Goal: Task Accomplishment & Management: Manage account settings

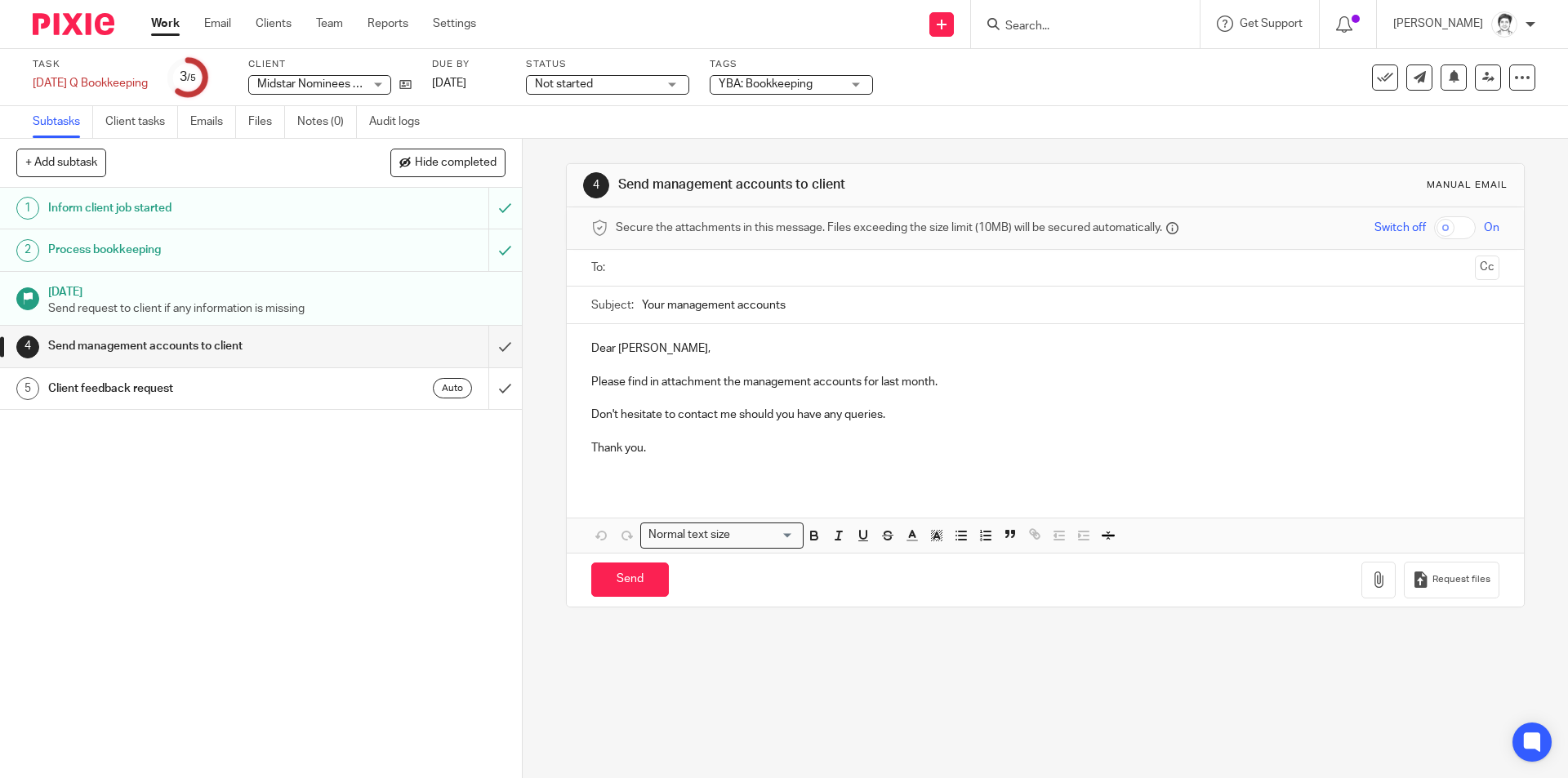
click at [1049, 21] on input "Search" at bounding box center [1077, 26] width 147 height 14
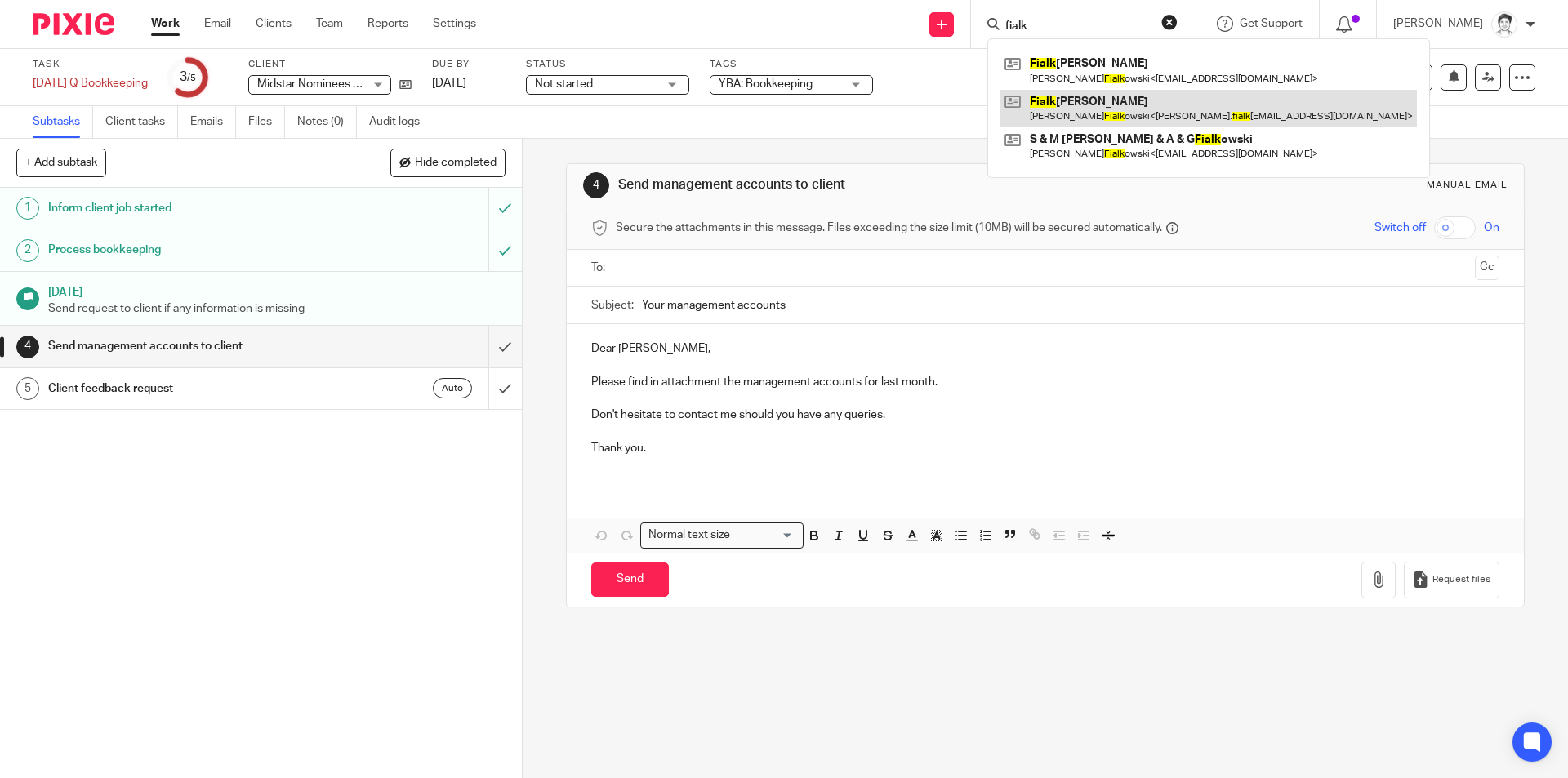
type input "fialk"
click at [1093, 105] on link at bounding box center [1209, 108] width 417 height 38
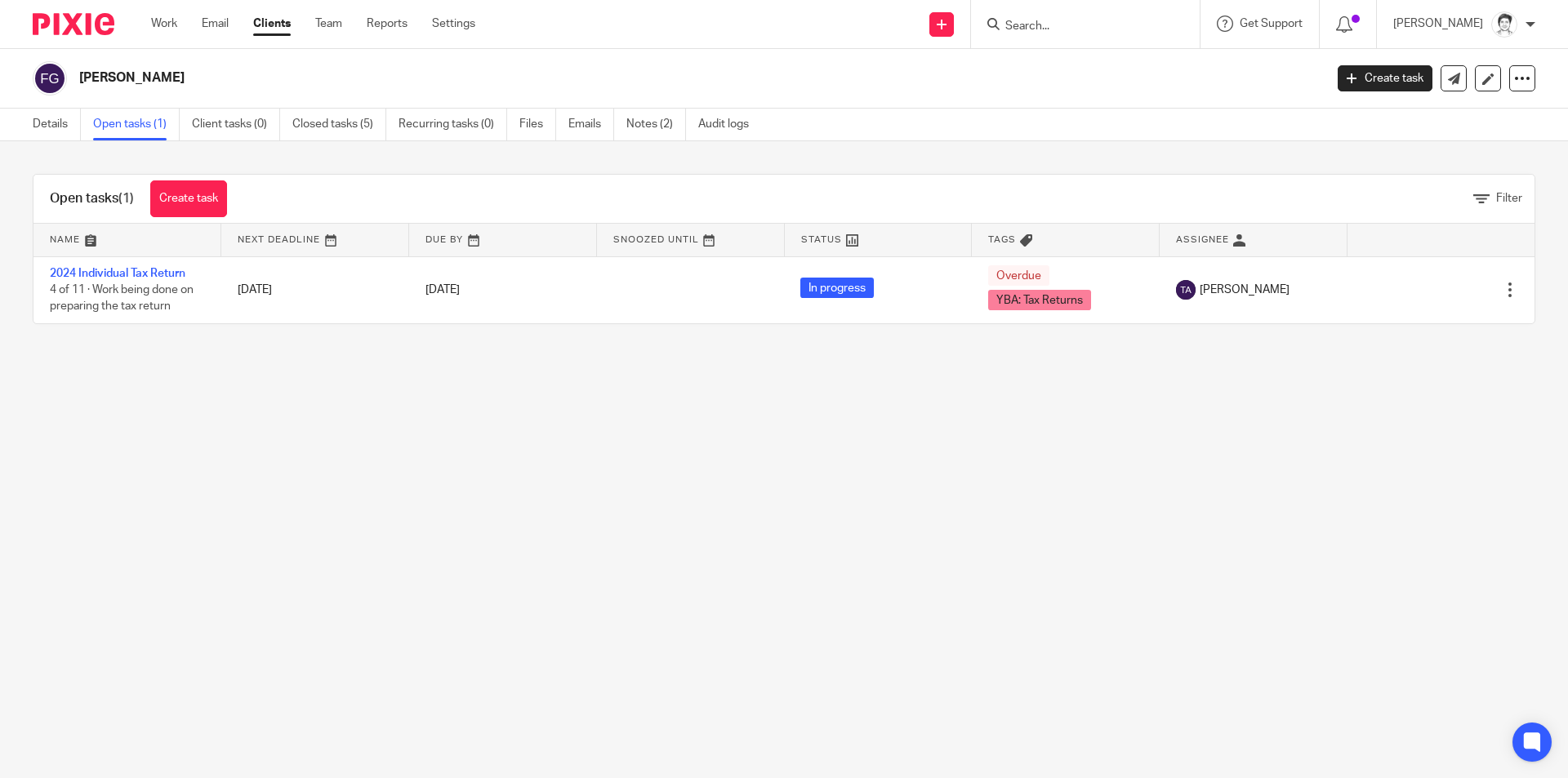
click at [170, 272] on link "2024 Individual Tax Return" at bounding box center [118, 273] width 136 height 12
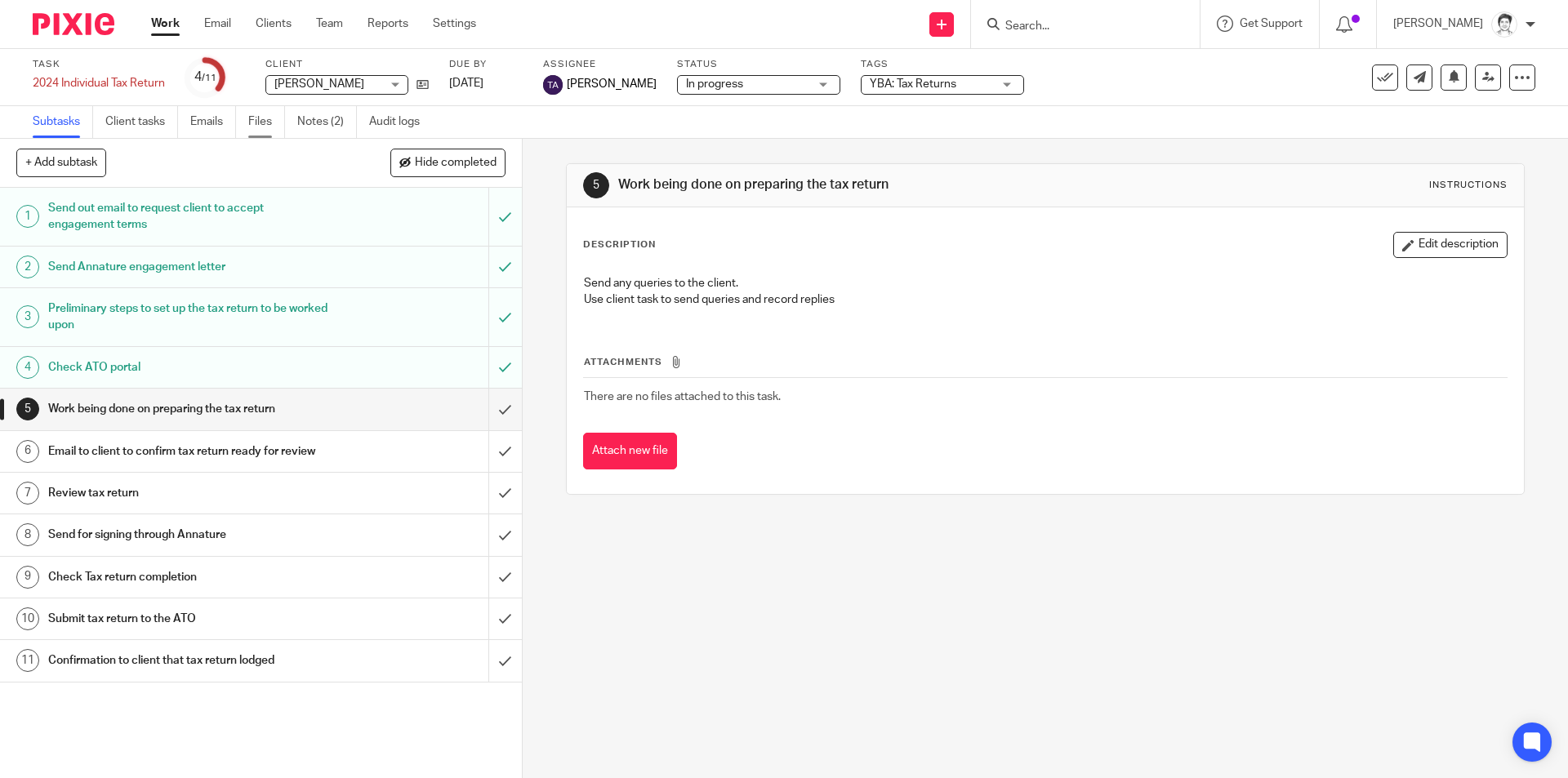
click at [268, 117] on link "Files" at bounding box center [267, 121] width 37 height 32
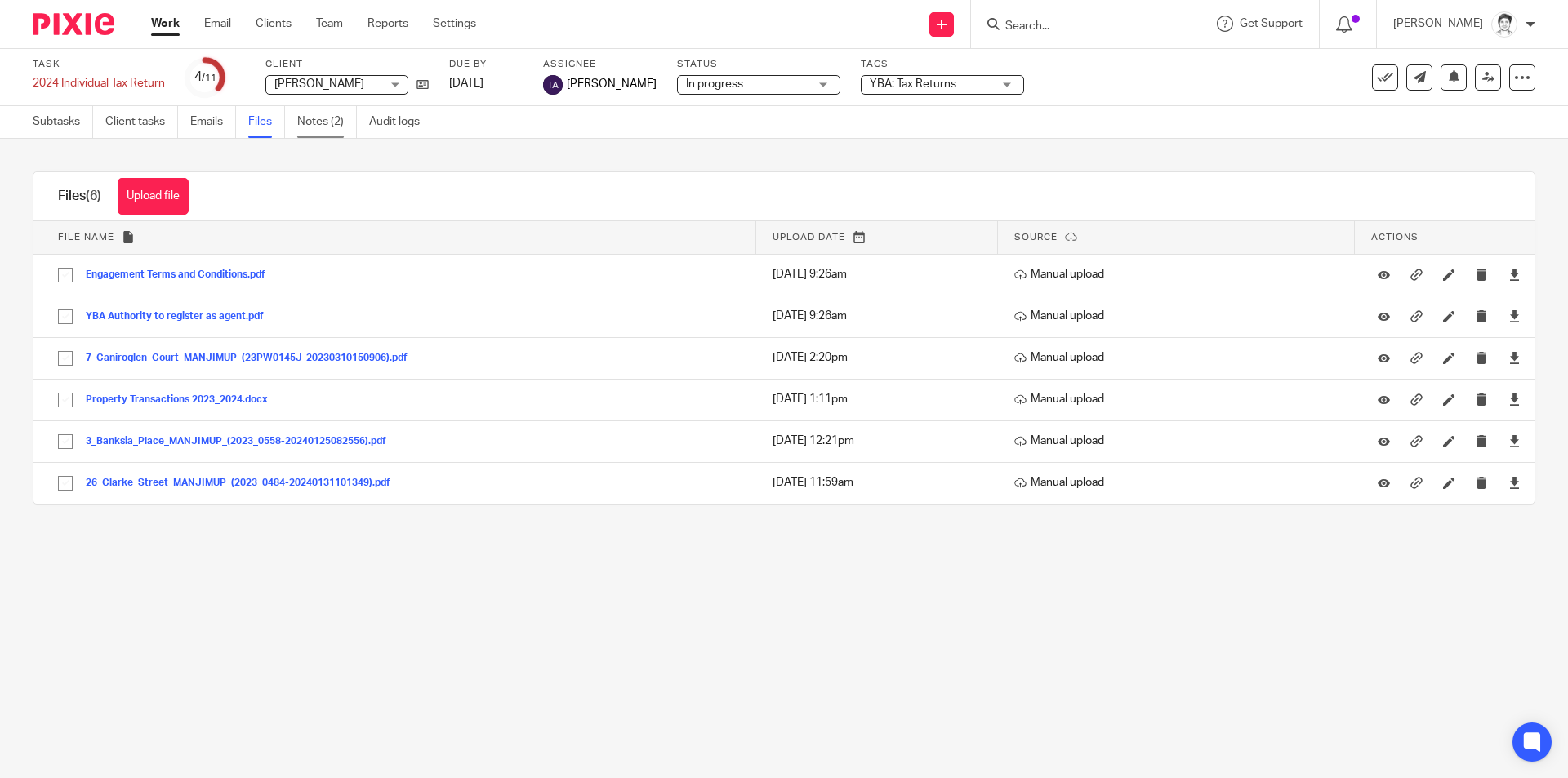
click at [336, 129] on link "Notes (2)" at bounding box center [327, 121] width 60 height 32
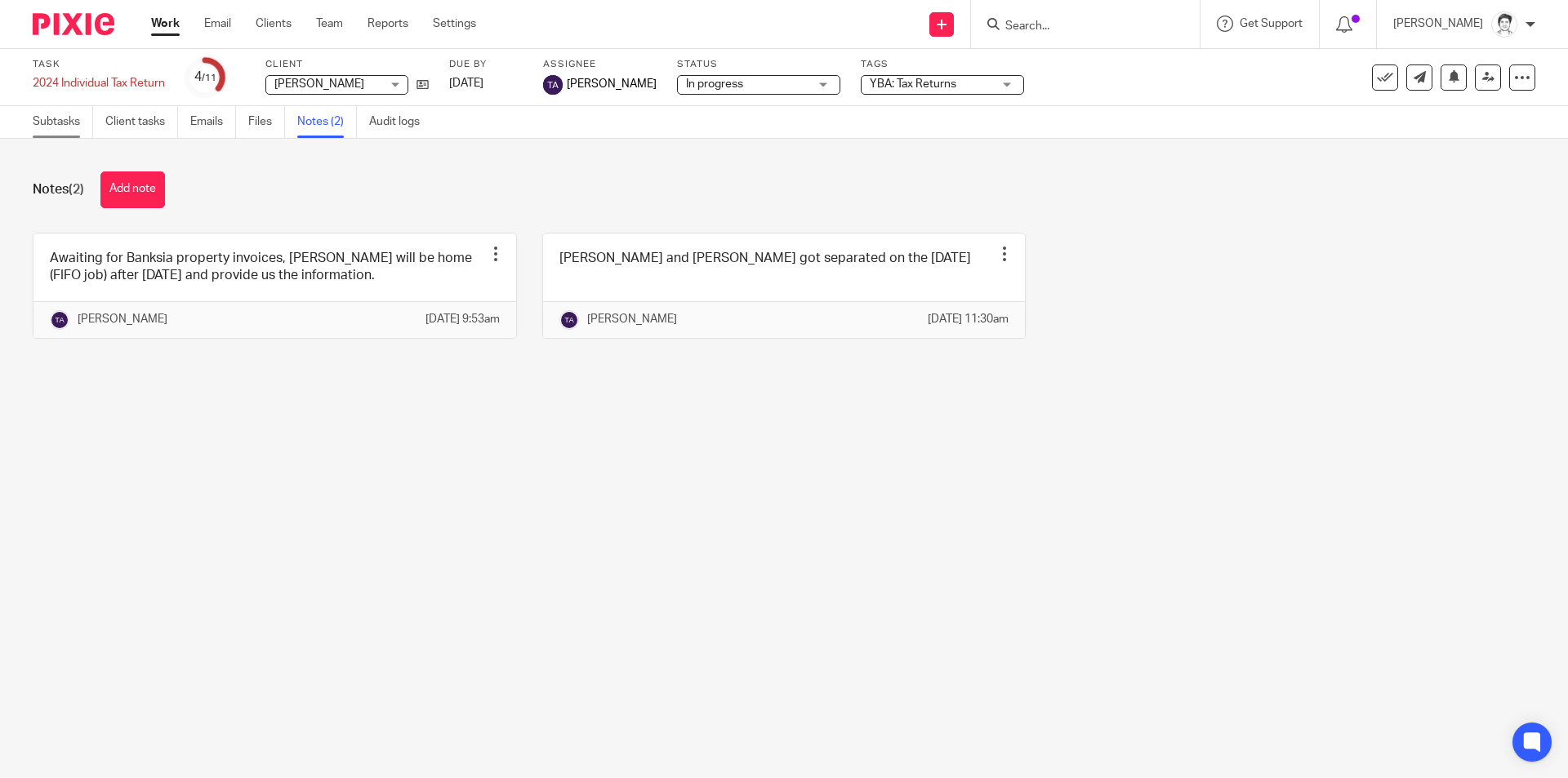
click at [57, 129] on link "Subtasks" at bounding box center [63, 121] width 61 height 32
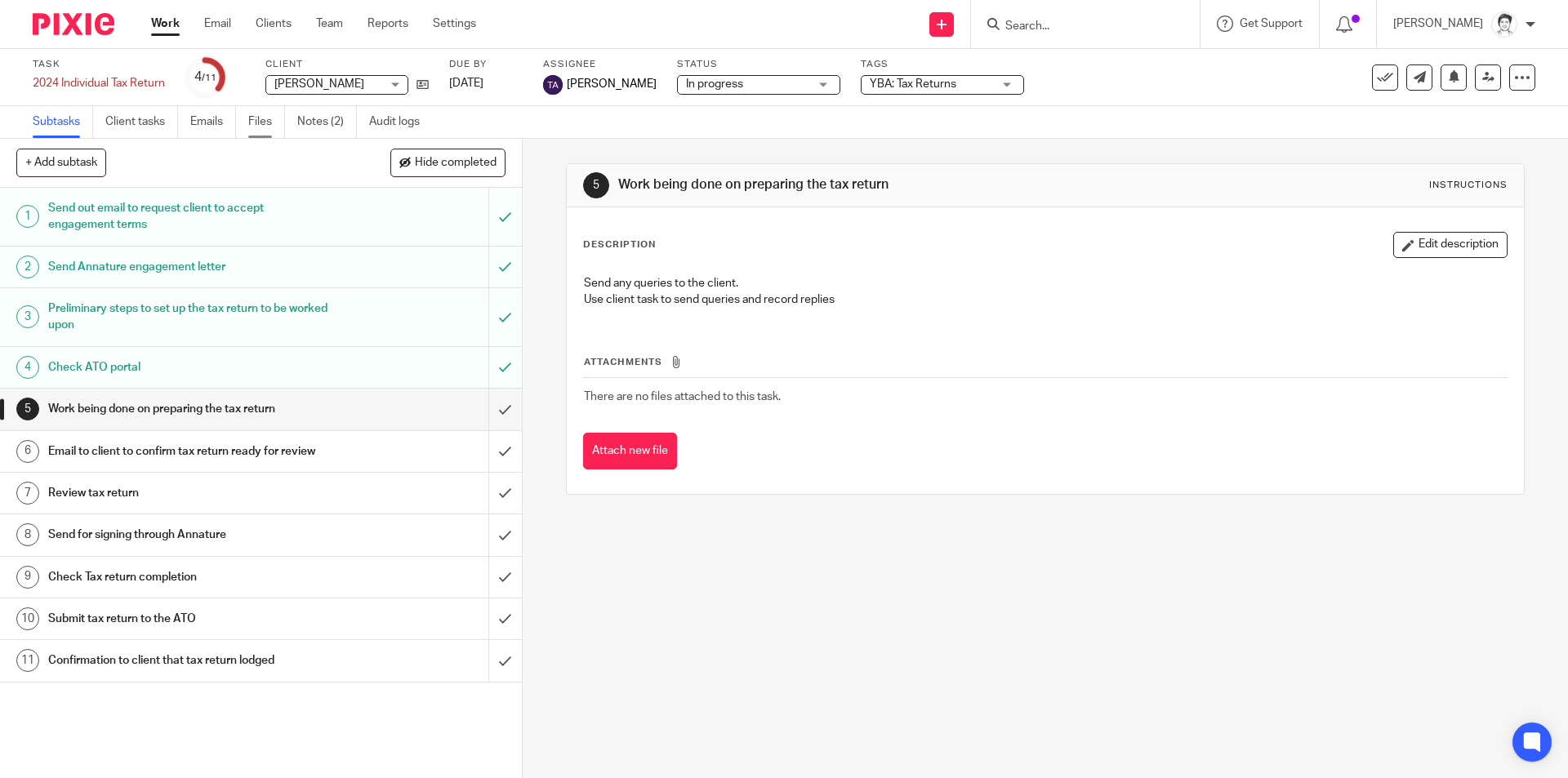
click at [267, 122] on link "Files" at bounding box center [267, 121] width 37 height 32
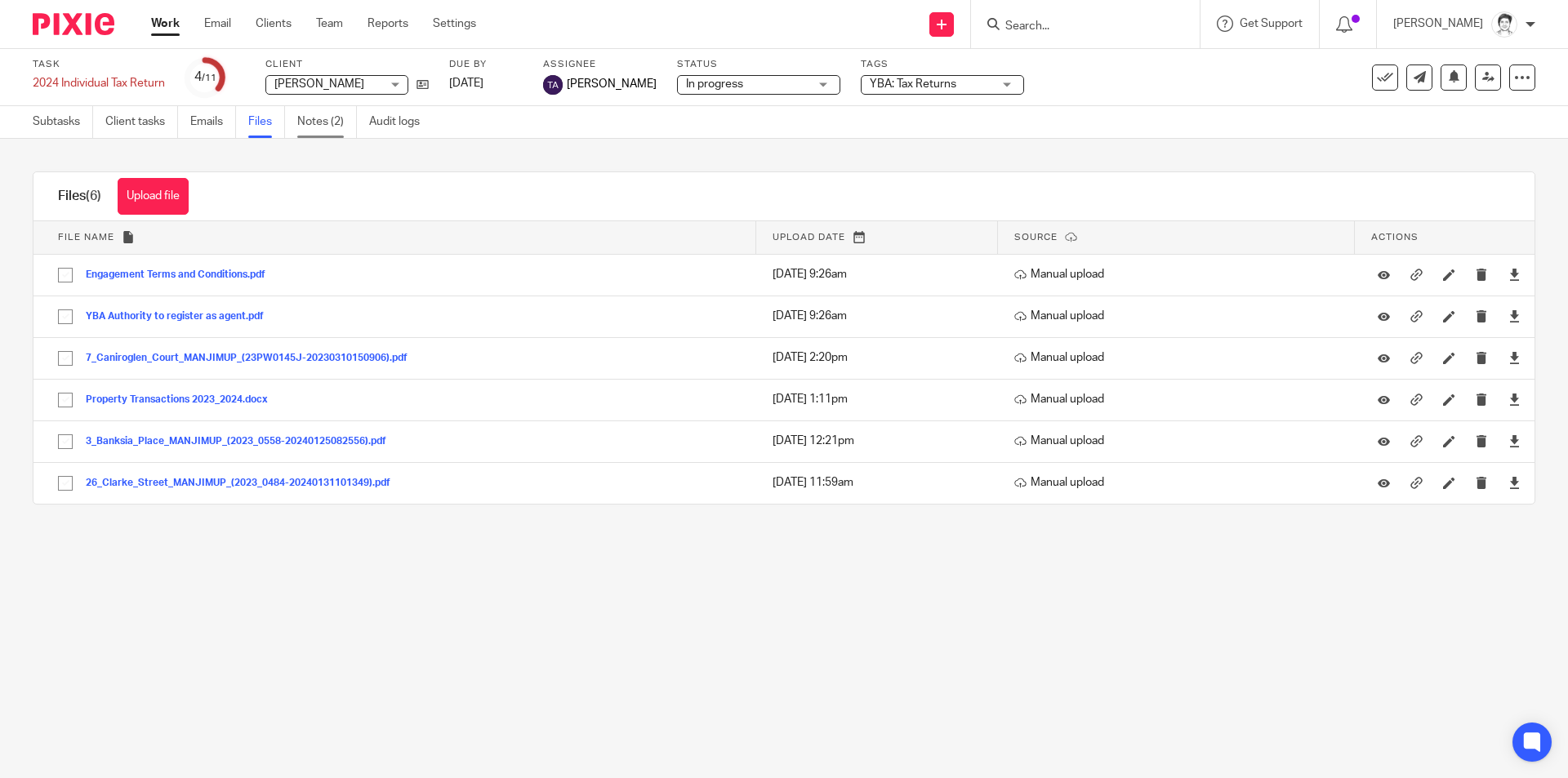
click at [319, 119] on link "Notes (2)" at bounding box center [327, 121] width 60 height 32
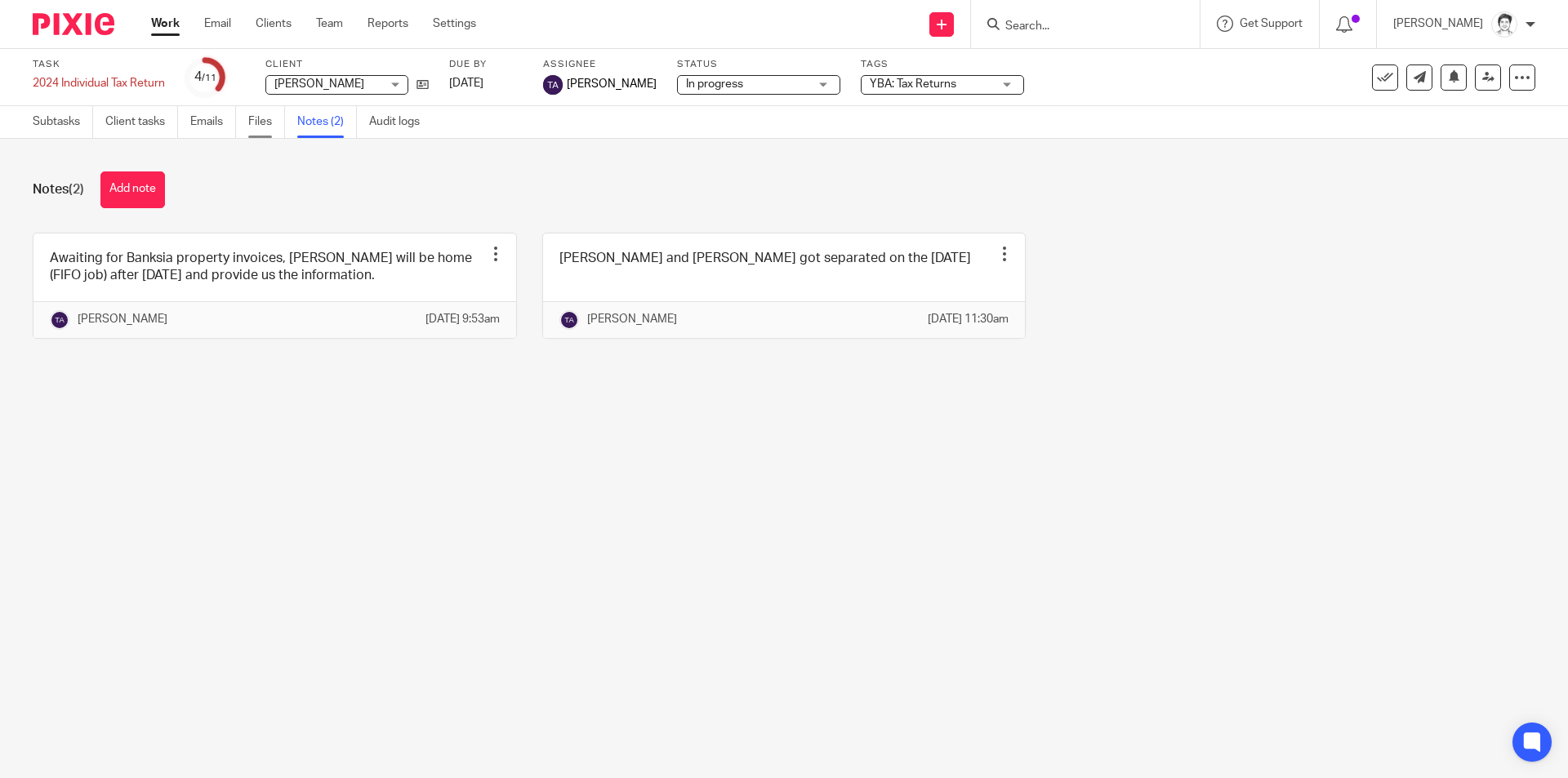
click at [277, 123] on link "Files" at bounding box center [267, 121] width 37 height 32
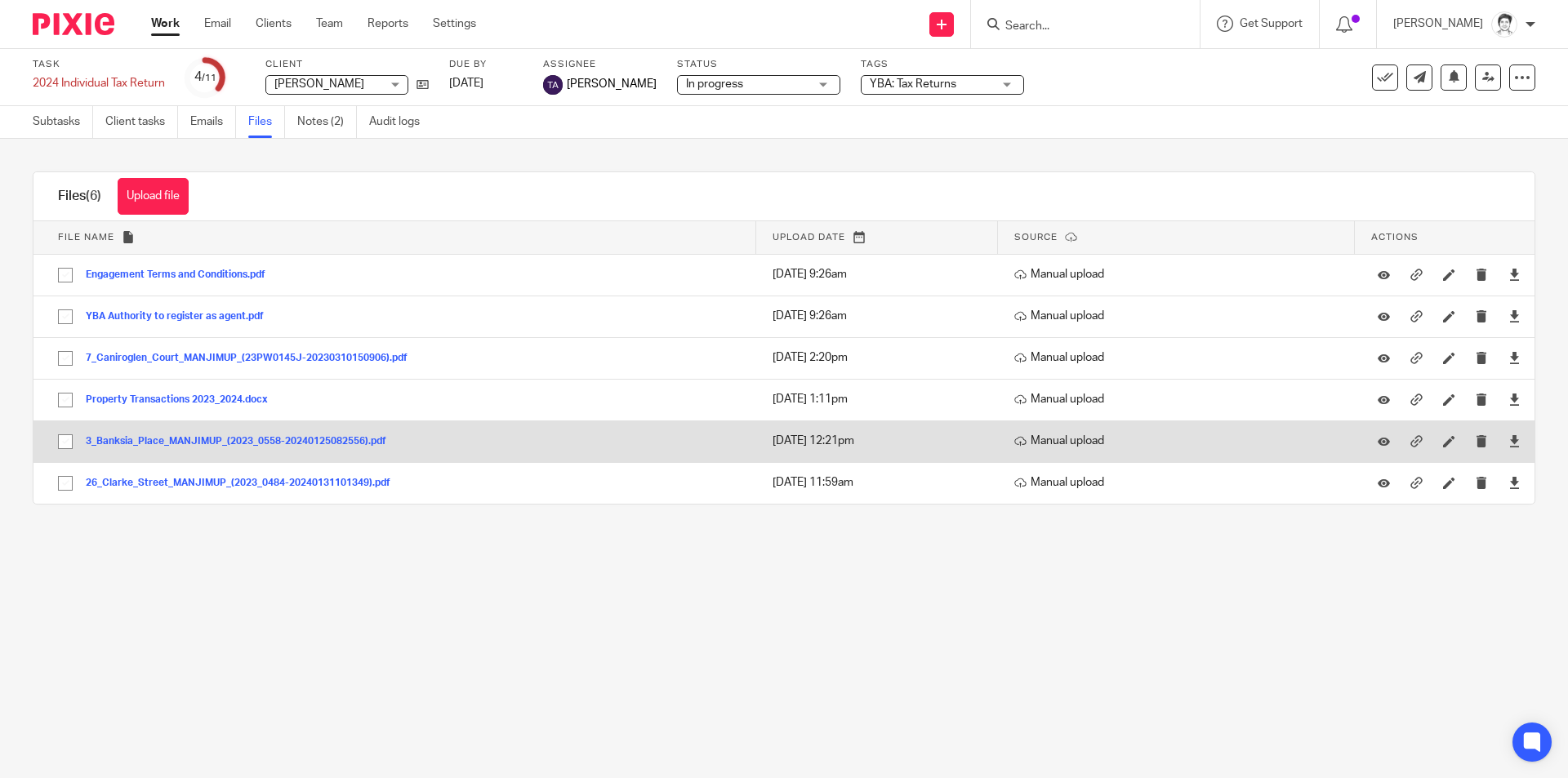
click at [175, 442] on button "3_Banksia_Place_MANJIMUP_(2023_0558-20240125082556).pdf" at bounding box center [242, 442] width 313 height 12
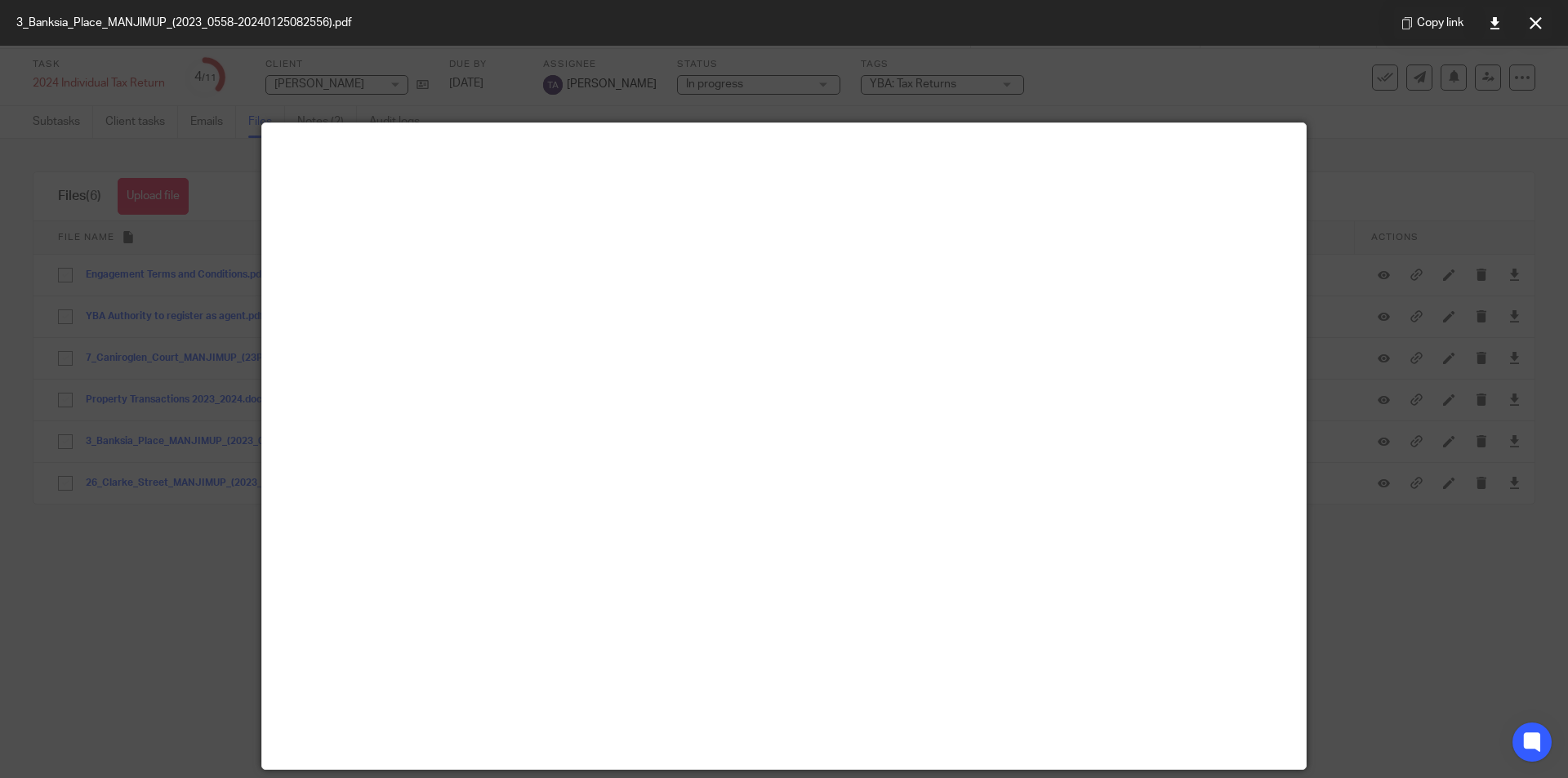
drag, startPoint x: 1539, startPoint y: 23, endPoint x: 1527, endPoint y: 26, distance: 12.4
click at [1539, 23] on icon at bounding box center [1536, 23] width 13 height 13
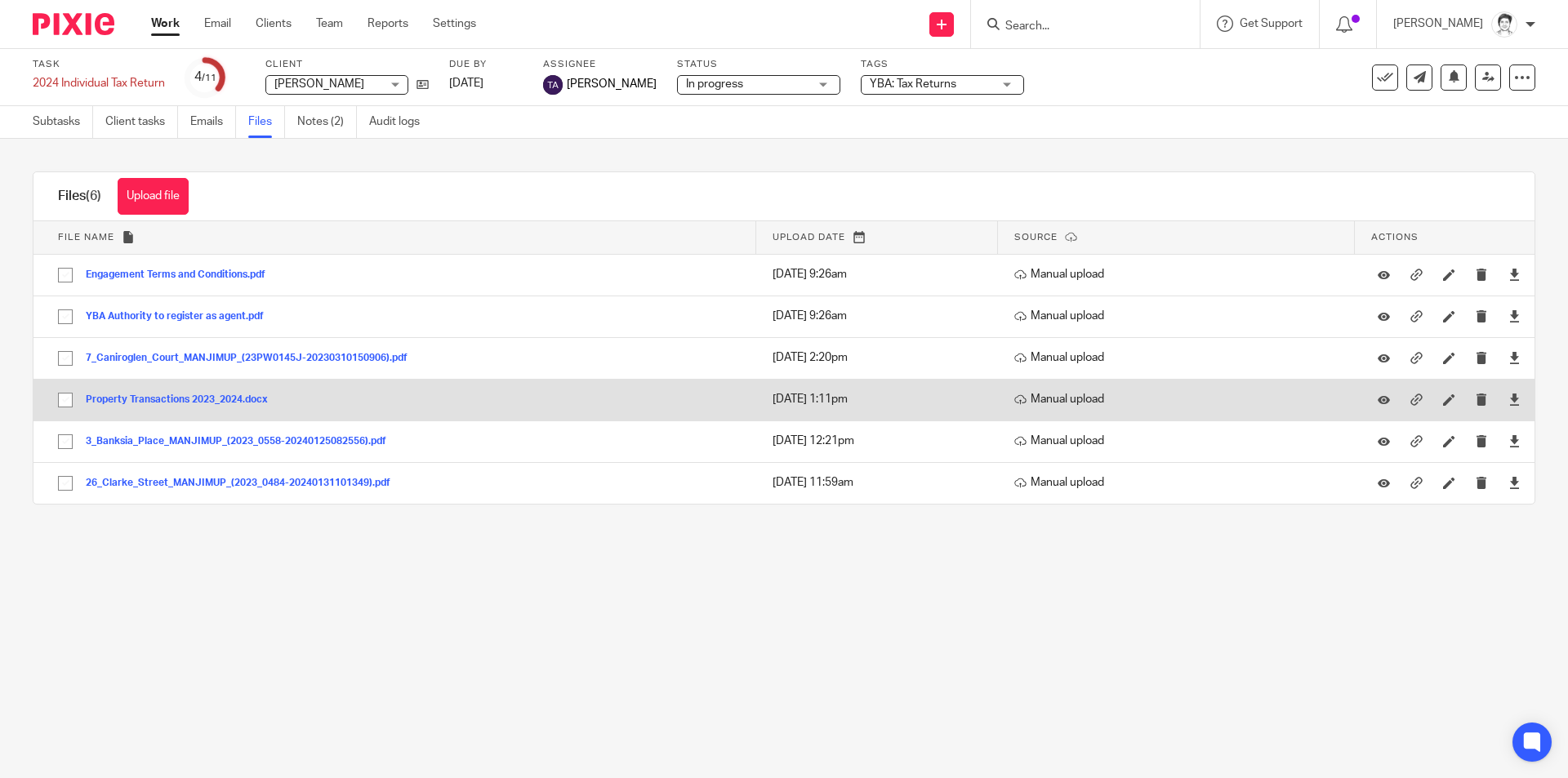
click at [150, 399] on button "Property Transactions 2023_2024.docx" at bounding box center [183, 401] width 195 height 12
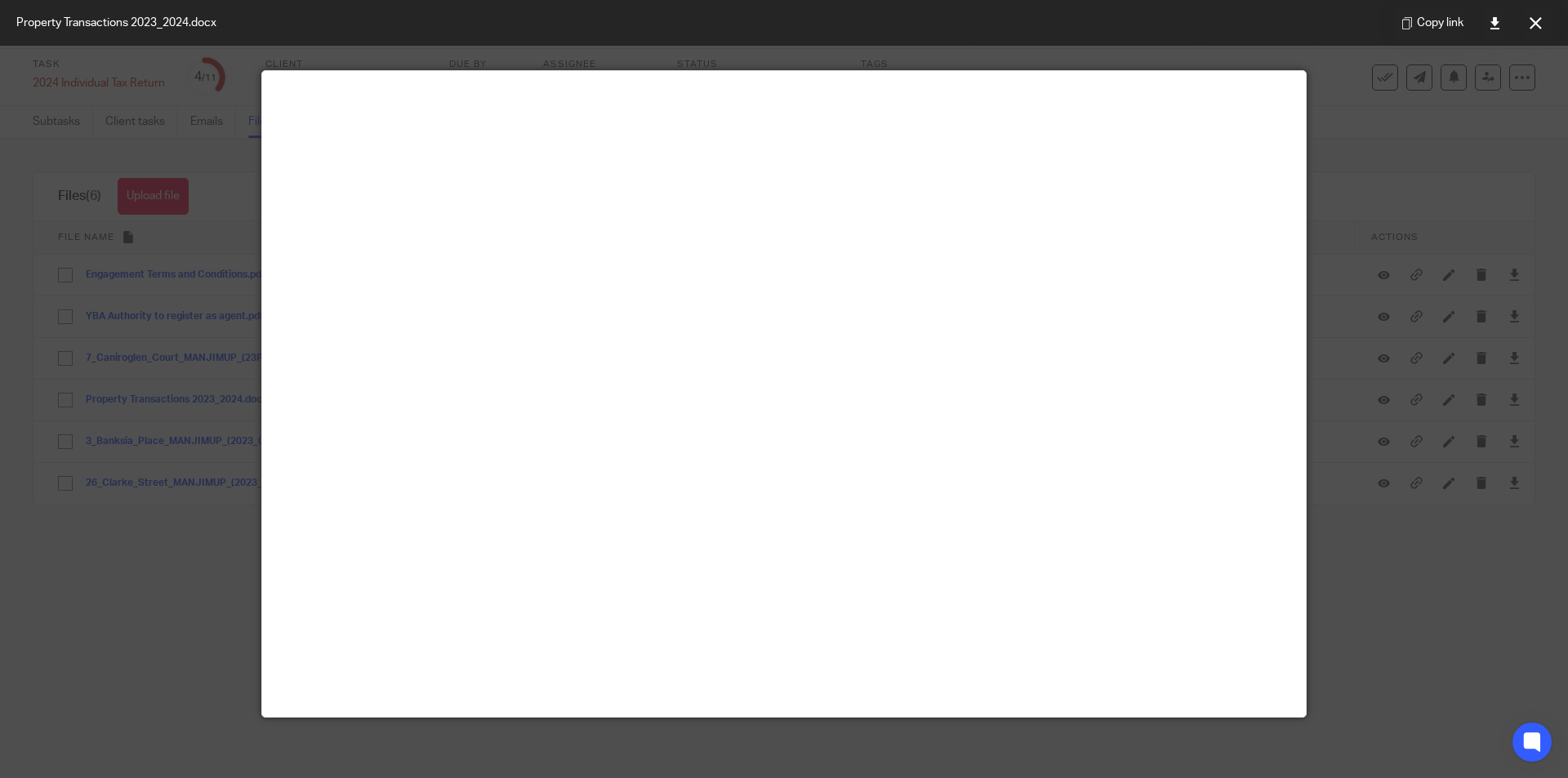
scroll to position [33, 0]
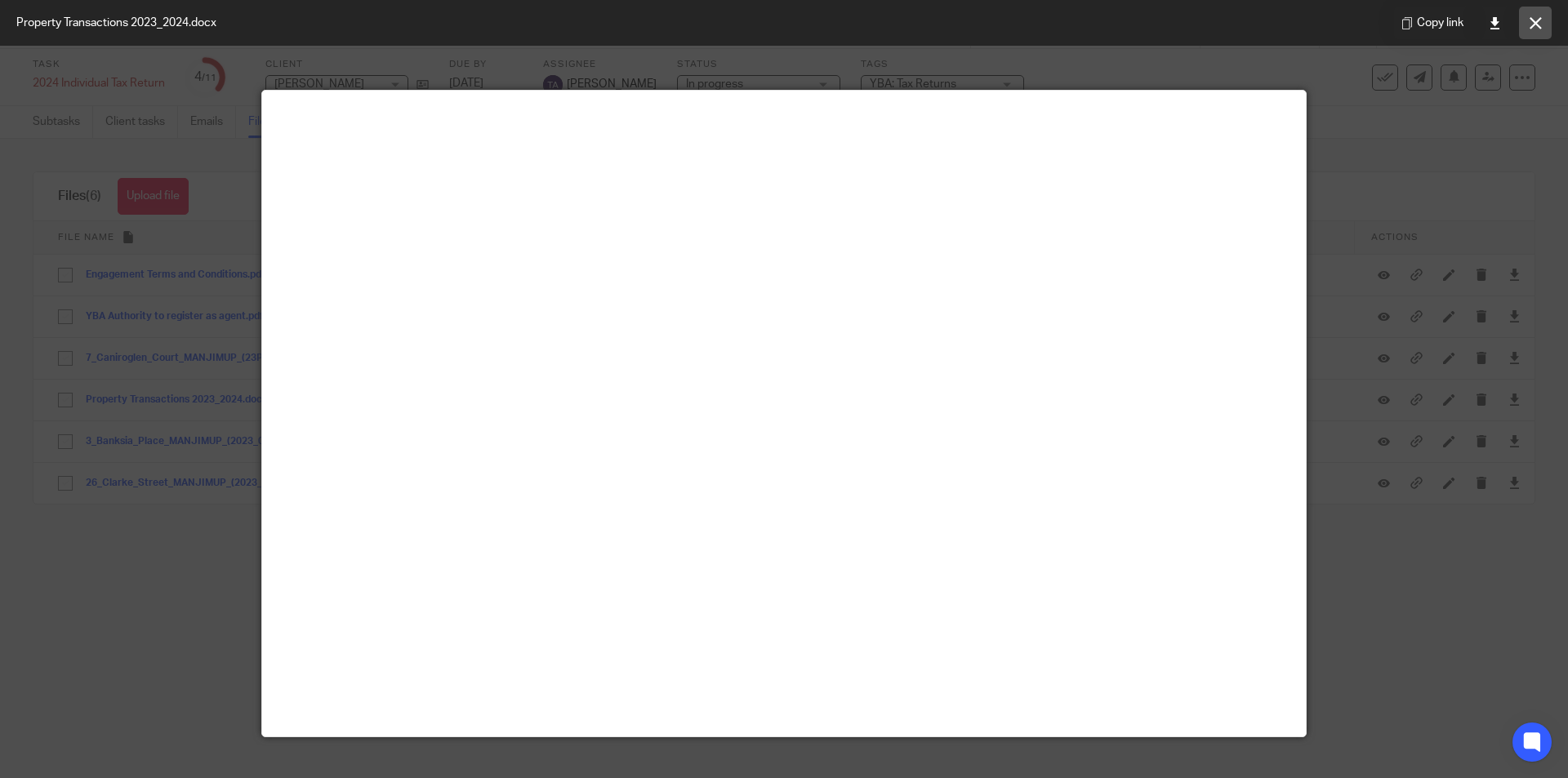
click at [1531, 25] on icon at bounding box center [1536, 23] width 13 height 13
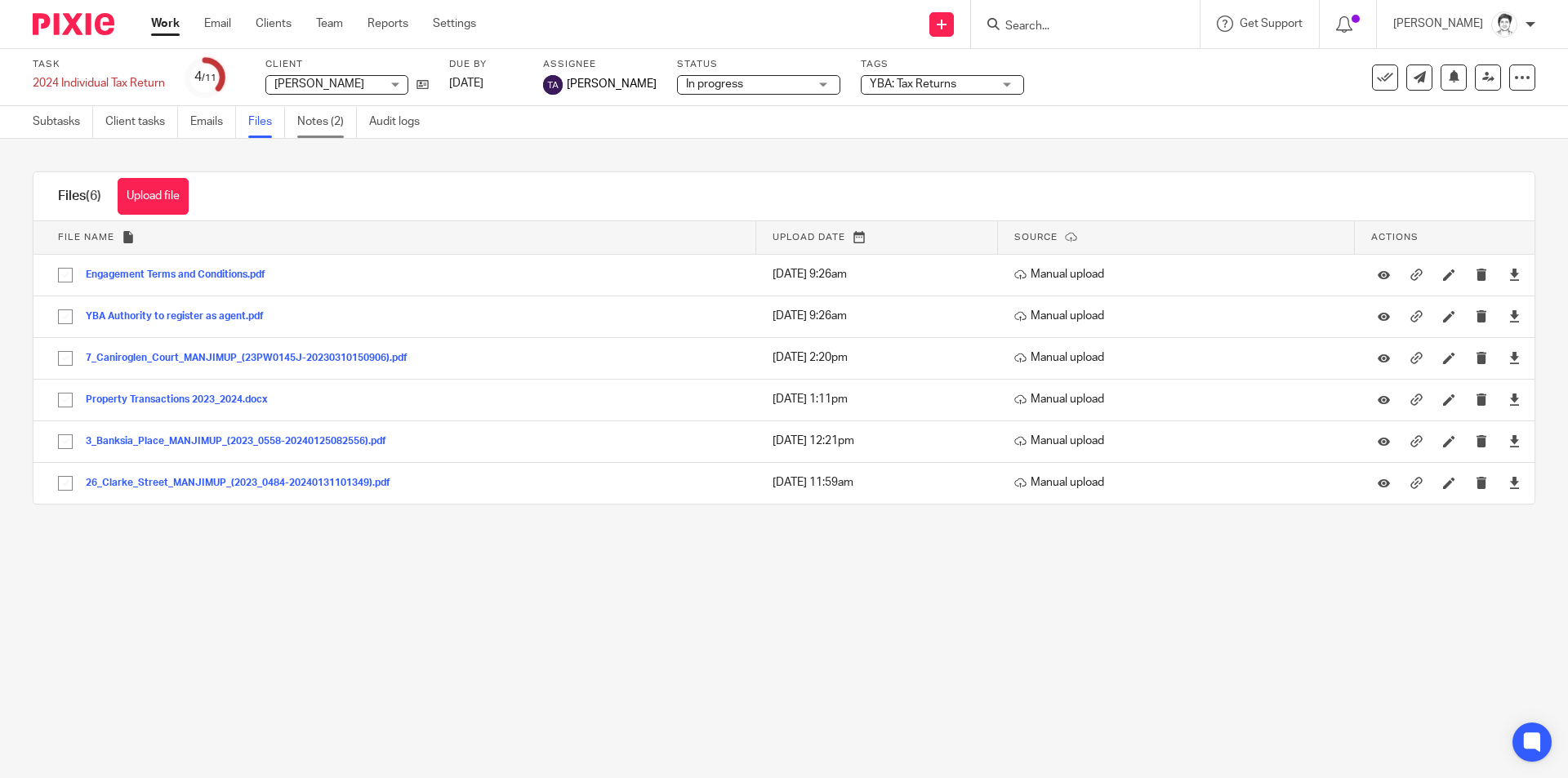
click at [331, 121] on link "Notes (2)" at bounding box center [327, 121] width 60 height 32
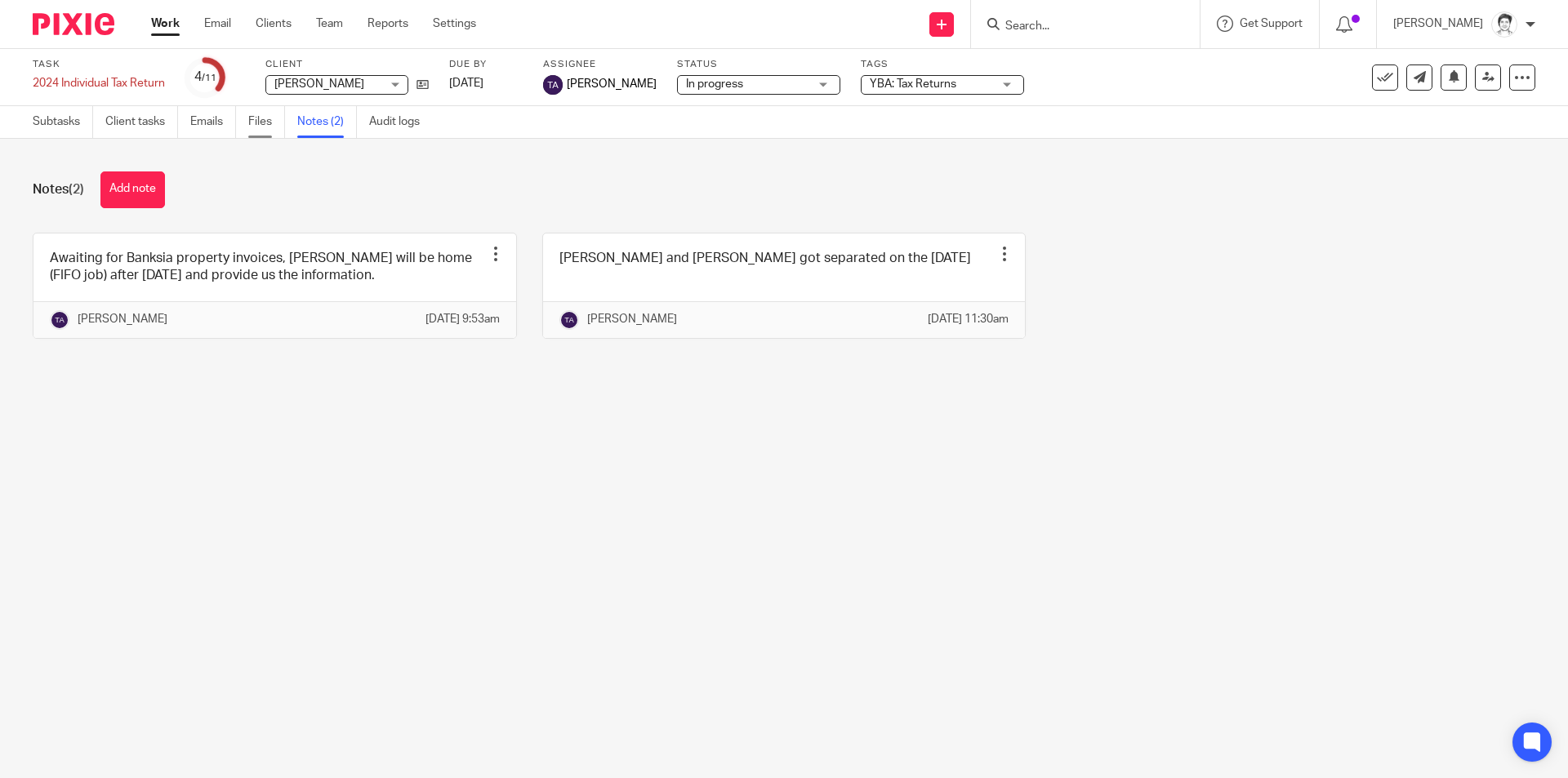
click at [260, 121] on link "Files" at bounding box center [267, 121] width 37 height 32
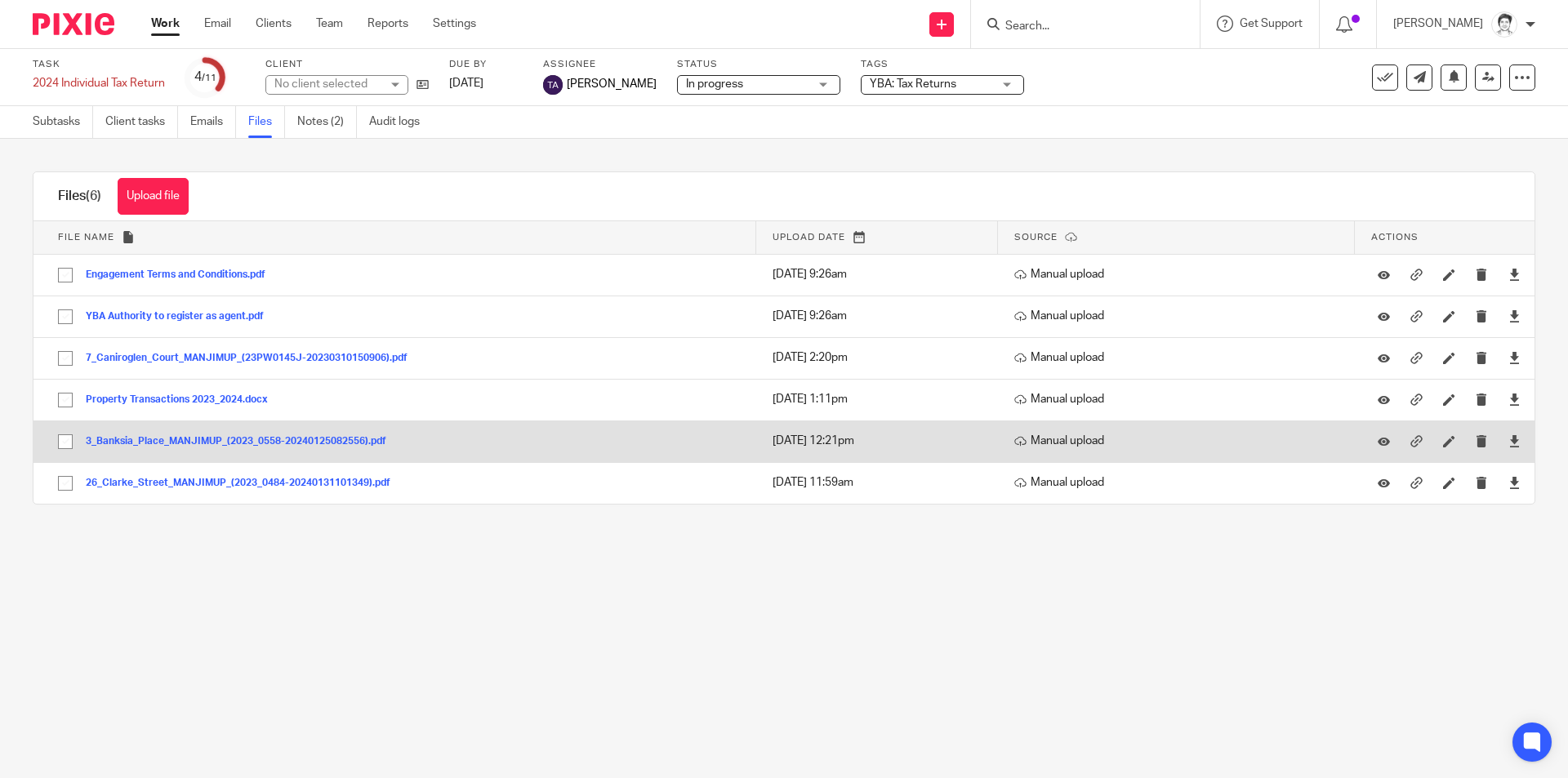
click at [188, 441] on button "3_Banksia_Place_MANJIMUP_(2023_0558-20240125082556).pdf" at bounding box center [242, 442] width 313 height 12
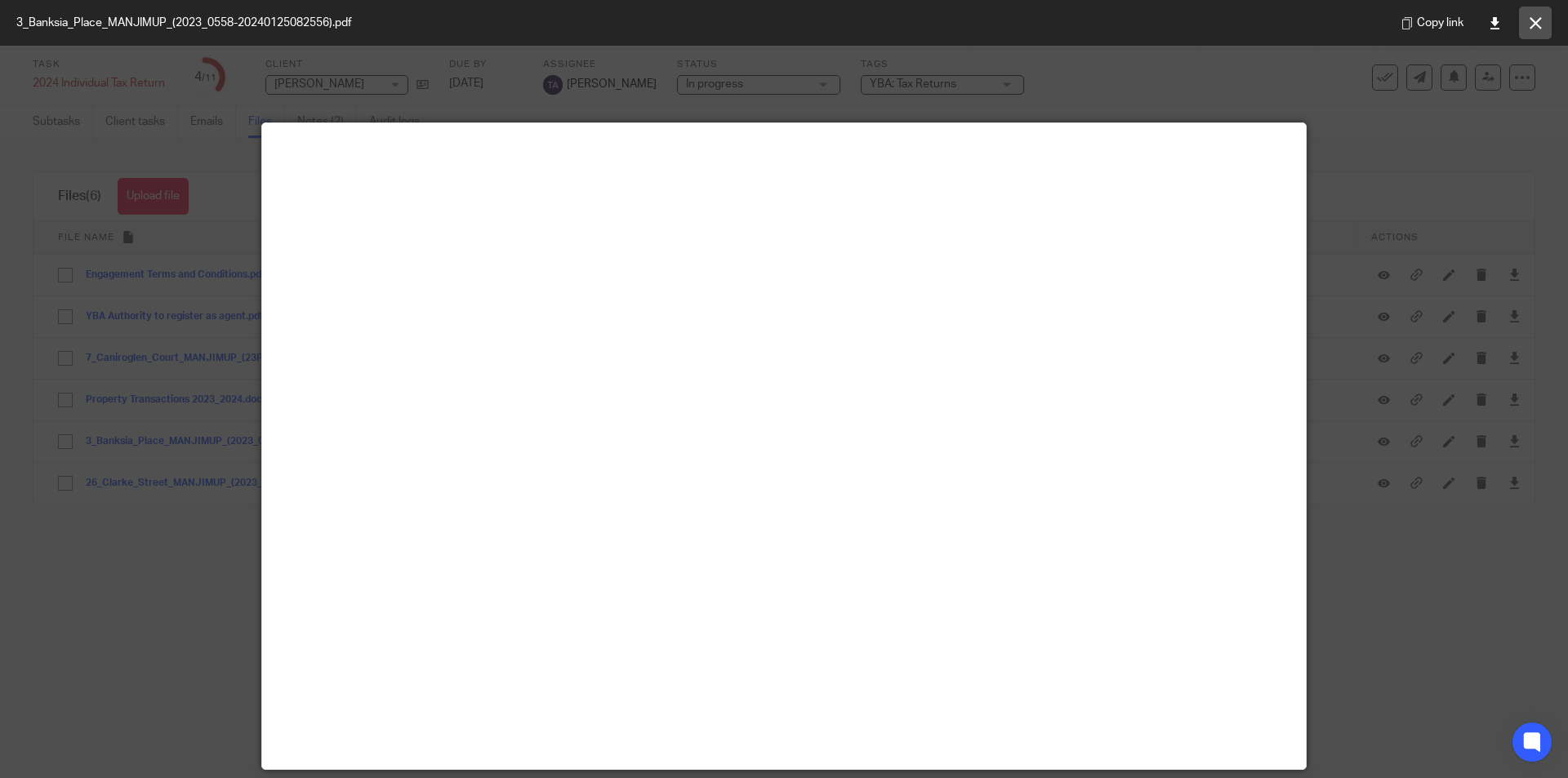
click at [1542, 22] on button at bounding box center [1536, 23] width 33 height 33
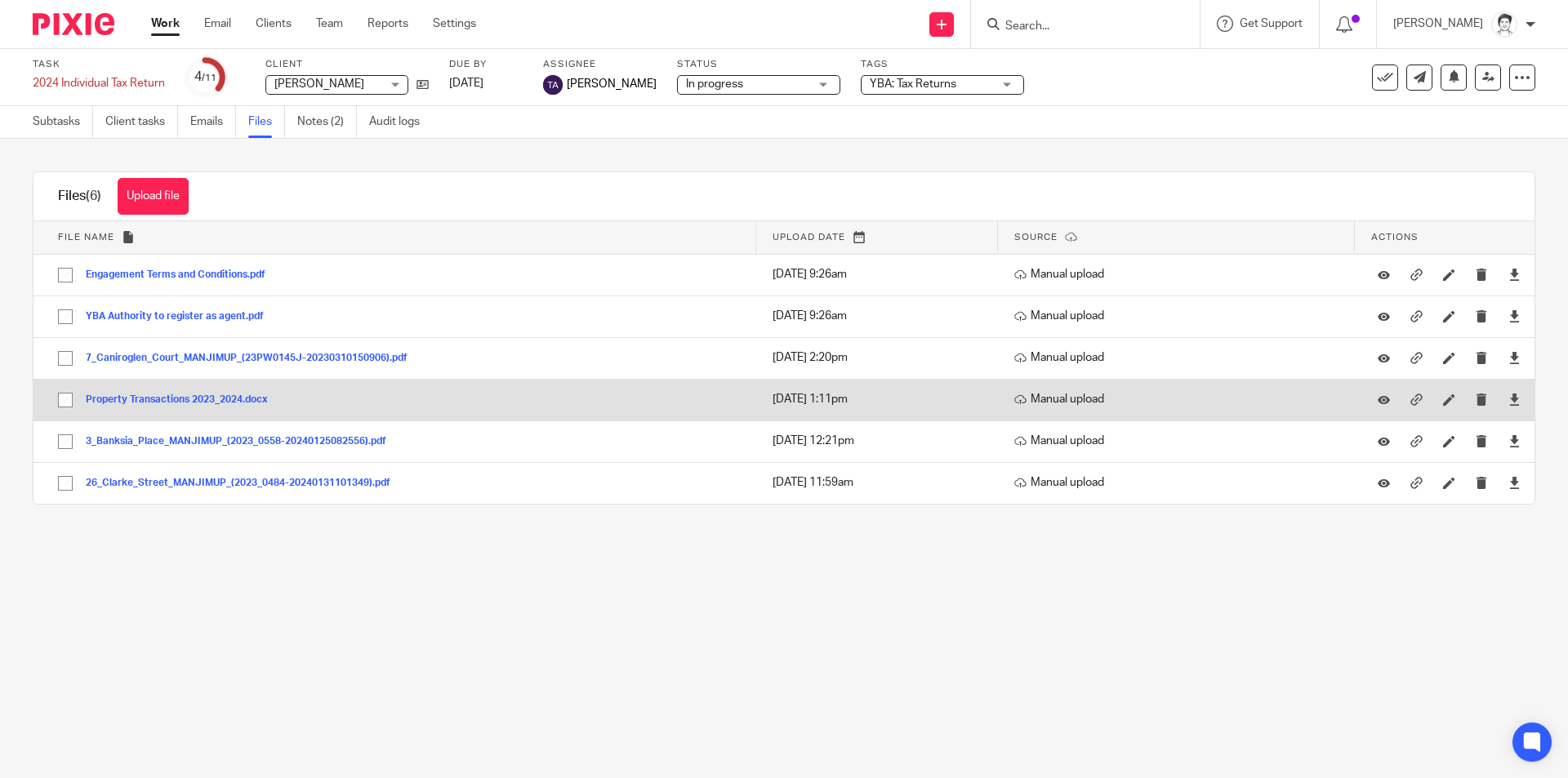
click at [165, 400] on button "Property Transactions 2023_2024.docx" at bounding box center [183, 401] width 195 height 12
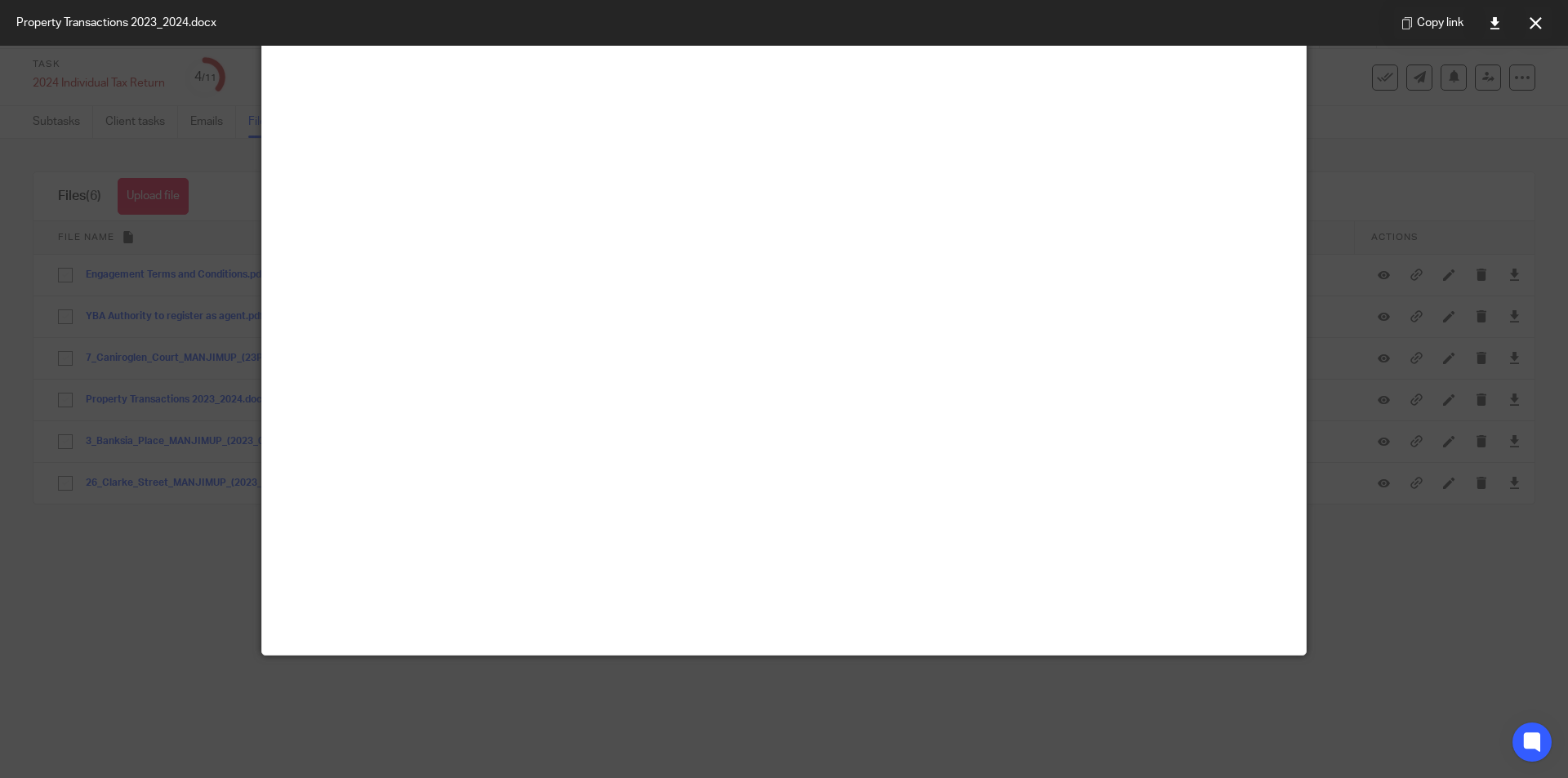
scroll to position [115, 0]
click at [1534, 24] on icon at bounding box center [1536, 23] width 13 height 13
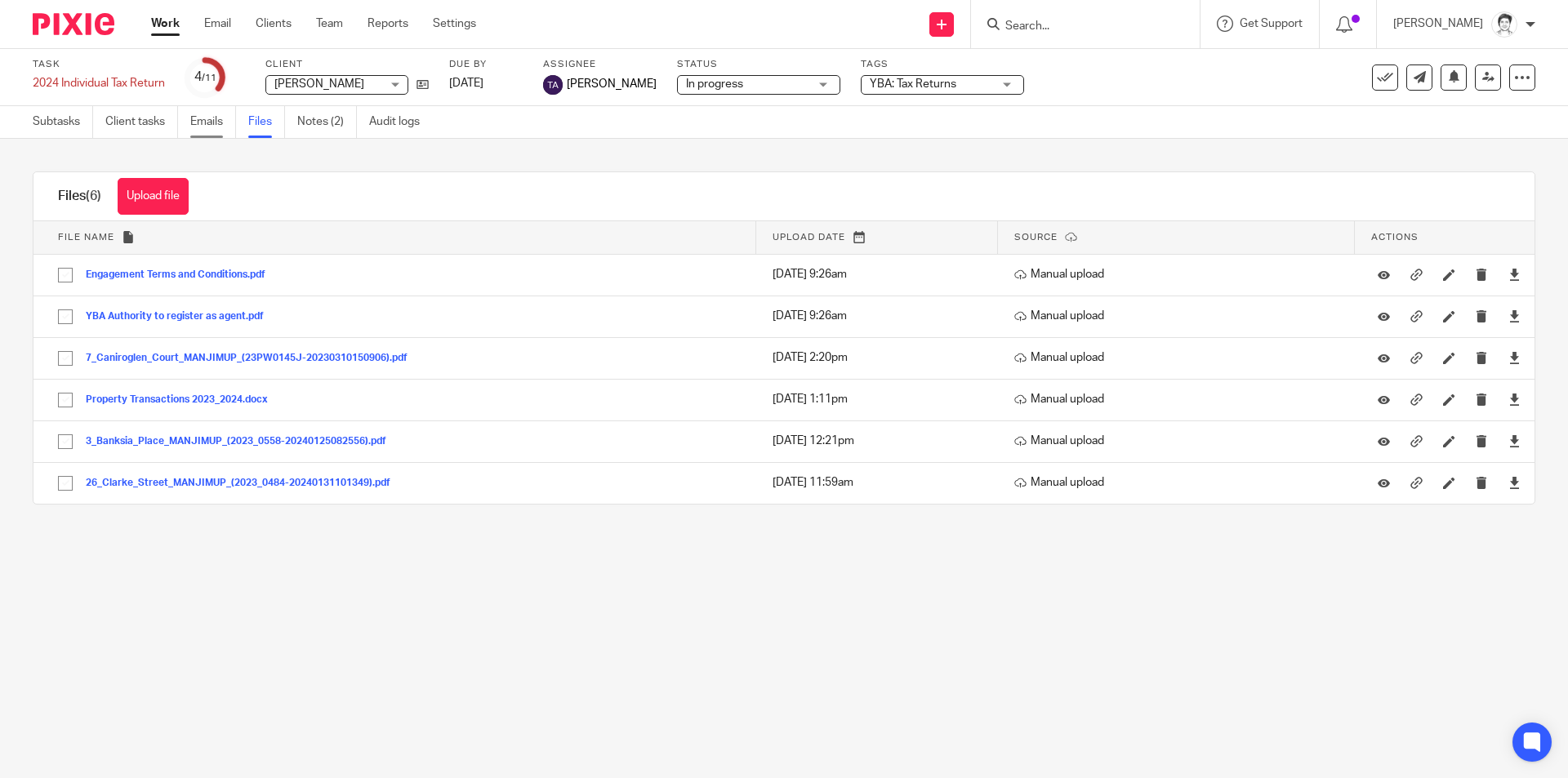
drag, startPoint x: 213, startPoint y: 125, endPoint x: 228, endPoint y: 127, distance: 15.1
click at [214, 125] on link "Emails" at bounding box center [213, 121] width 45 height 32
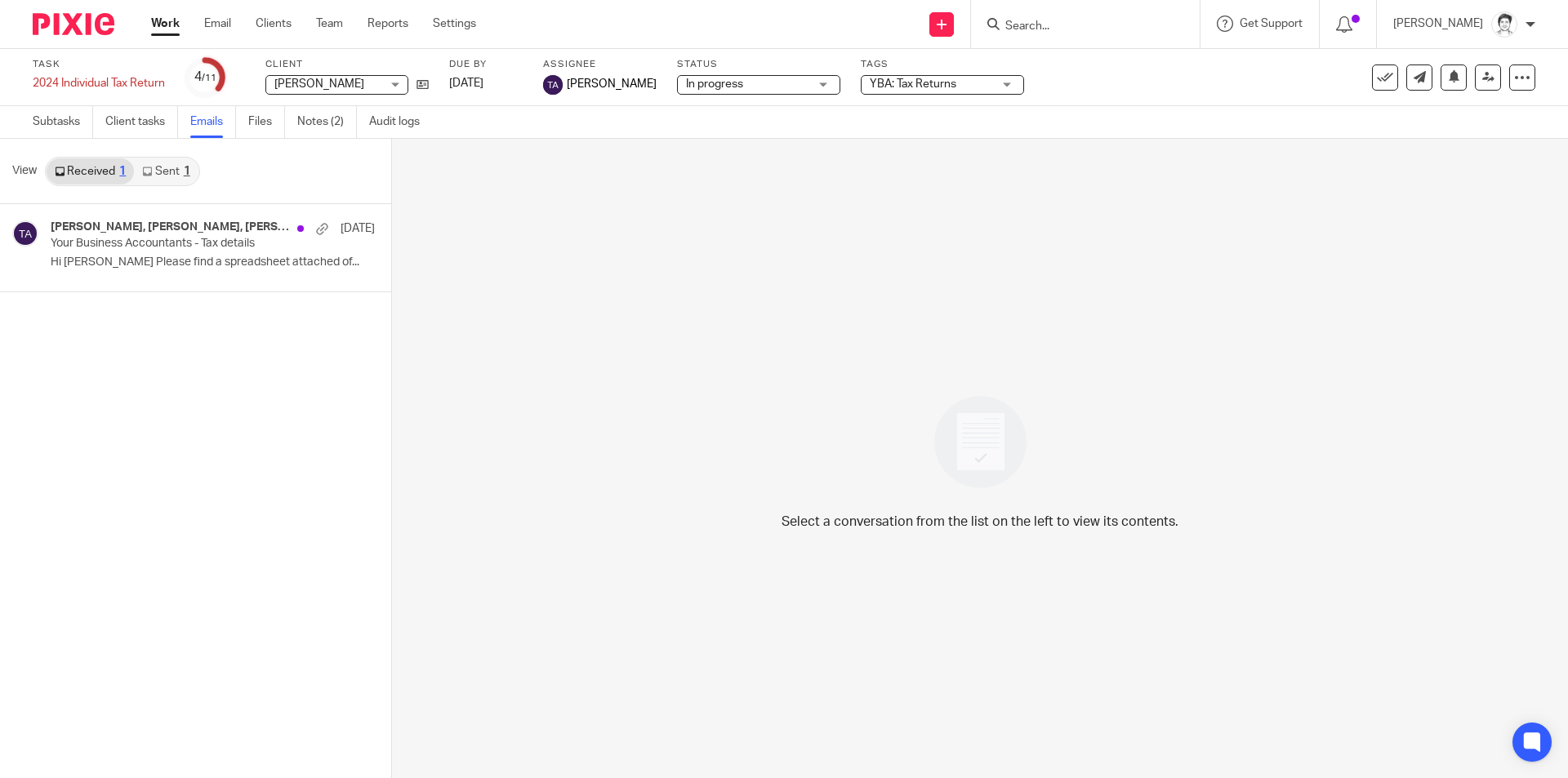
drag, startPoint x: 0, startPoint y: 0, endPoint x: 153, endPoint y: 250, distance: 293.1
click at [153, 251] on div "Gavin Fialkowski, Tarek Ahmed, gavin.fialkowski 17 Jul Your Business Accountant…" at bounding box center [189, 247] width 275 height 55
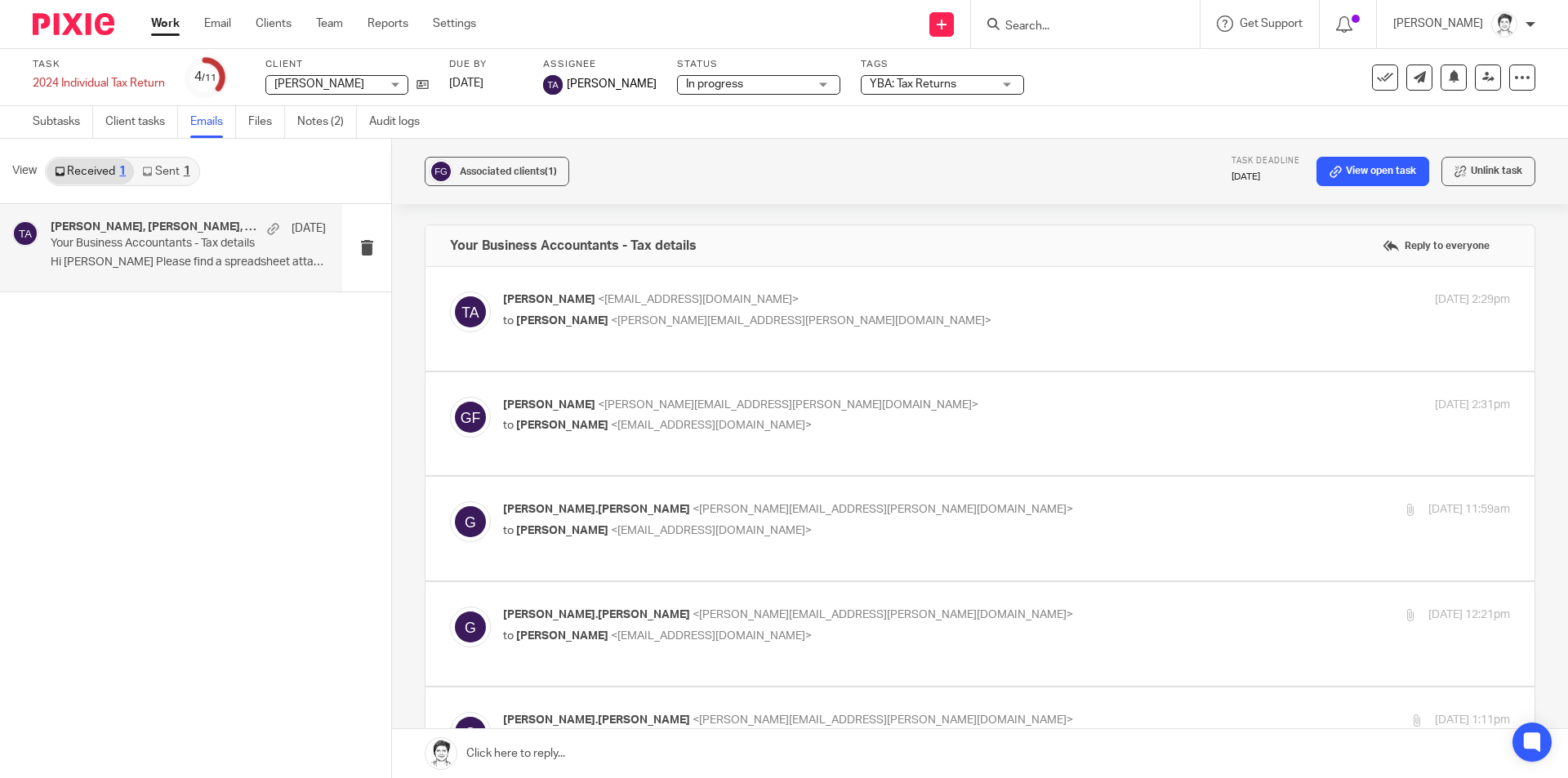
click at [692, 327] on p "to Gavin Fialkowski <gavin.fialkowski@gmail.com>" at bounding box center [838, 322] width 671 height 17
checkbox input "true"
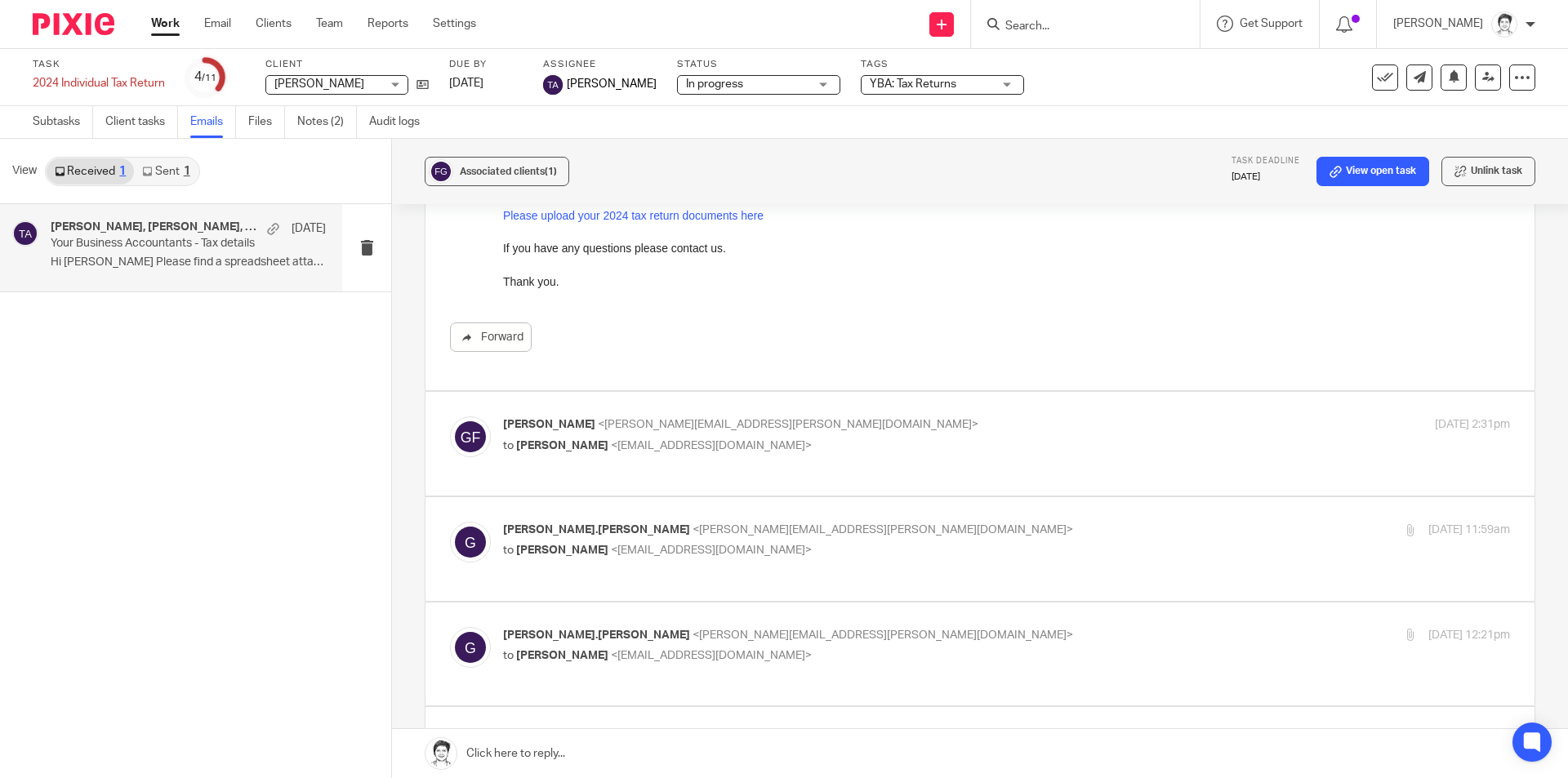
scroll to position [326, 0]
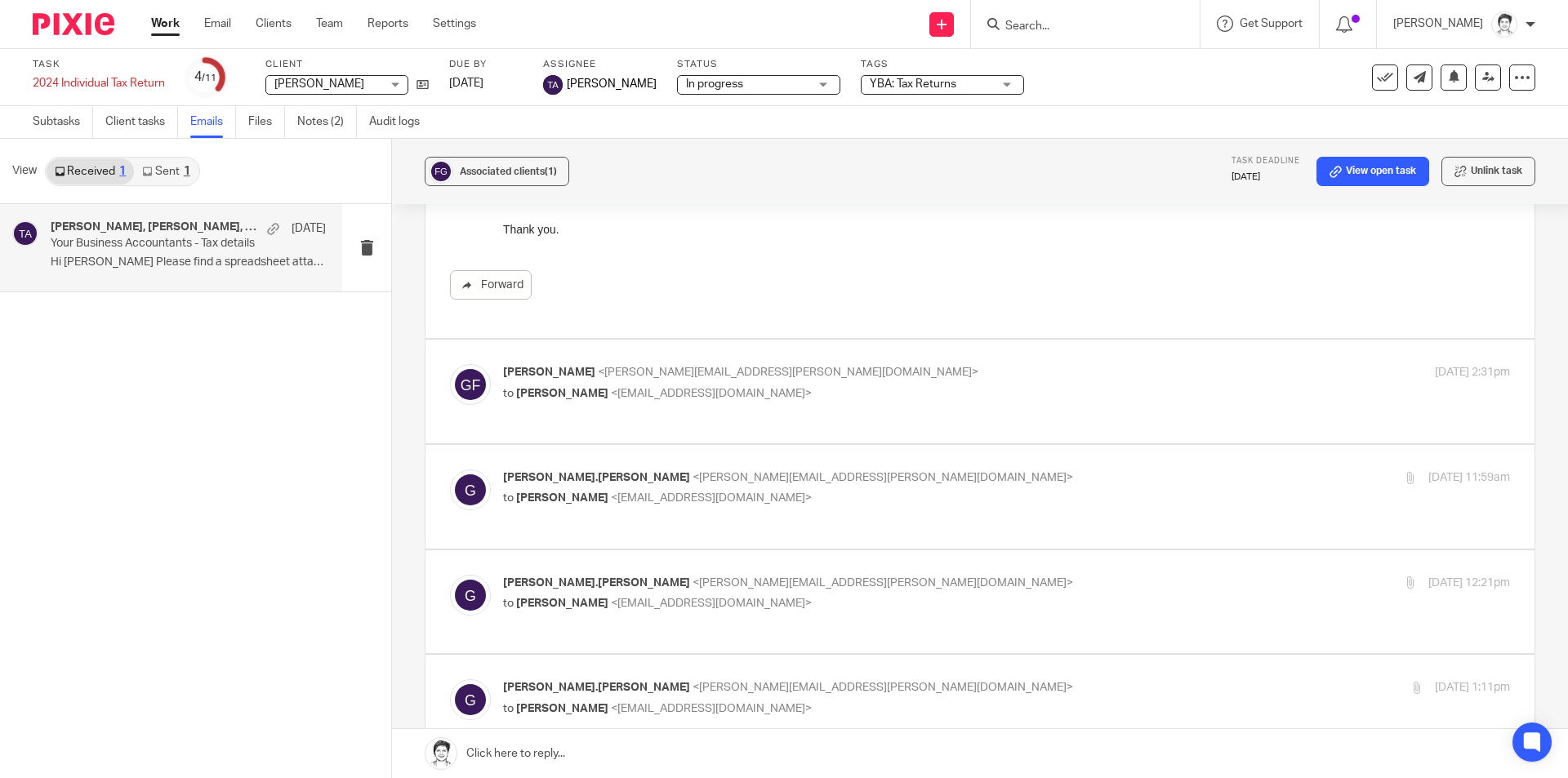
click at [743, 412] on div "Gavin Fialkowski <gavin.fialkowski@gmail.com> to Tarek Ahmed <tarek@ybaccountan…" at bounding box center [980, 391] width 1060 height 55
click at [651, 385] on p "to Tarek Ahmed <tarek@ybaccountants.com.au>" at bounding box center [838, 394] width 671 height 17
checkbox input "true"
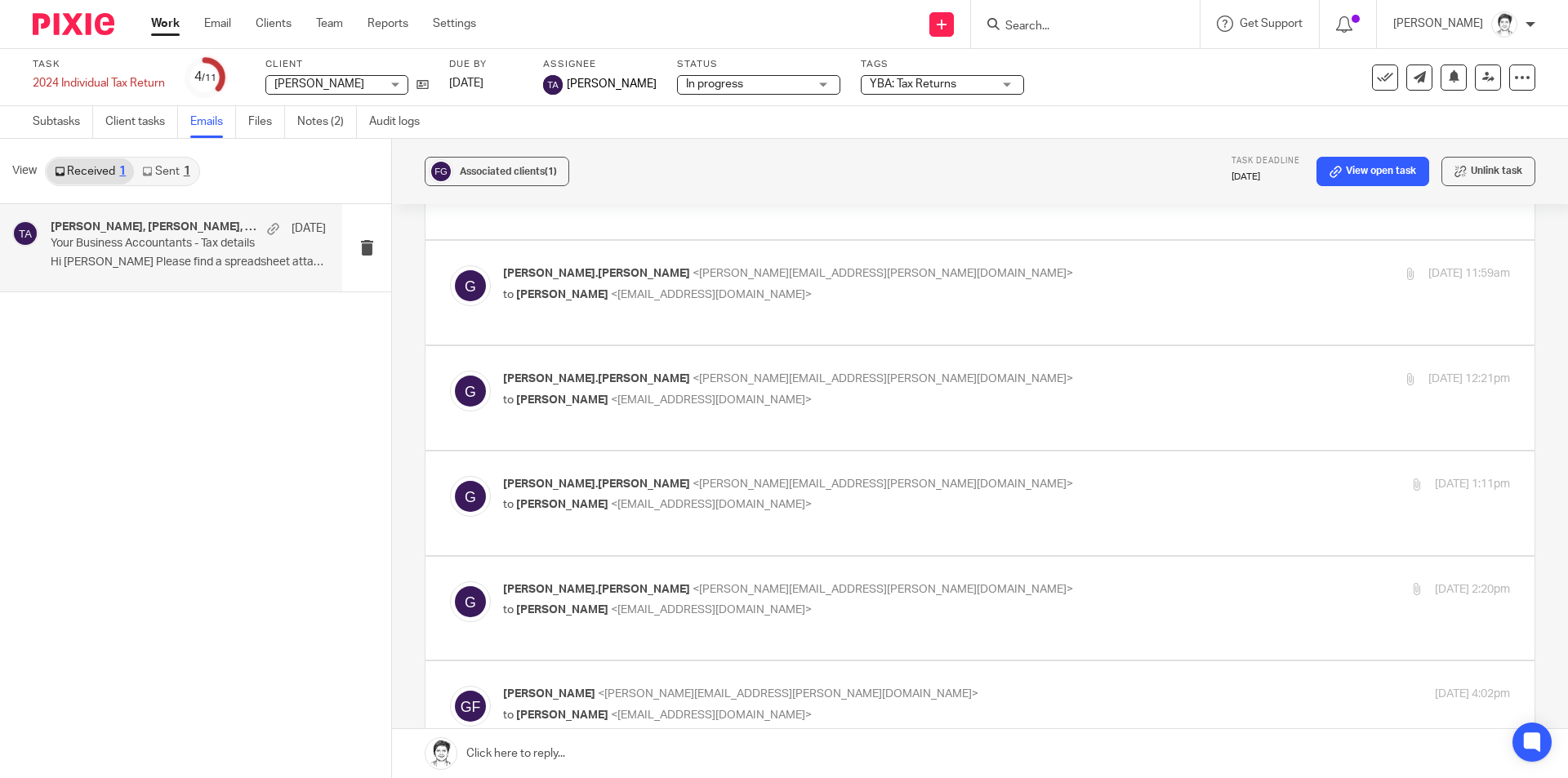
scroll to position [817, 0]
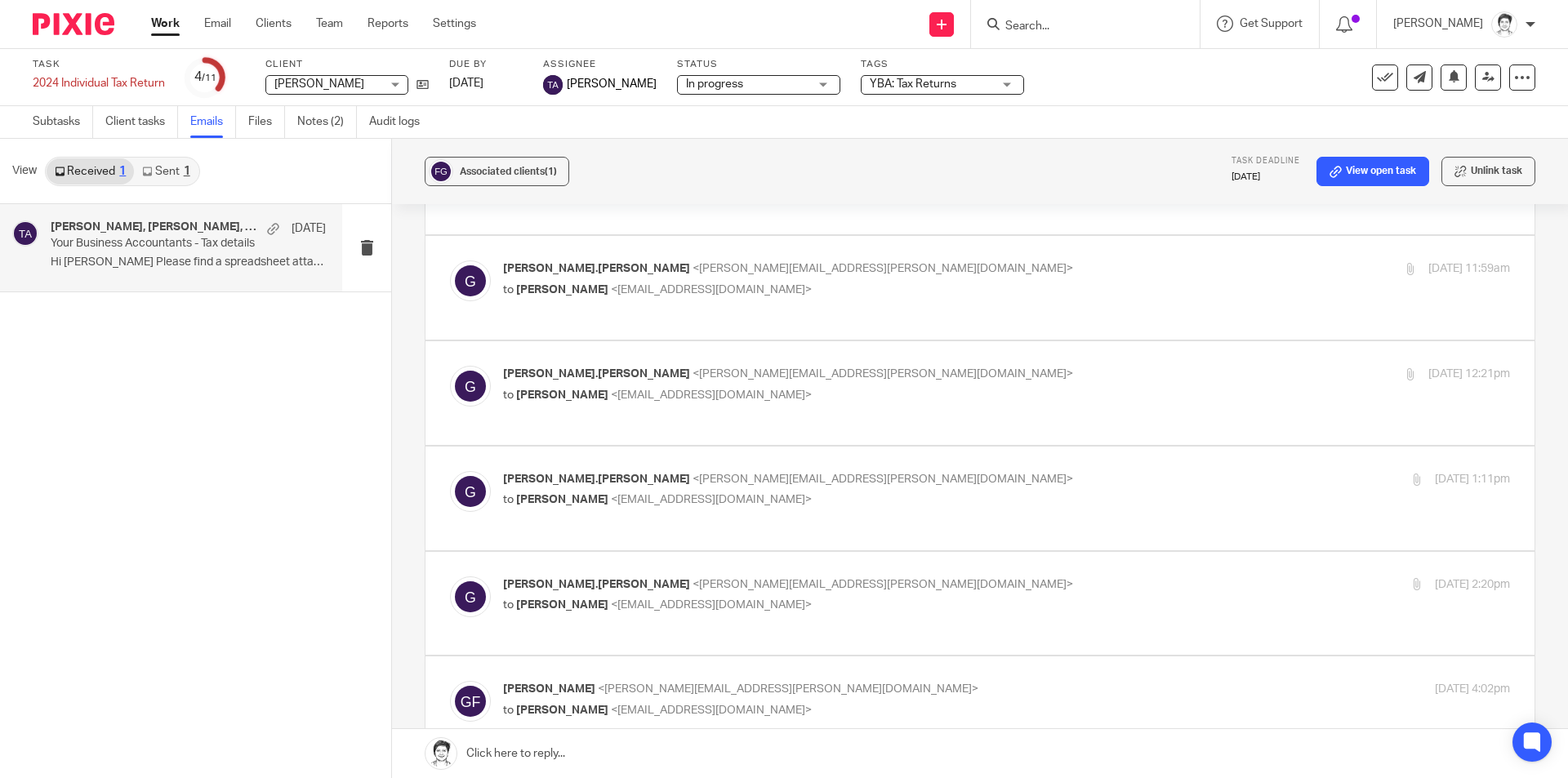
click at [709, 296] on span "<tarek@ybaccountants.com.au>" at bounding box center [711, 290] width 201 height 12
checkbox input "true"
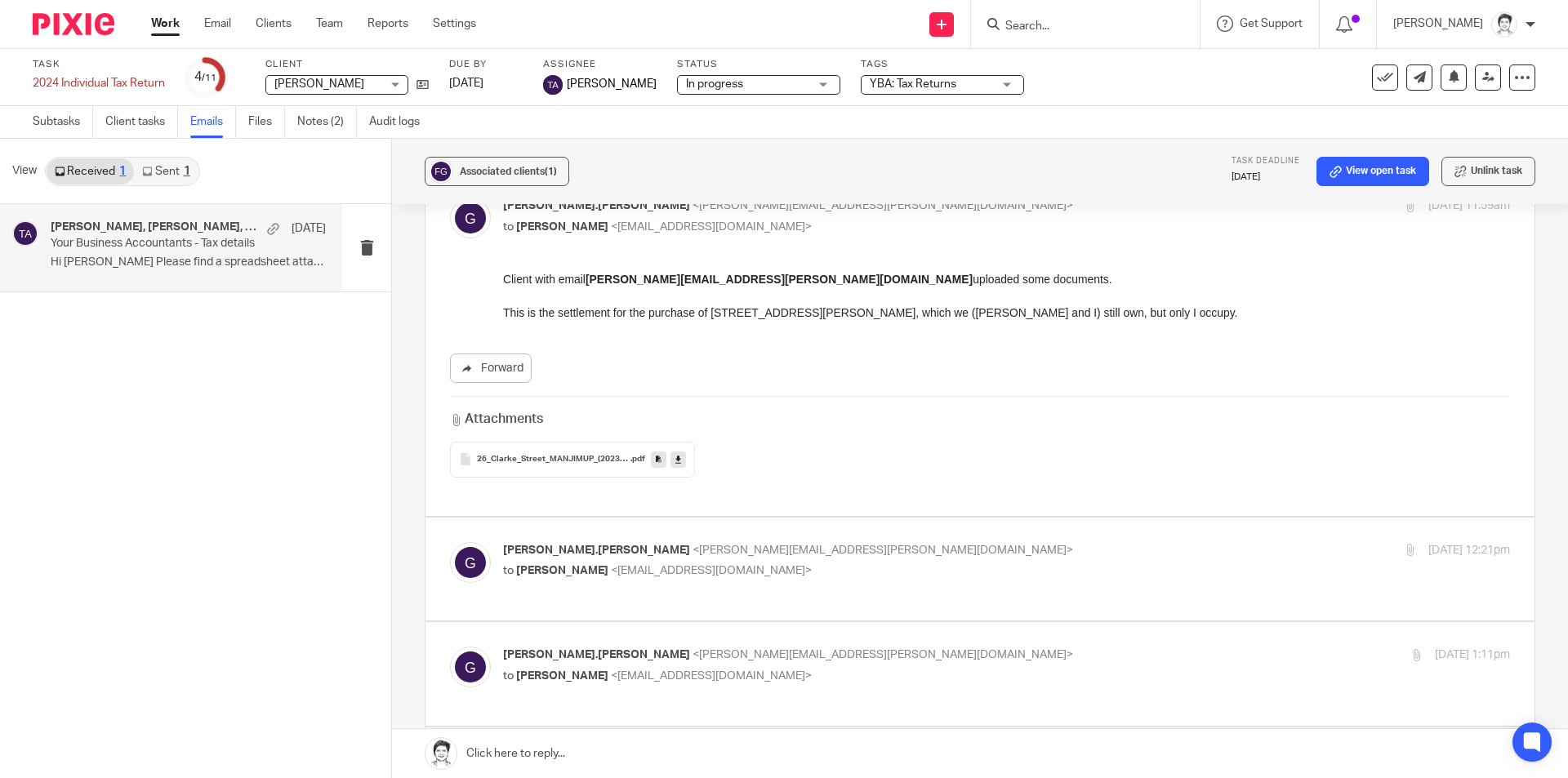
scroll to position [898, 0]
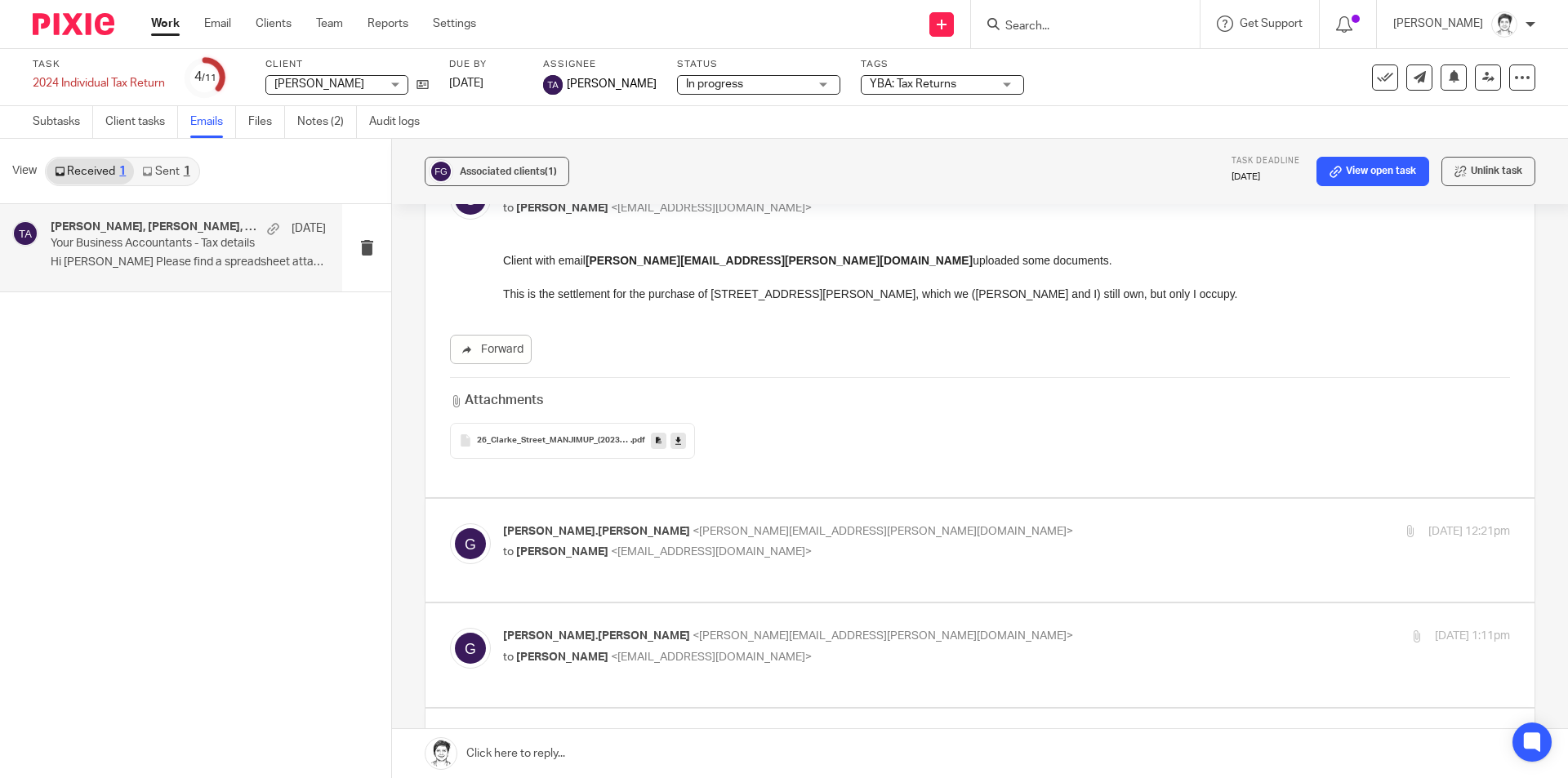
click at [693, 531] on span "<gavin.fialkowski@gmail.com>" at bounding box center [882, 532] width 380 height 12
checkbox input "true"
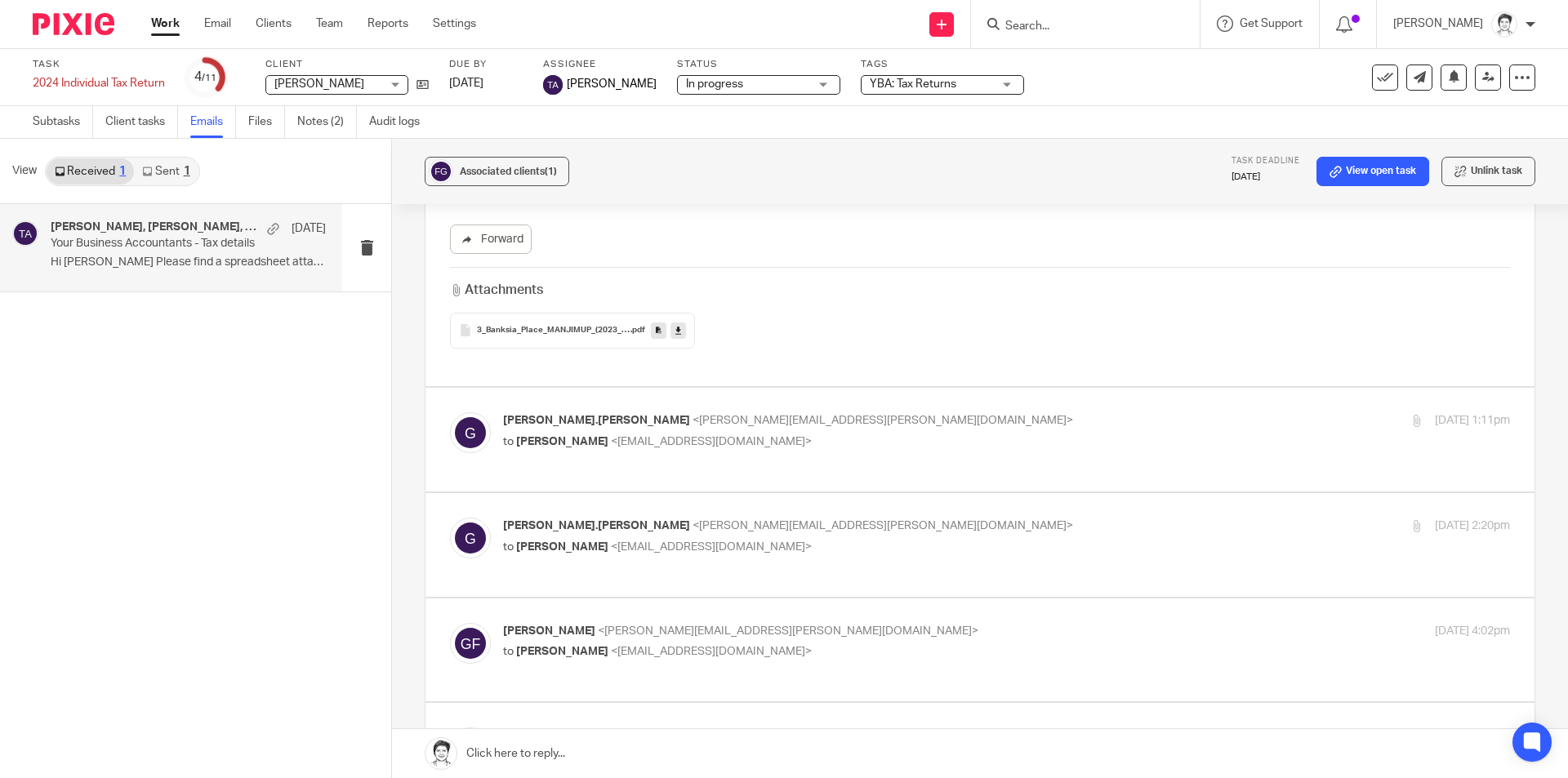
scroll to position [1388, 0]
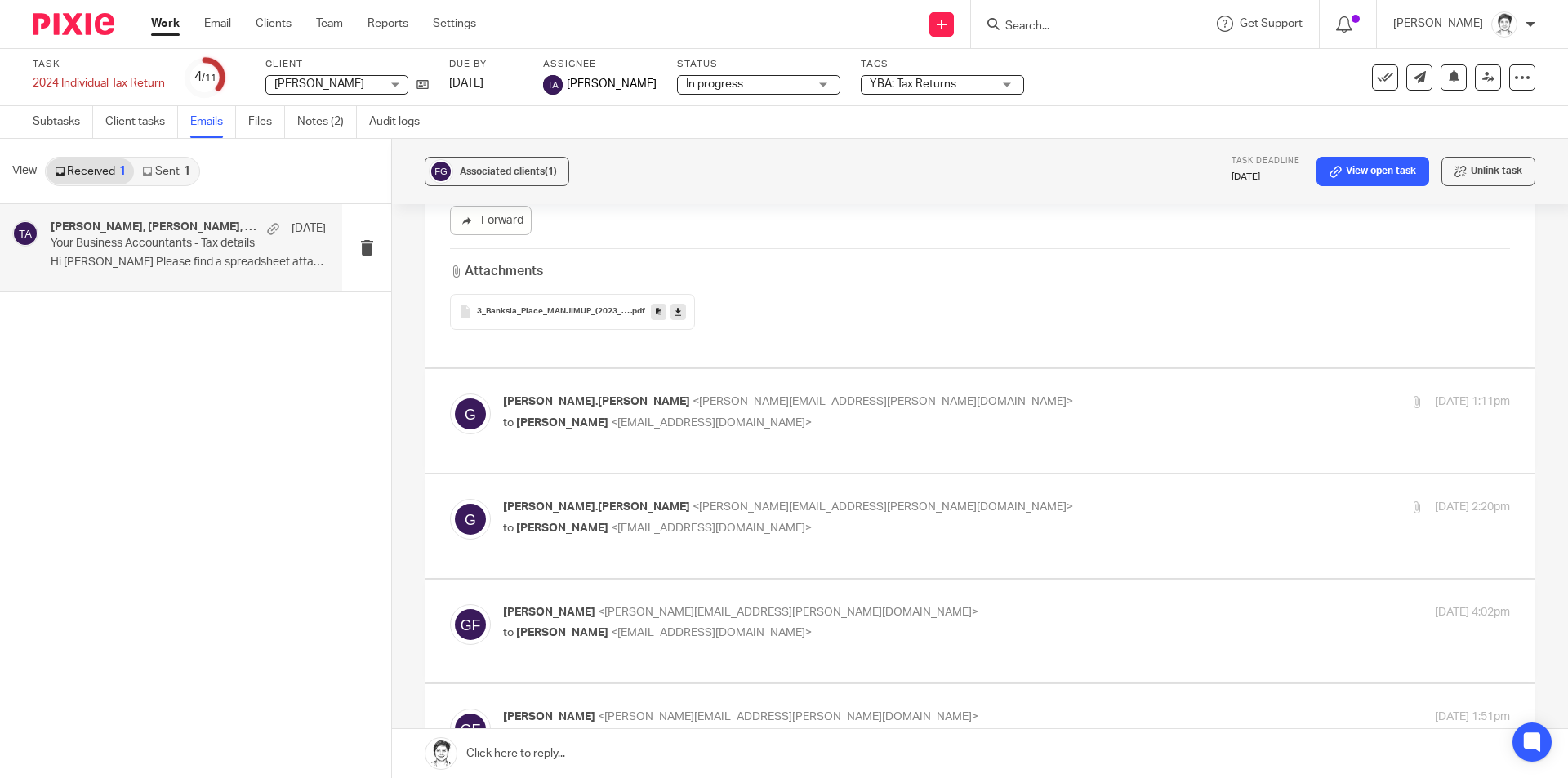
click at [570, 421] on p "to Tarek Ahmed <tarek@ybaccountants.com.au>" at bounding box center [838, 424] width 671 height 17
checkbox input "true"
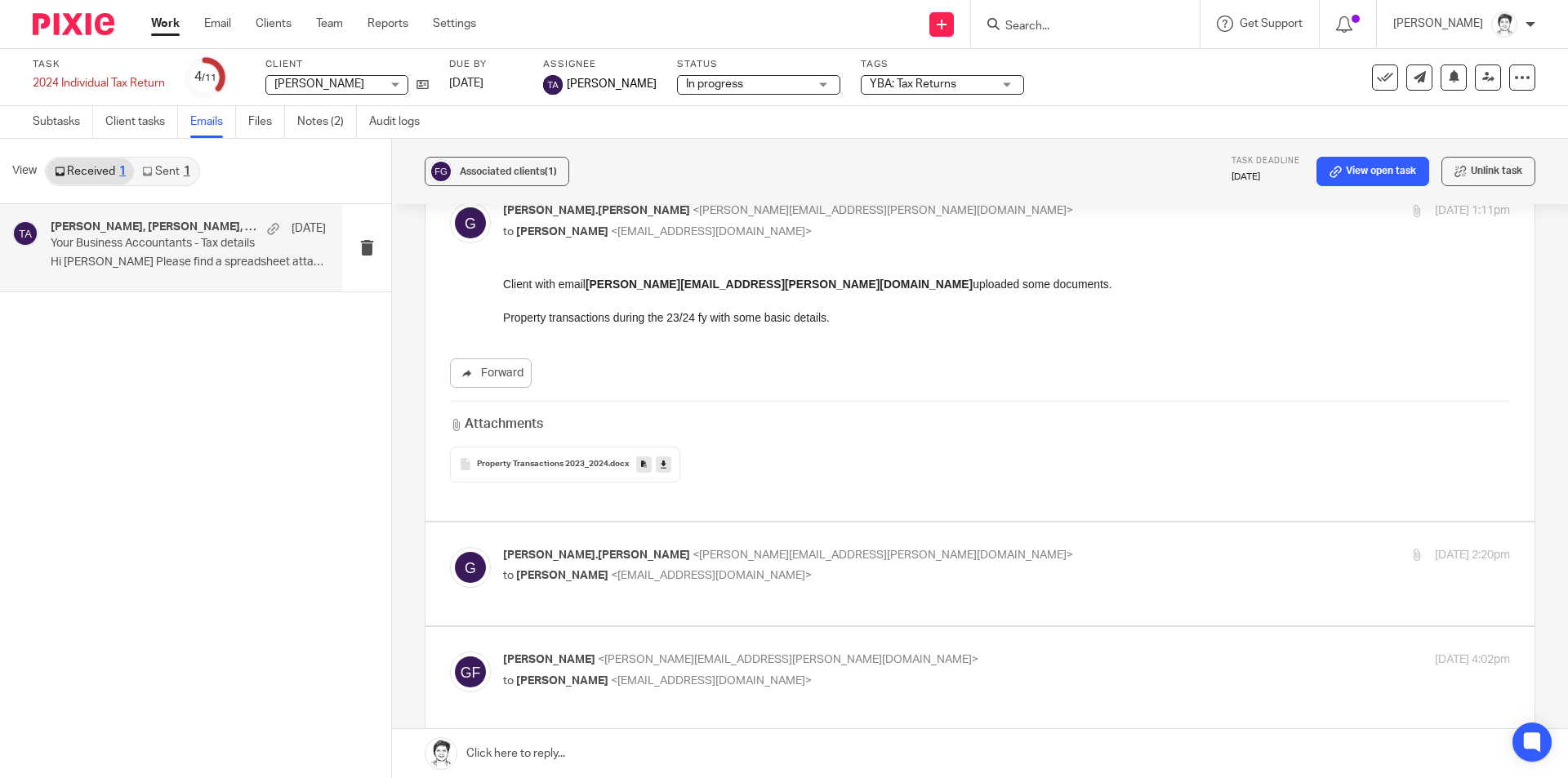
scroll to position [1715, 0]
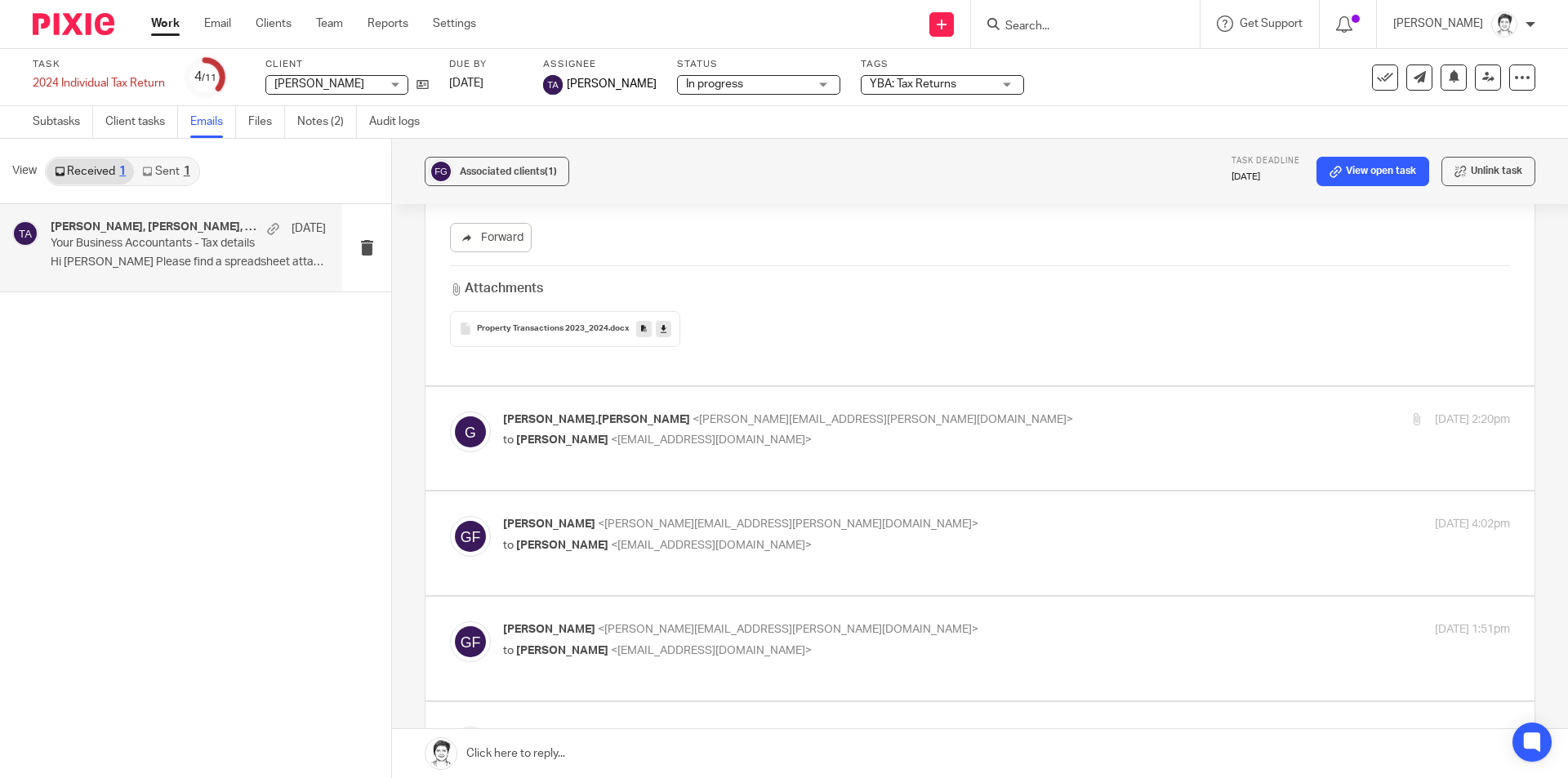
drag, startPoint x: 663, startPoint y: 423, endPoint x: 643, endPoint y: 425, distance: 20.1
click at [662, 432] on p "to Tarek Ahmed <tarek@ybaccountants.com.au>" at bounding box center [838, 441] width 671 height 17
checkbox input "true"
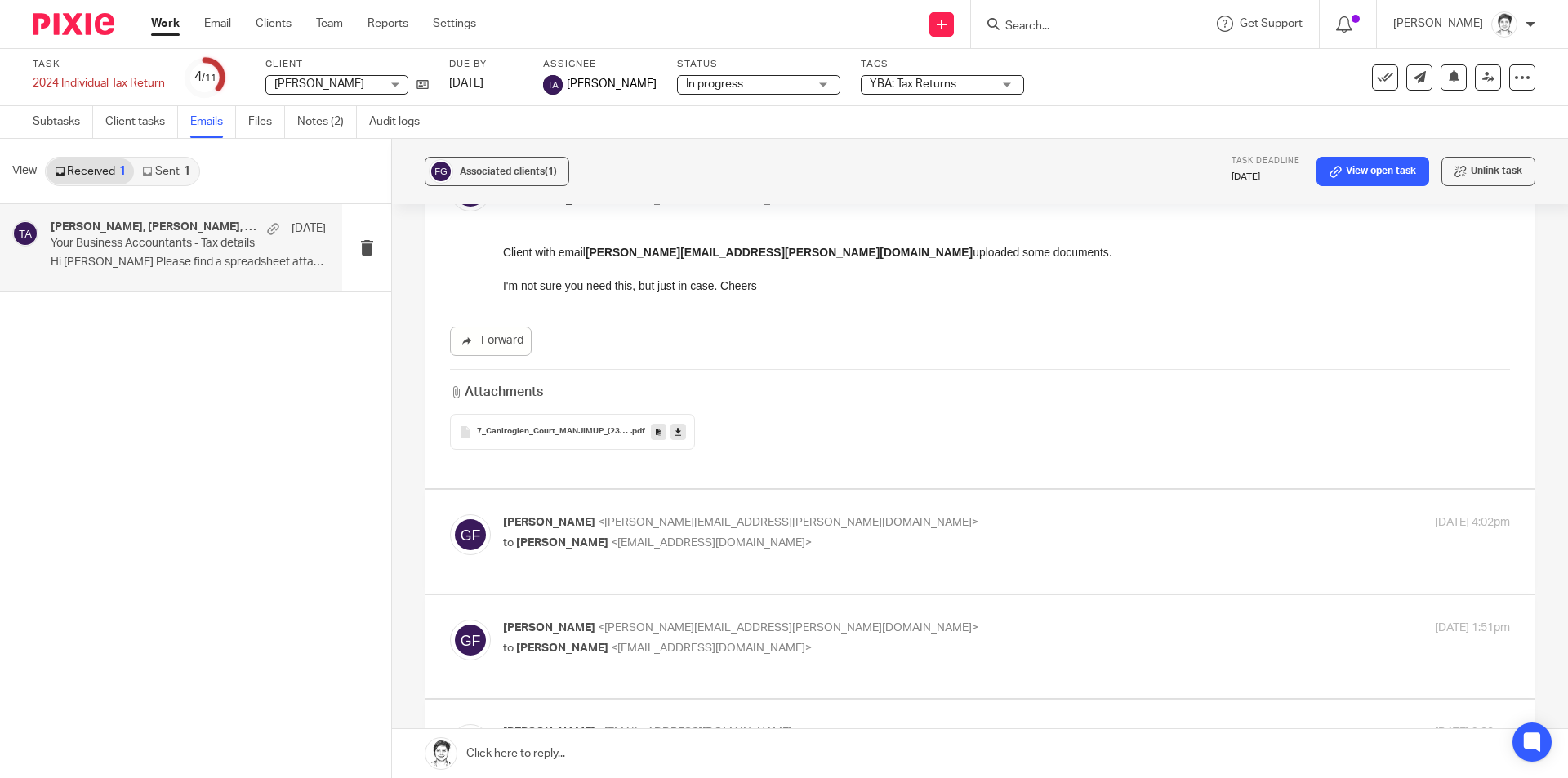
scroll to position [1960, 0]
click at [609, 510] on div "Gavin Fialkowski <gavin.fialkowski@gmail.com> to Tarek Ahmed <tarek@ybaccountan…" at bounding box center [838, 529] width 671 height 38
checkbox input "true"
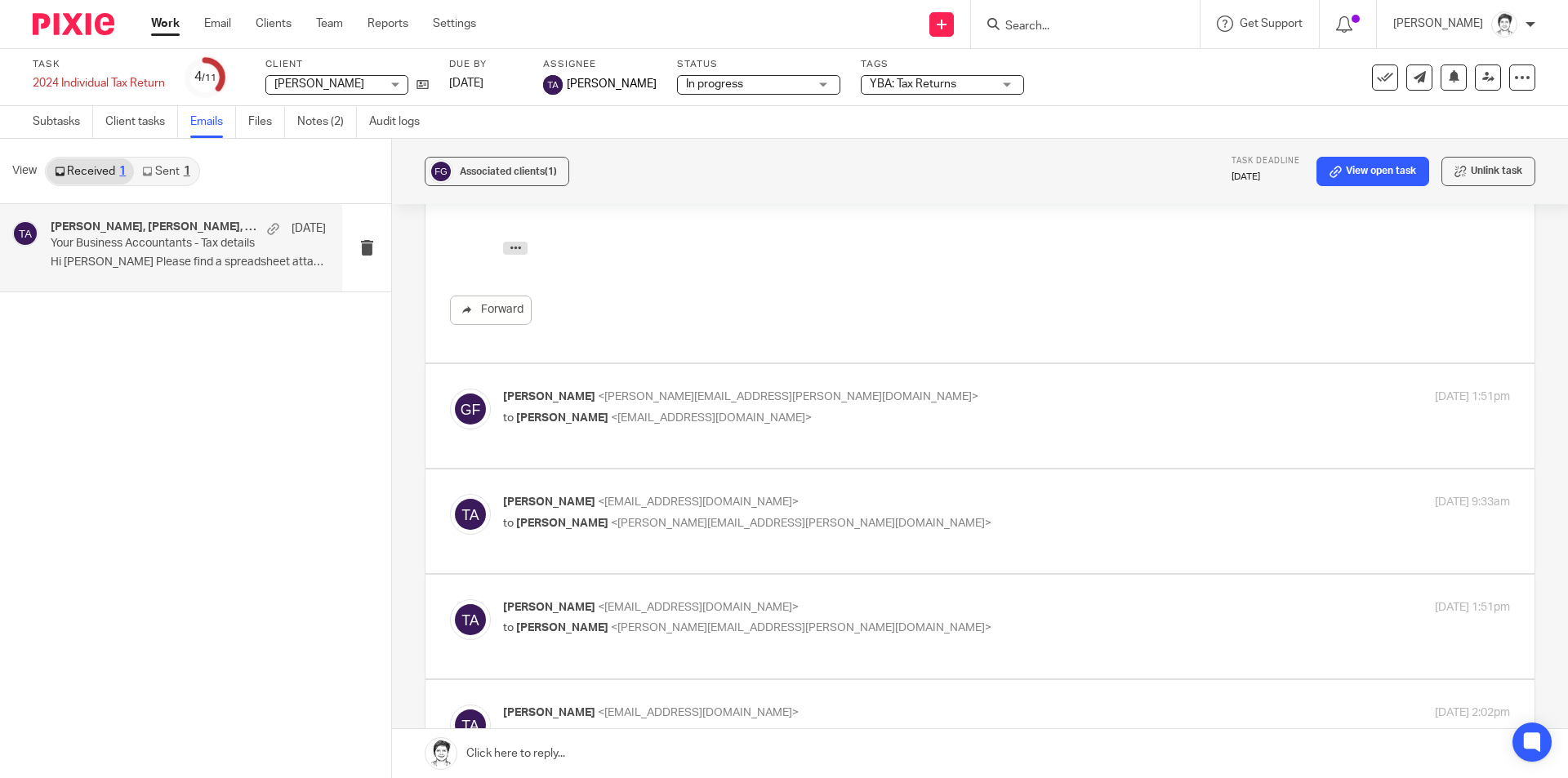
scroll to position [2695, 0]
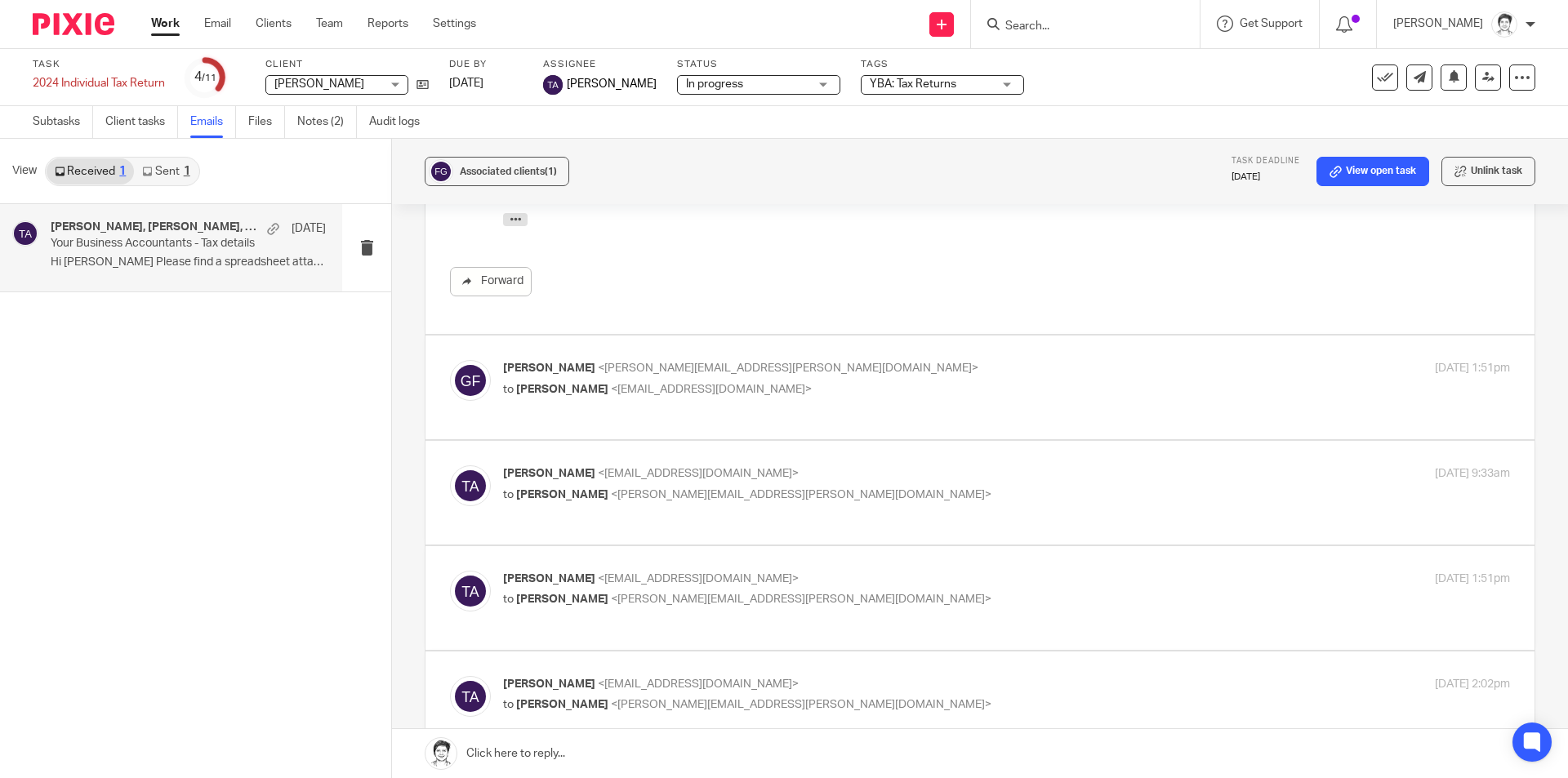
click at [715, 360] on div "Gavin Fialkowski <gavin.fialkowski@gmail.com> to Tarek Ahmed <tarek@ybaccountan…" at bounding box center [838, 378] width 671 height 38
checkbox input "true"
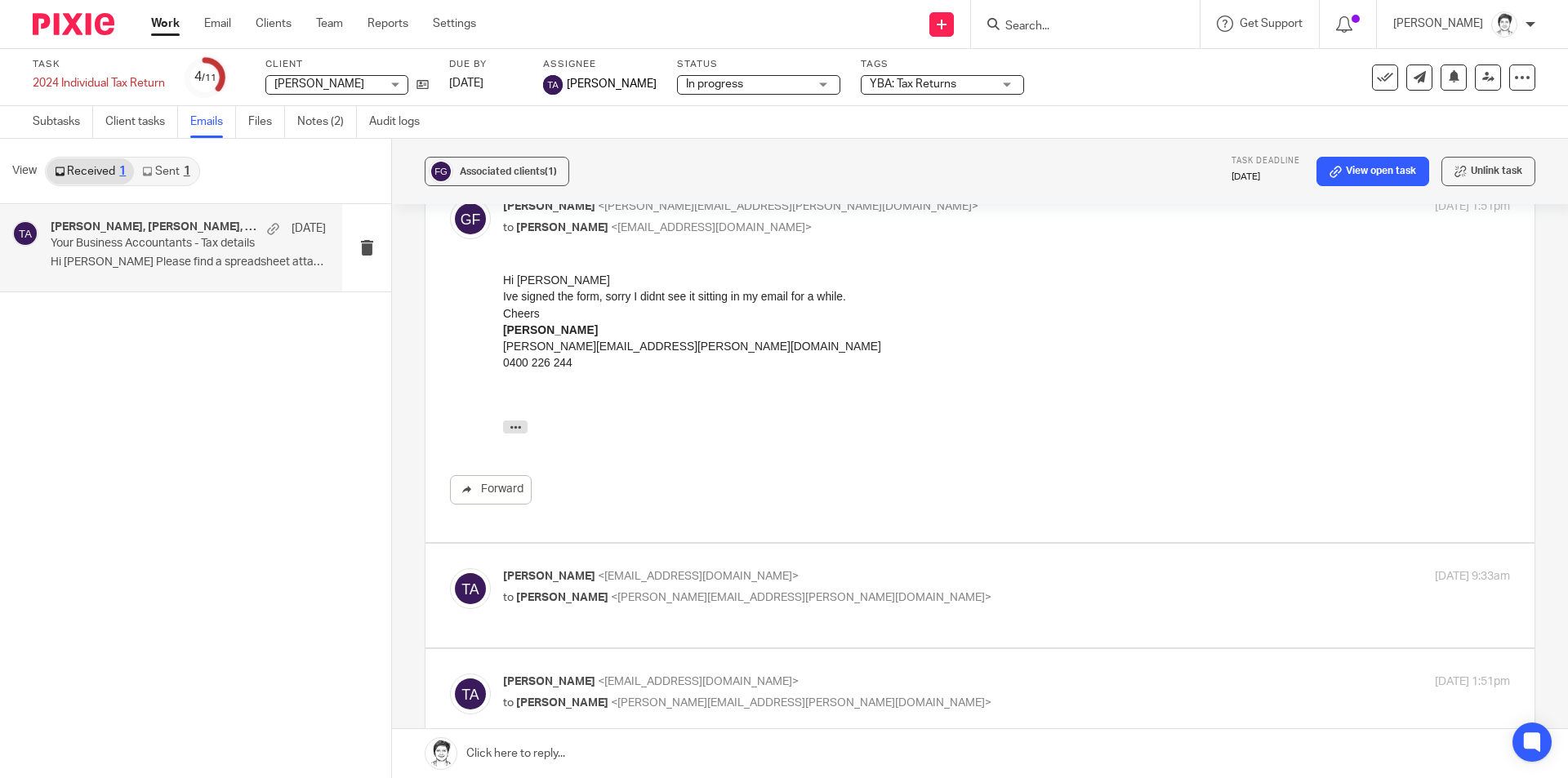
scroll to position [2859, 0]
click at [741, 573] on span "<tarek@ybaccountants.com.au>" at bounding box center [698, 575] width 201 height 12
checkbox input "true"
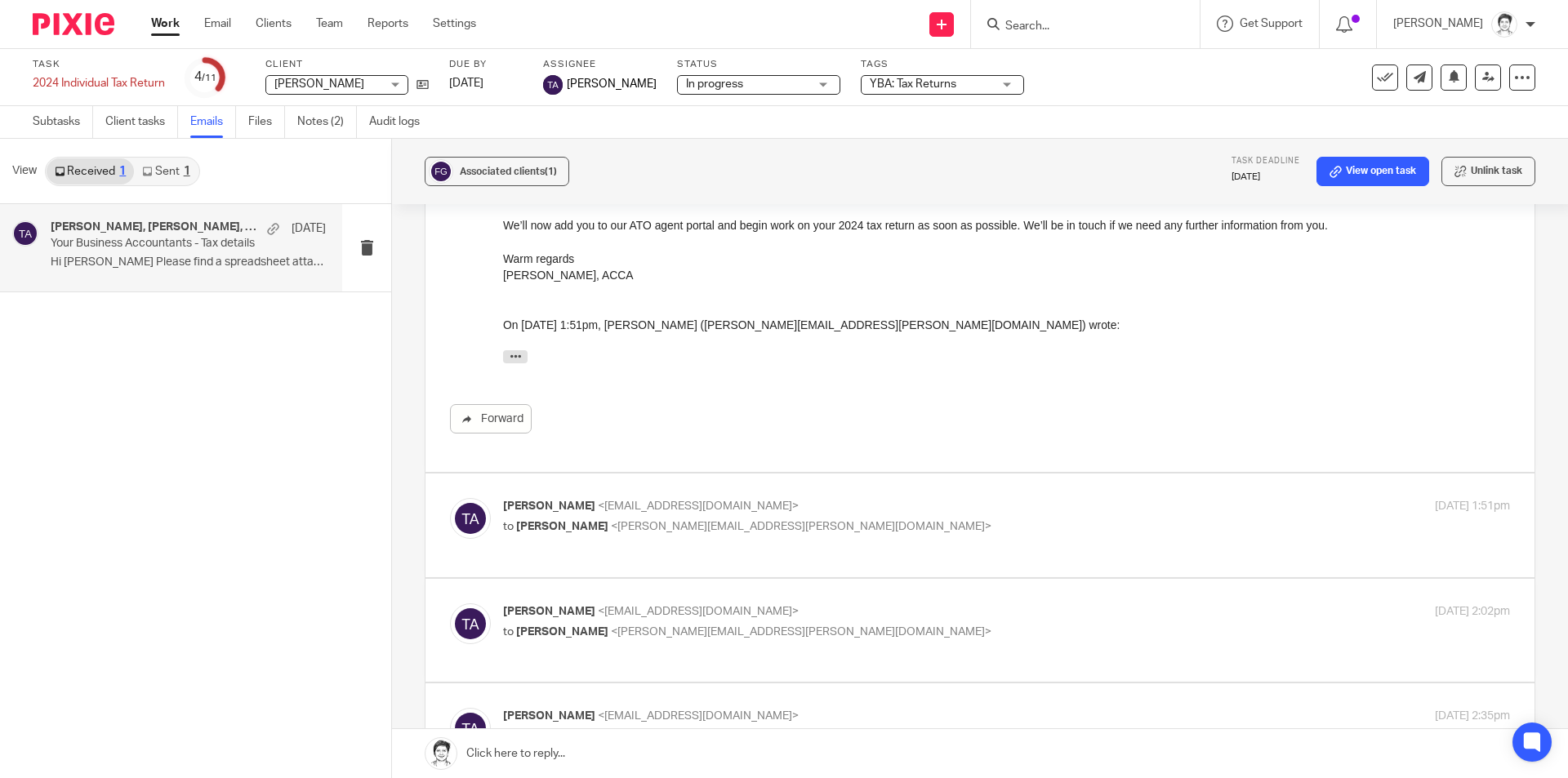
scroll to position [3348, 0]
click at [596, 492] on label at bounding box center [980, 525] width 1110 height 104
click at [450, 497] on input "checkbox" at bounding box center [449, 497] width 1 height 1
checkbox input "true"
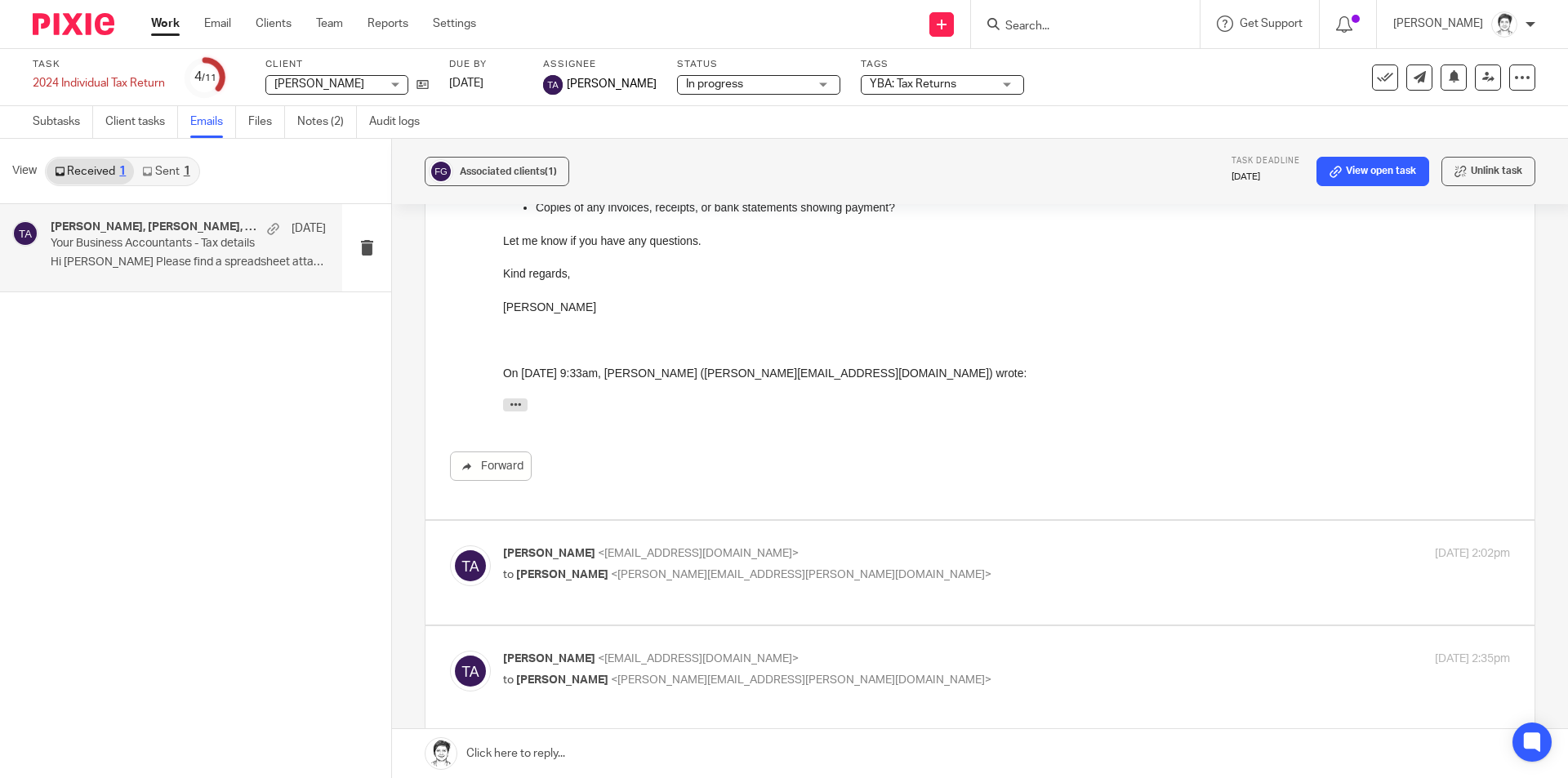
scroll to position [3920, 0]
click at [719, 573] on span "<gavin.fialkowski@gmail.com>" at bounding box center [800, 574] width 380 height 12
checkbox input "true"
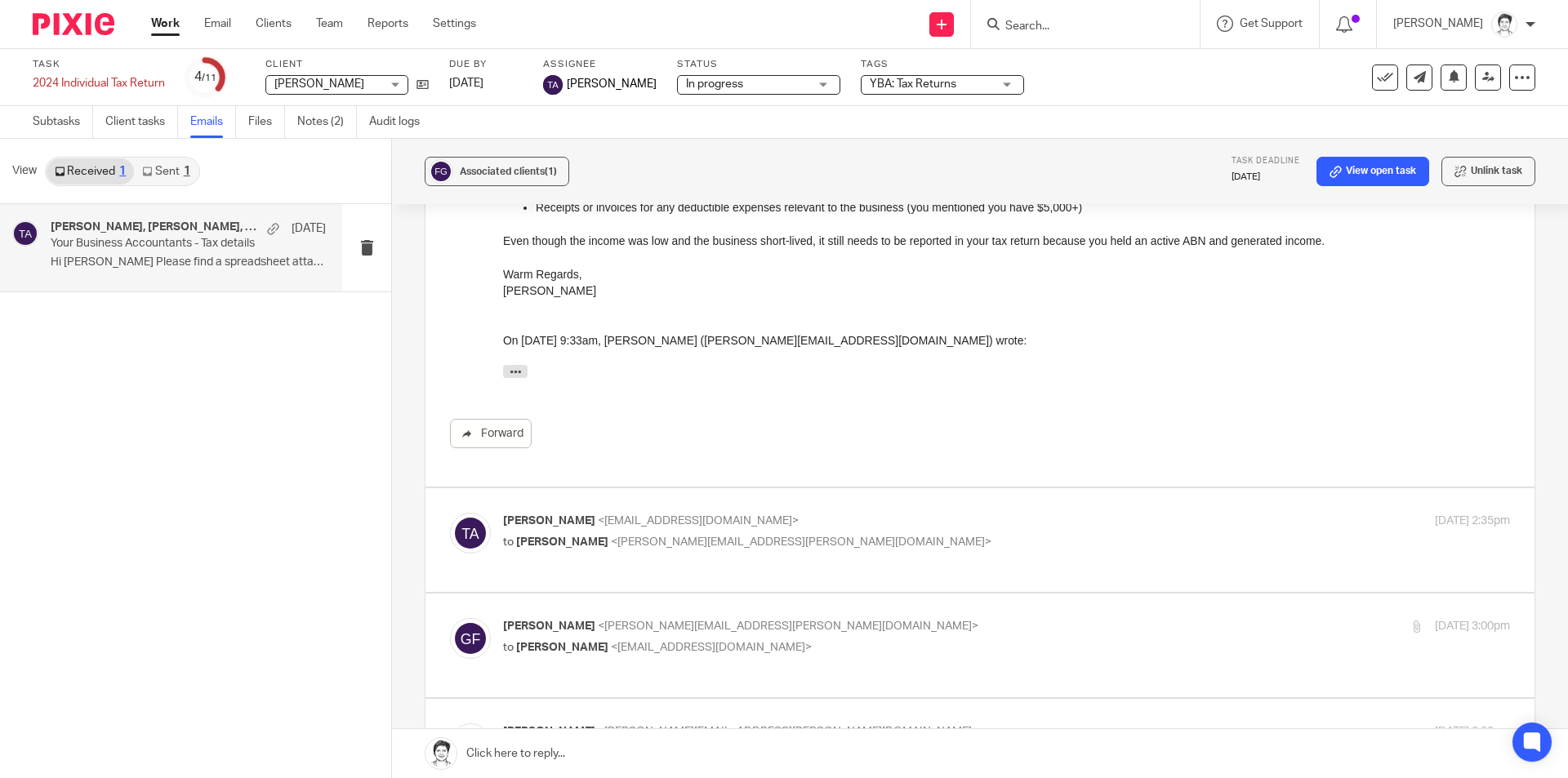
scroll to position [4410, 0]
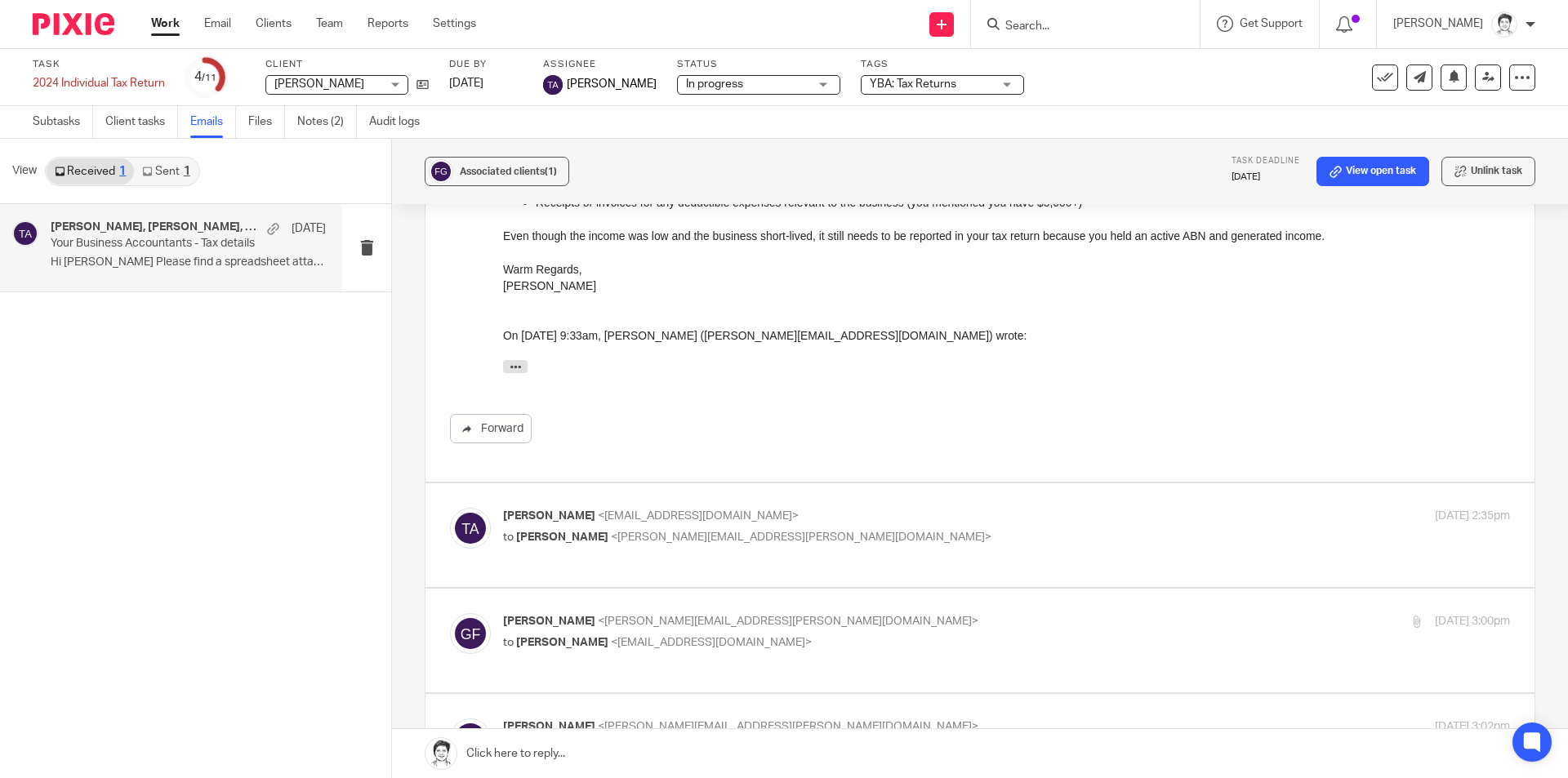
click at [625, 532] on span "<gavin.fialkowski@gmail.com>" at bounding box center [800, 537] width 380 height 12
checkbox input "true"
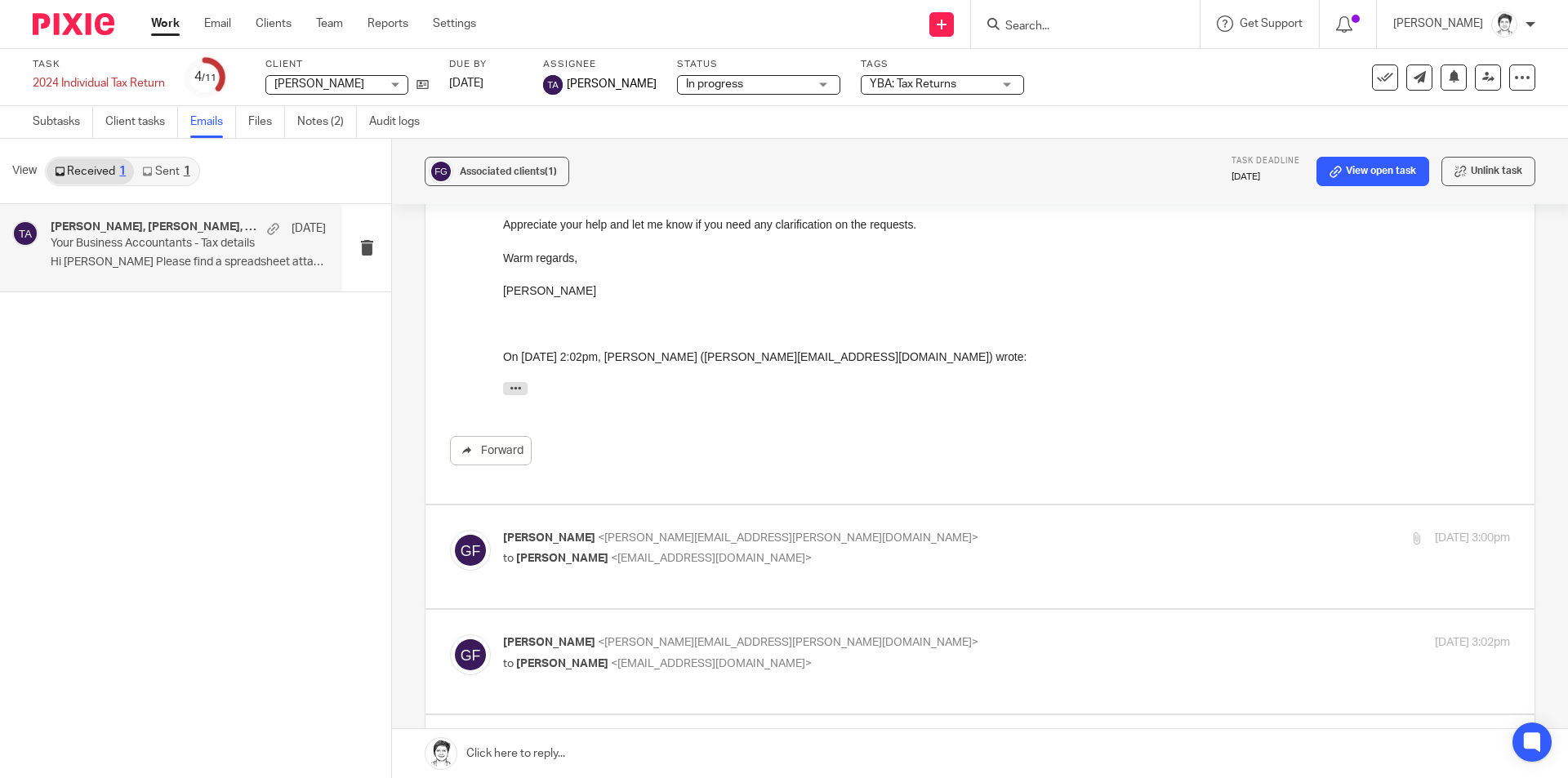
scroll to position [4900, 0]
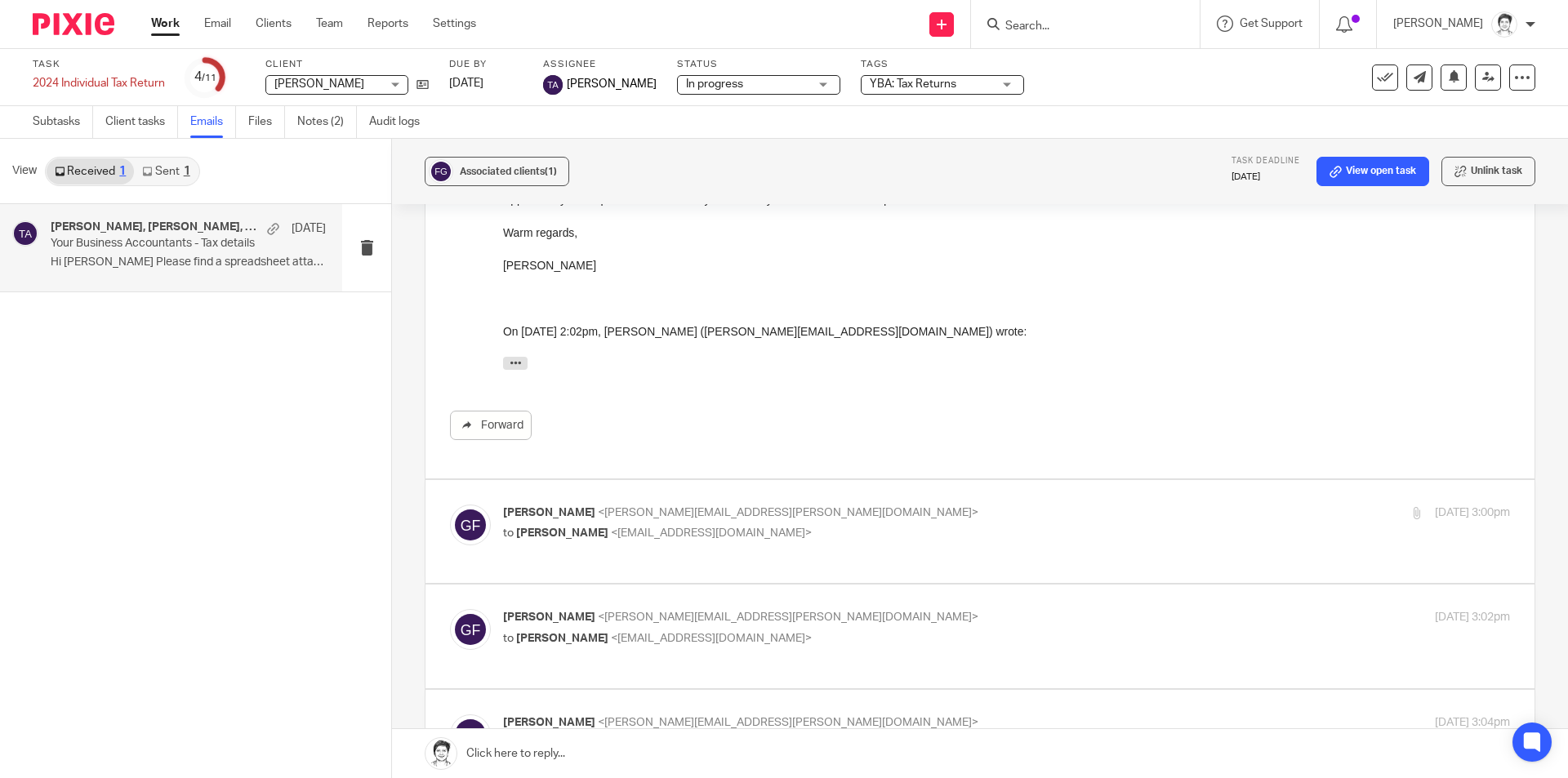
click at [767, 525] on p "to Tarek Ahmed <tarek@ybaccountants.com.au>" at bounding box center [838, 533] width 671 height 17
checkbox input "true"
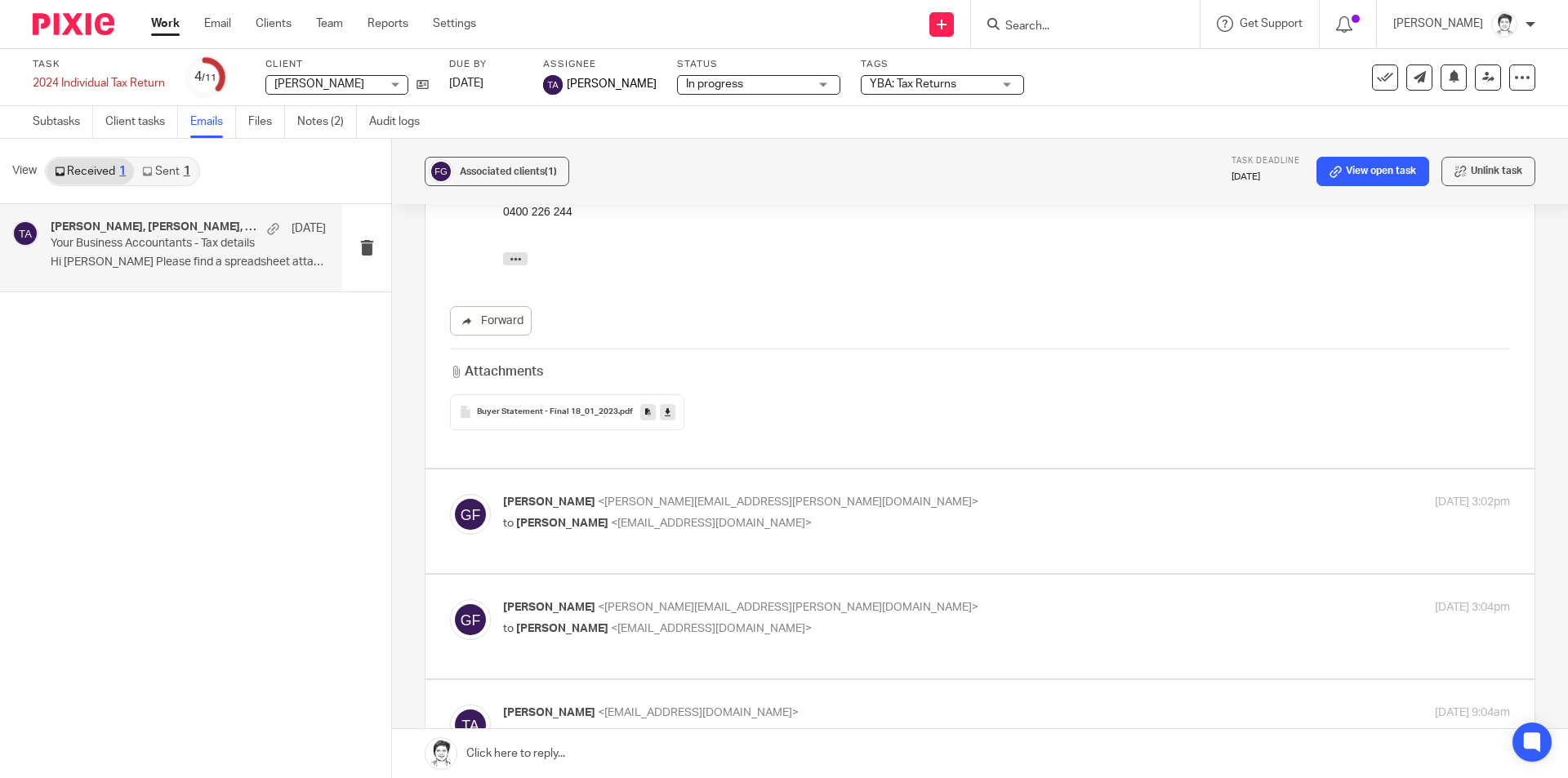
scroll to position [5390, 0]
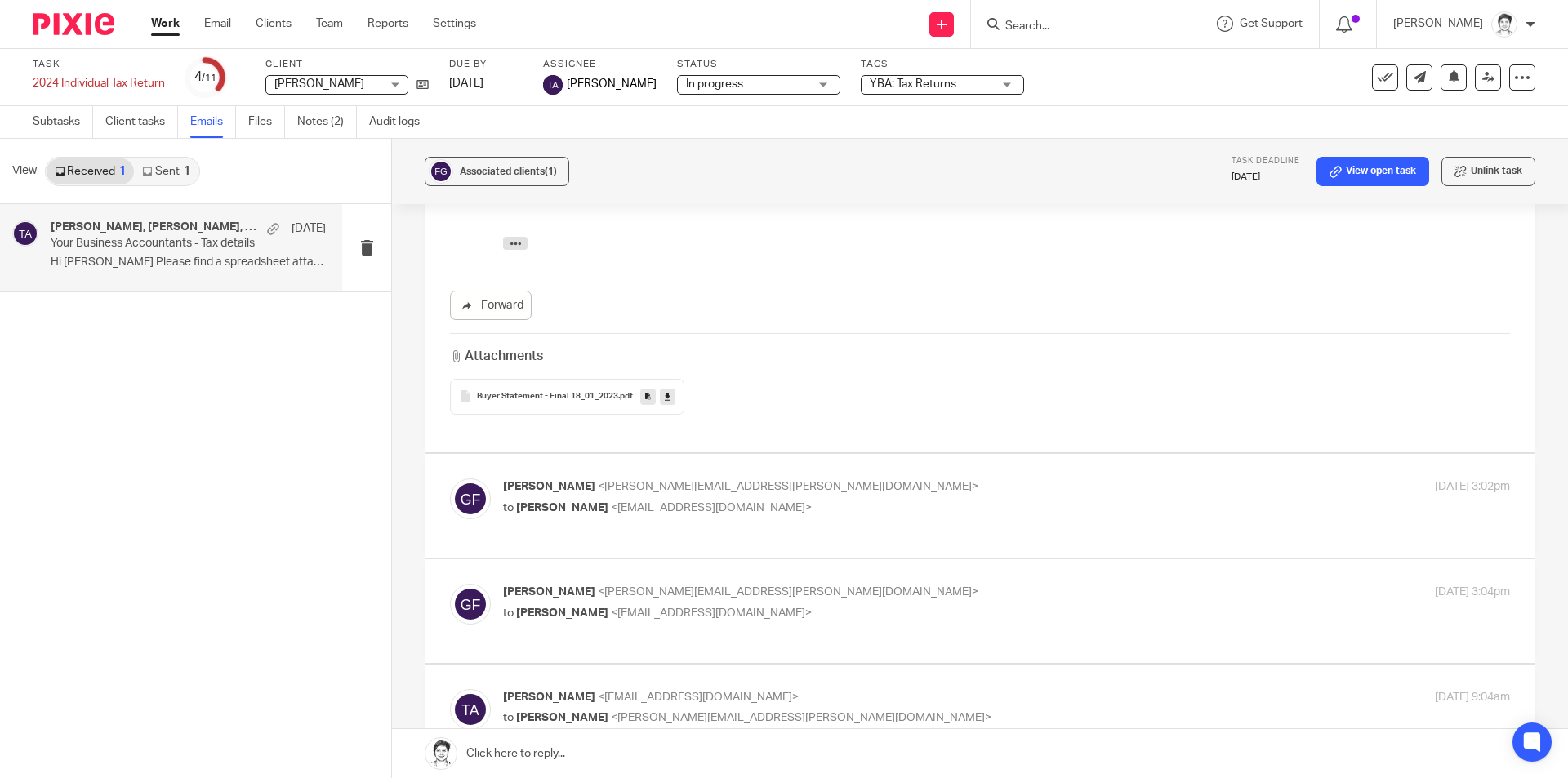
click at [678, 479] on p "Gavin Fialkowski <gavin.fialkowski@gmail.com>" at bounding box center [838, 487] width 671 height 17
checkbox input "true"
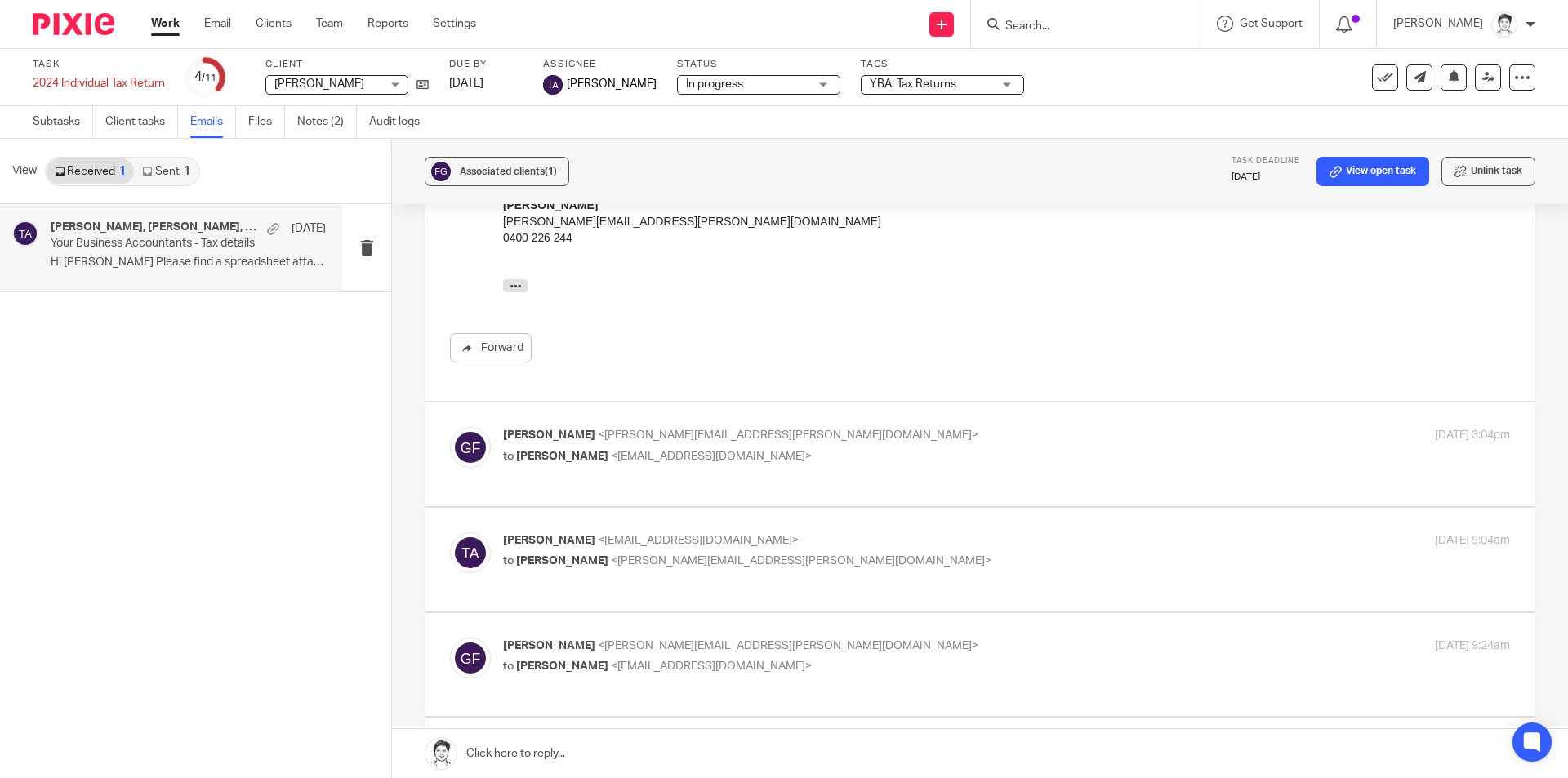
scroll to position [5798, 0]
click at [657, 461] on div "Gavin Fialkowski <gavin.fialkowski@gmail.com> to Tarek Ahmed <tarek@ybaccountan…" at bounding box center [1006, 444] width 1007 height 40
checkbox input "true"
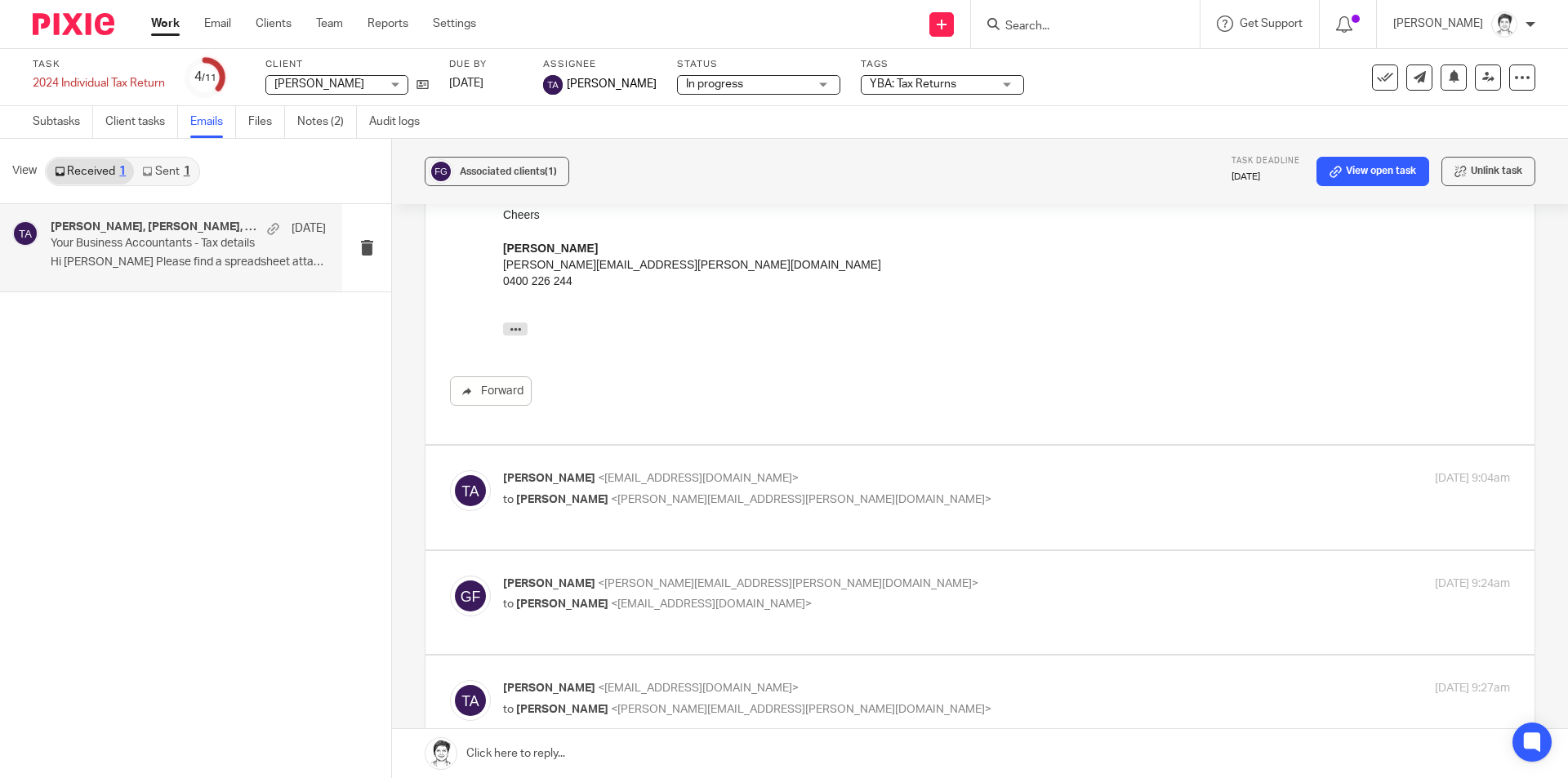
scroll to position [6207, 0]
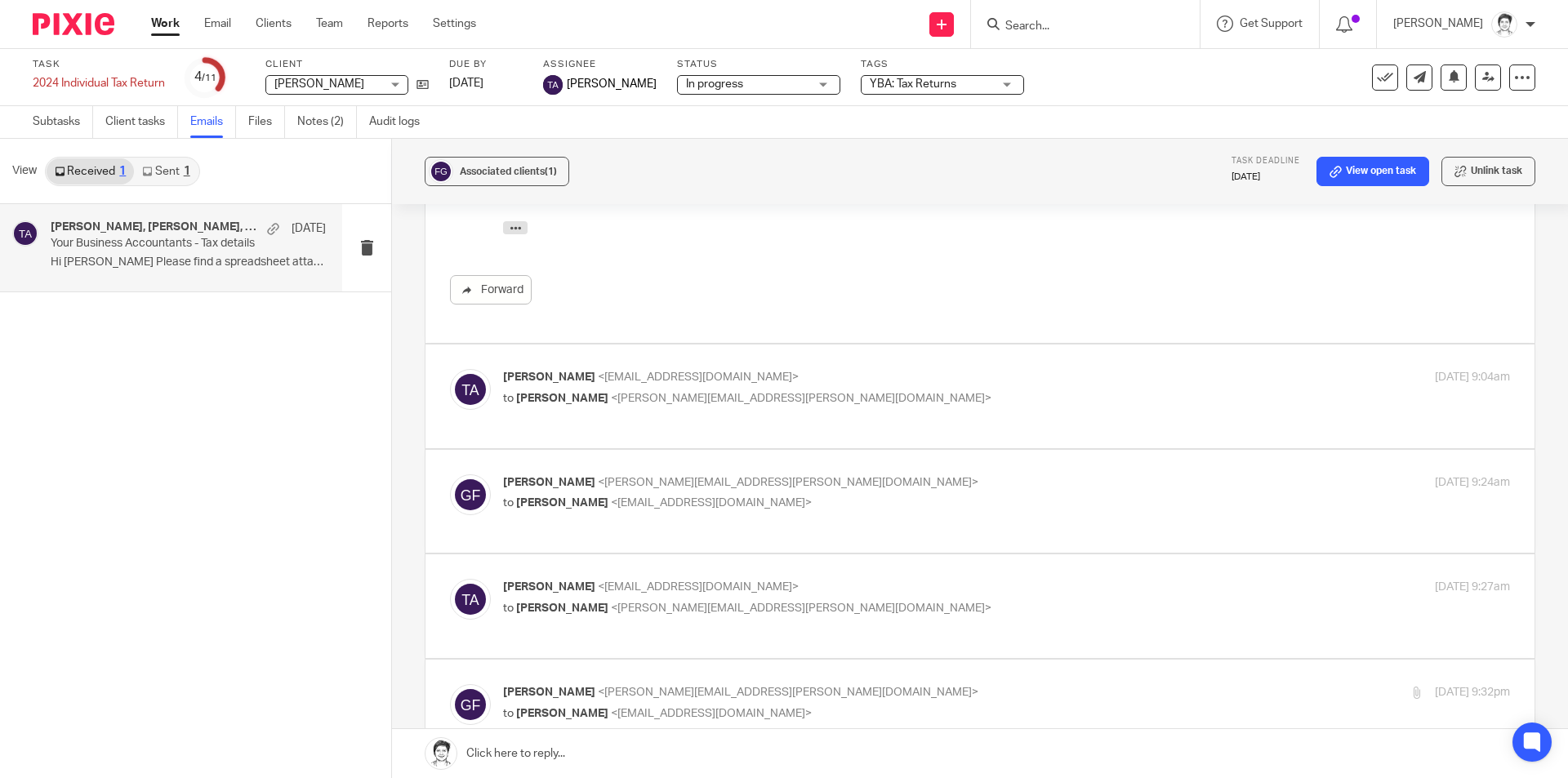
click at [713, 407] on p "to Gavin Fialkowski <gavin.fialkowski@gmail.com>" at bounding box center [838, 399] width 671 height 17
checkbox input "true"
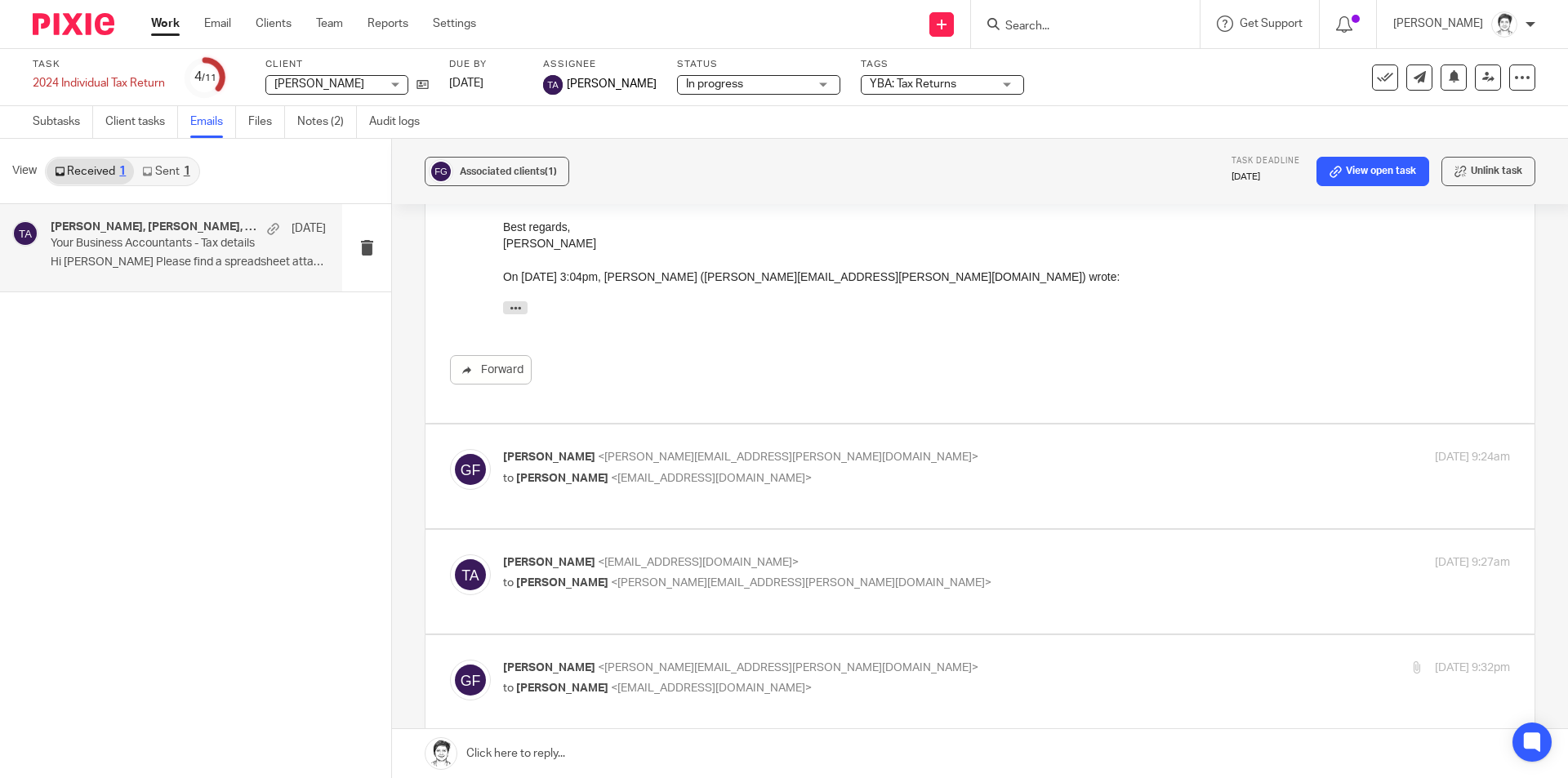
scroll to position [6533, 0]
click at [694, 460] on span "<gavin.fialkowski@gmail.com>" at bounding box center [788, 454] width 380 height 12
checkbox input "true"
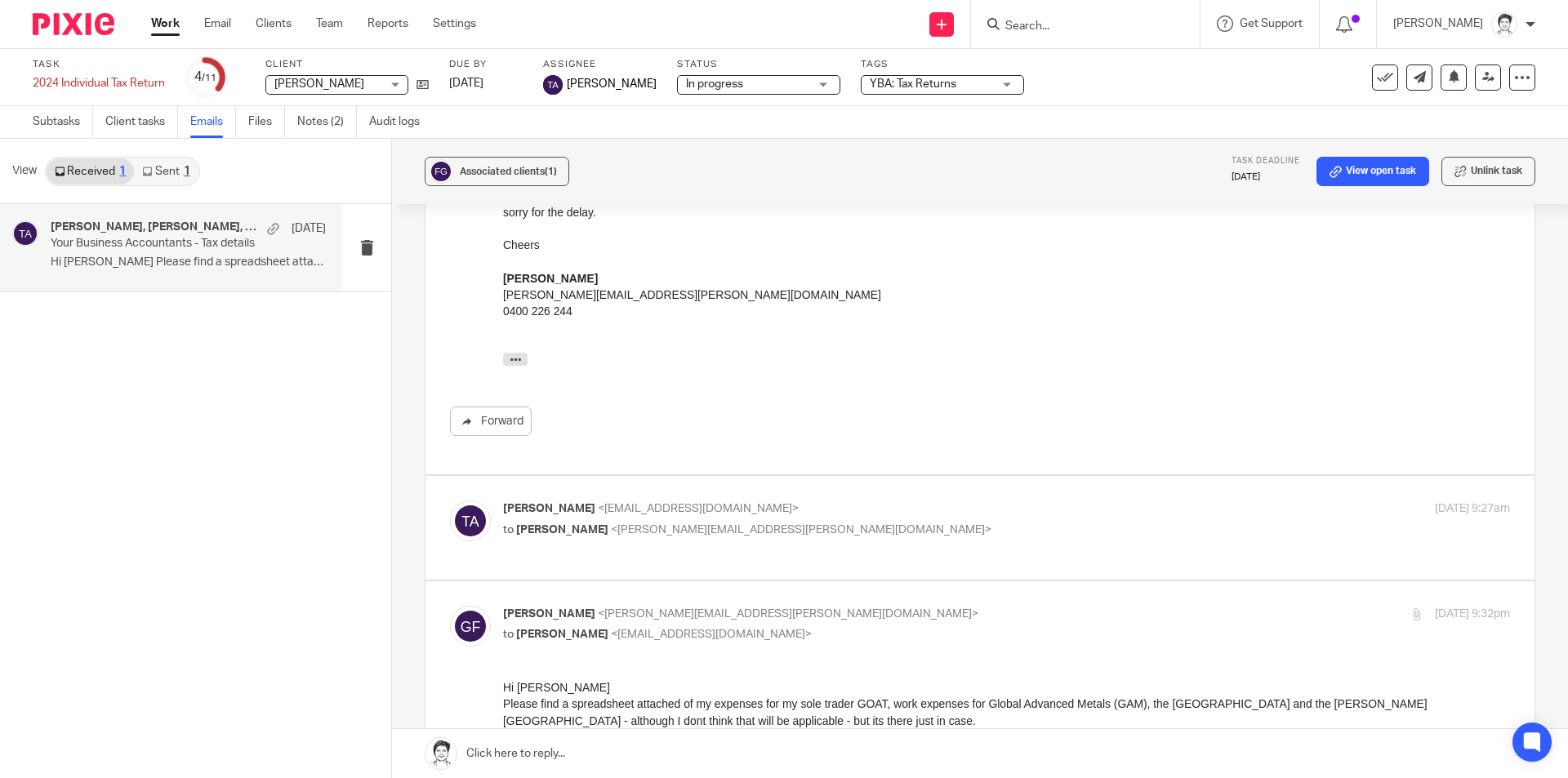
scroll to position [7023, 0]
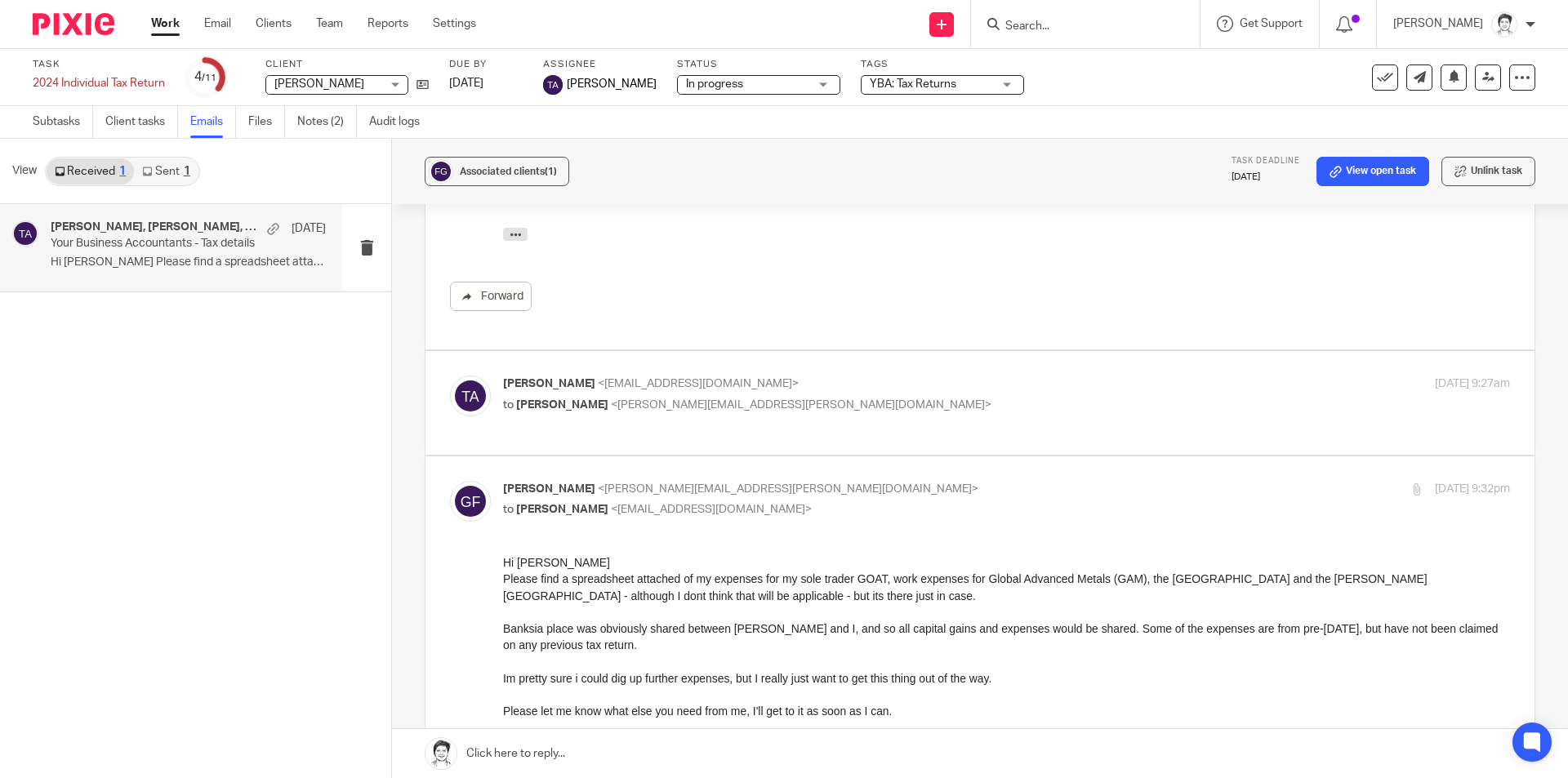
click at [702, 406] on label at bounding box center [980, 403] width 1110 height 104
click at [450, 376] on input "checkbox" at bounding box center [449, 375] width 1 height 1
checkbox input "true"
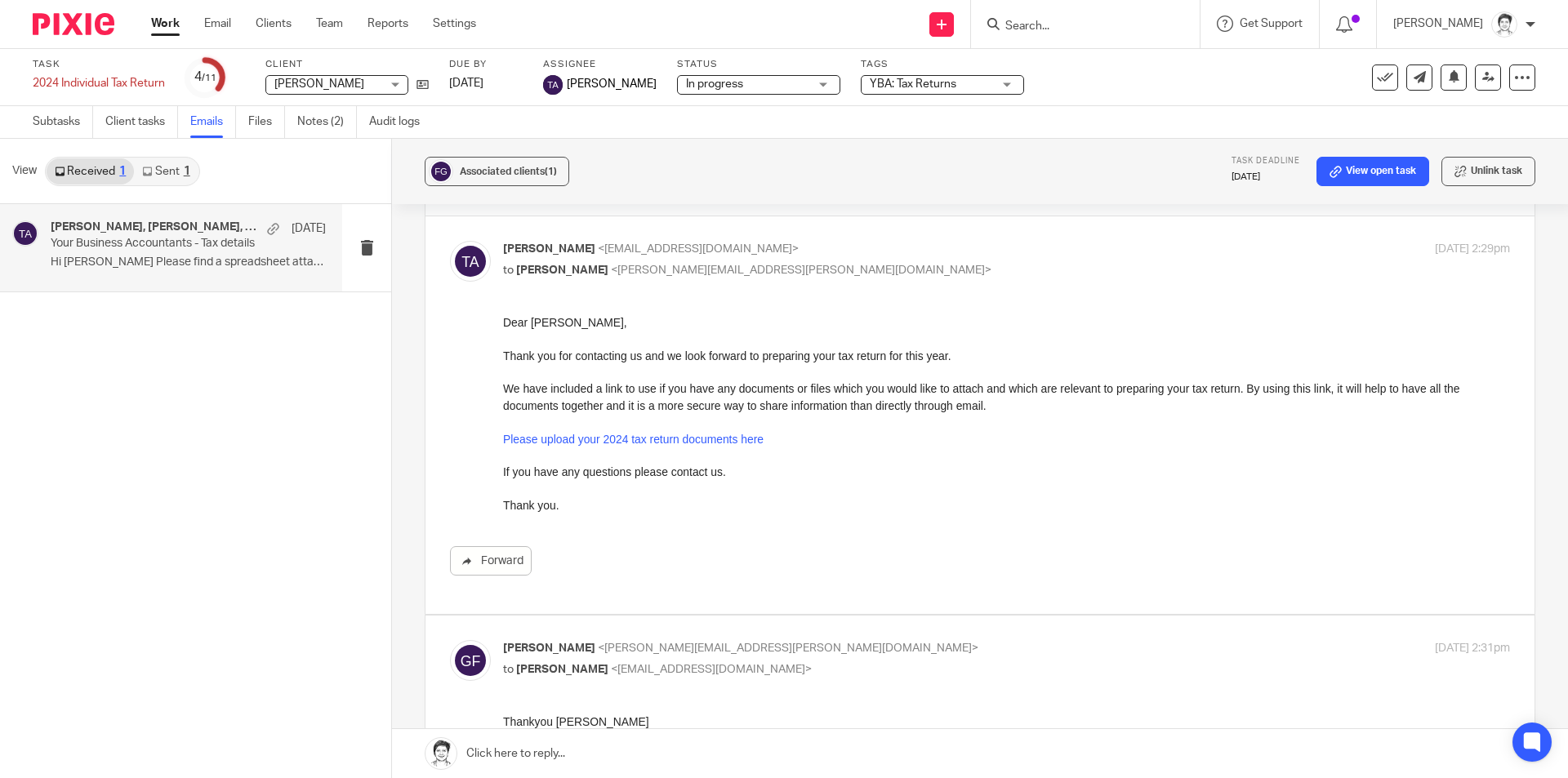
scroll to position [0, 0]
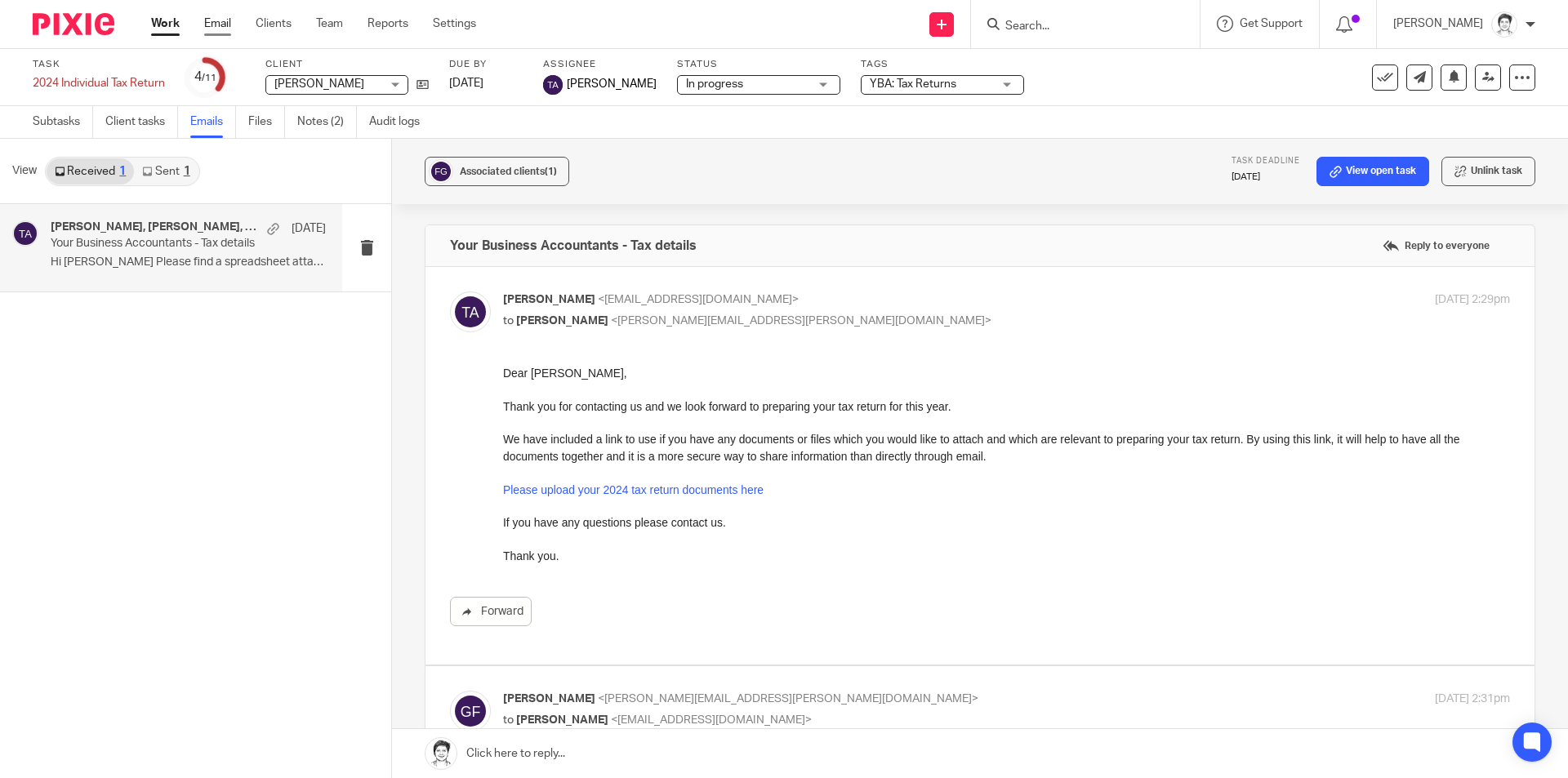
click at [224, 23] on link "Email" at bounding box center [218, 23] width 27 height 16
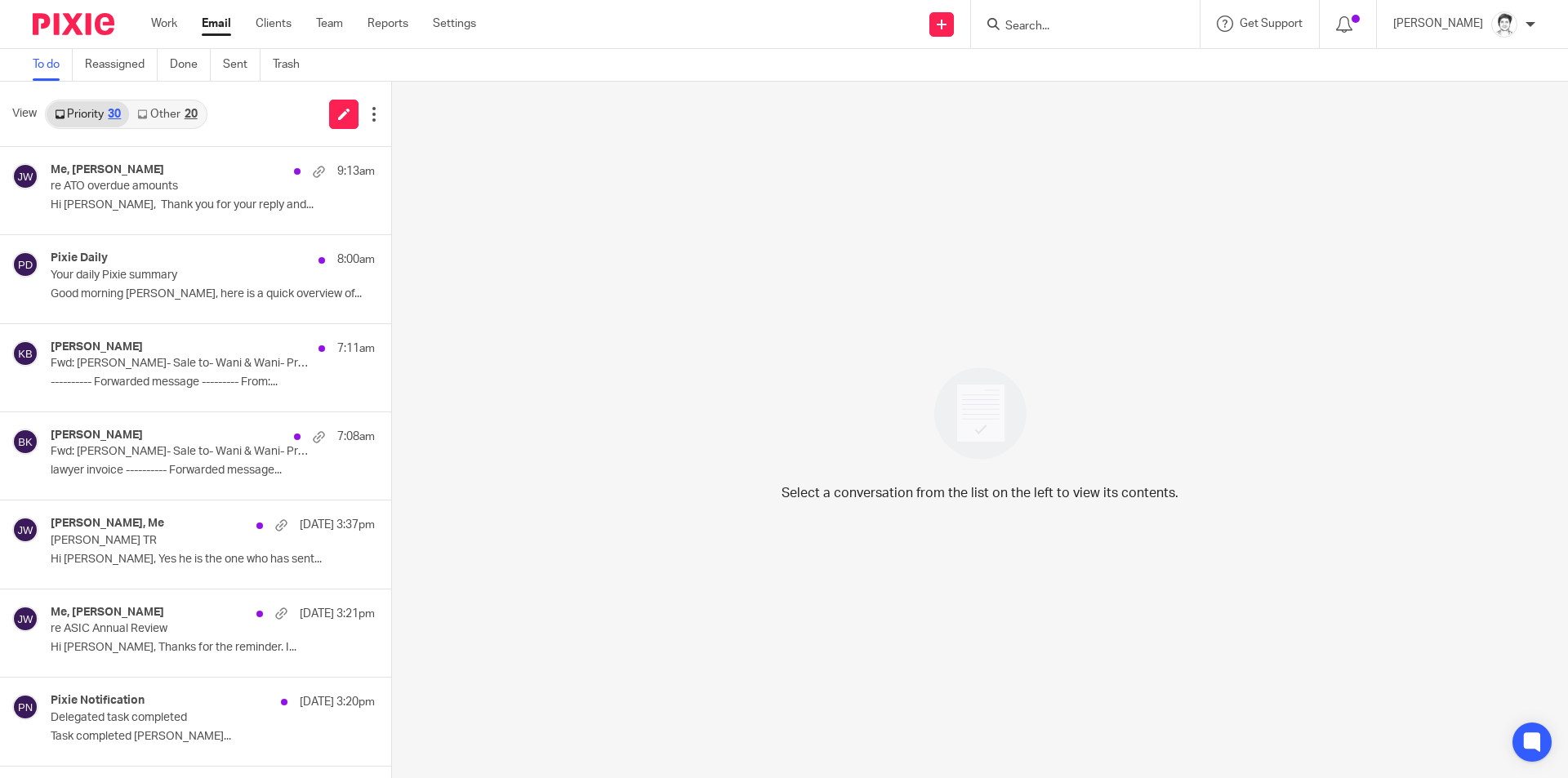
click at [212, 27] on link "Email" at bounding box center [216, 23] width 30 height 16
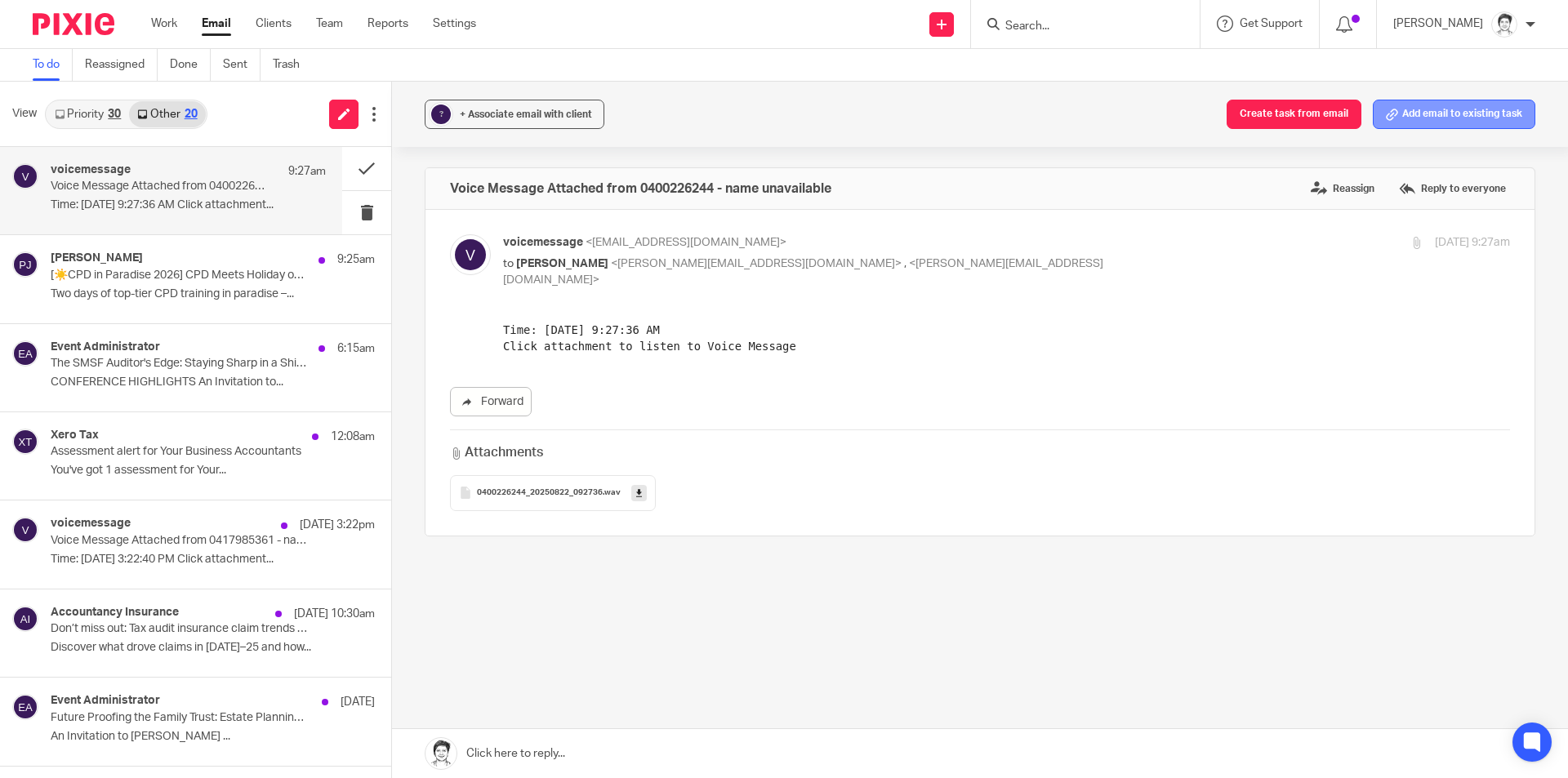
click at [1441, 100] on button "Add email to existing task" at bounding box center [1454, 114] width 163 height 30
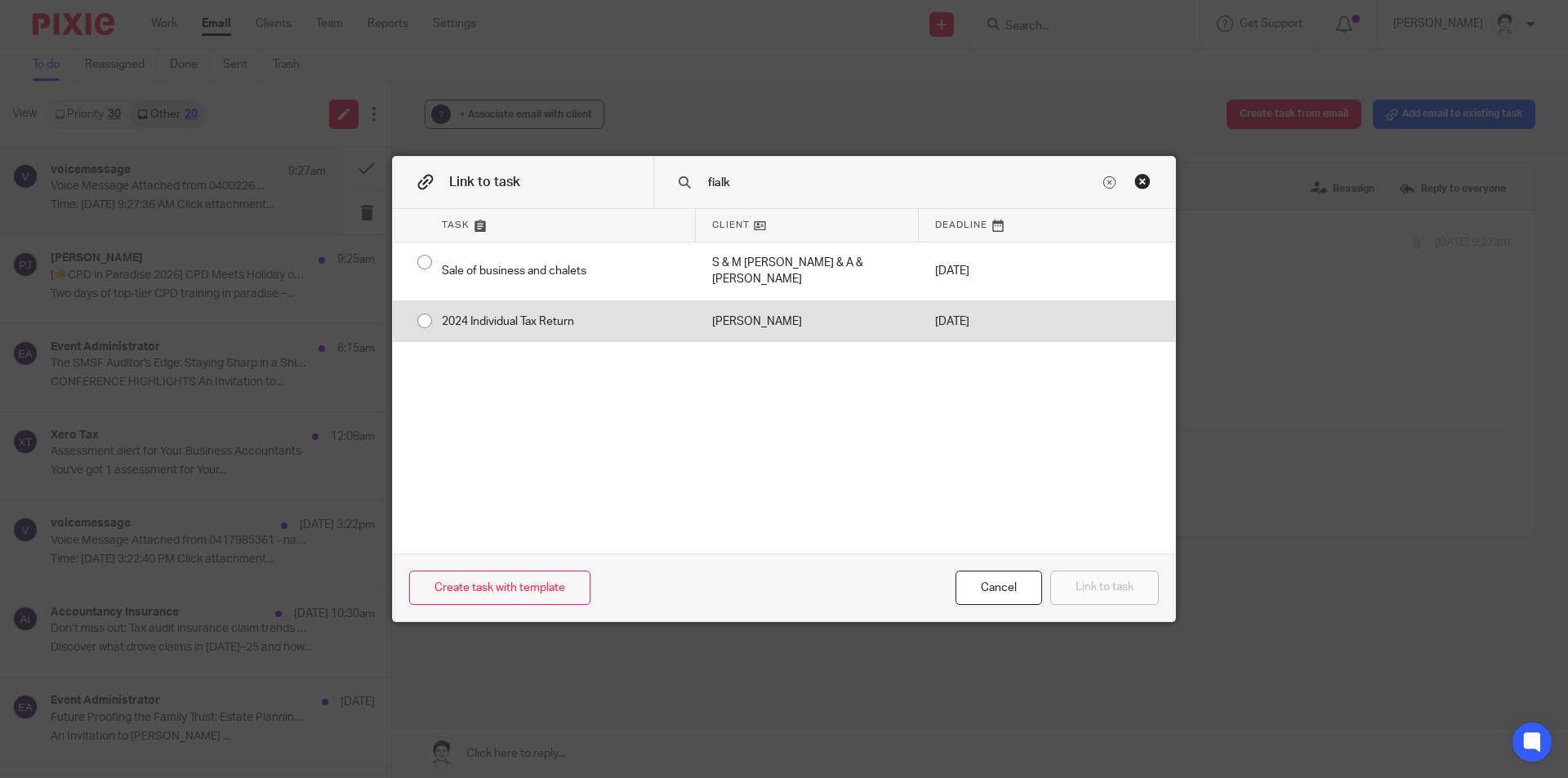
type input "fialk"
click at [557, 306] on div "2024 Individual Tax Return" at bounding box center [561, 322] width 271 height 40
radio input "true"
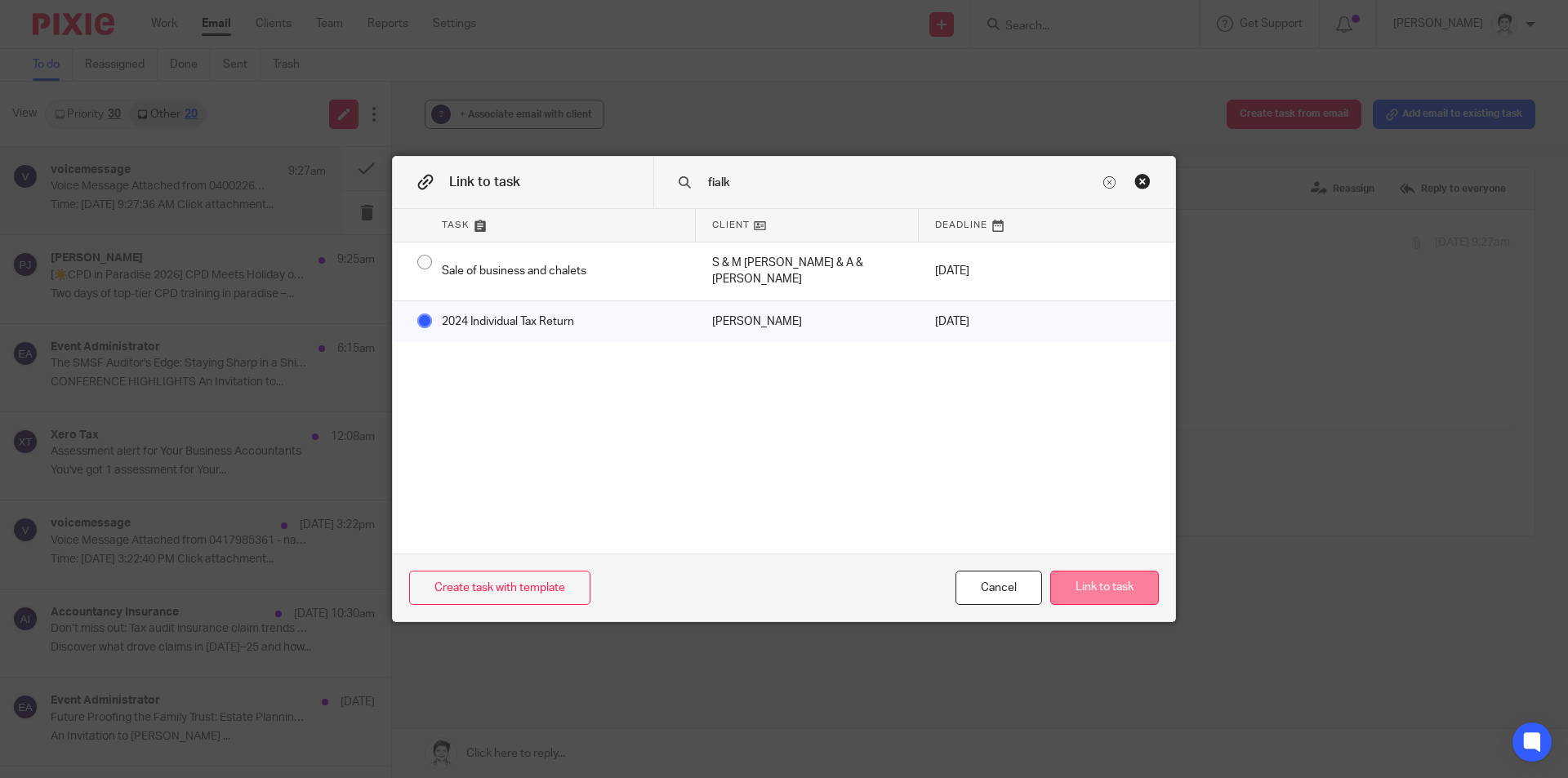
click at [1106, 591] on button "Link to task" at bounding box center [1105, 588] width 109 height 35
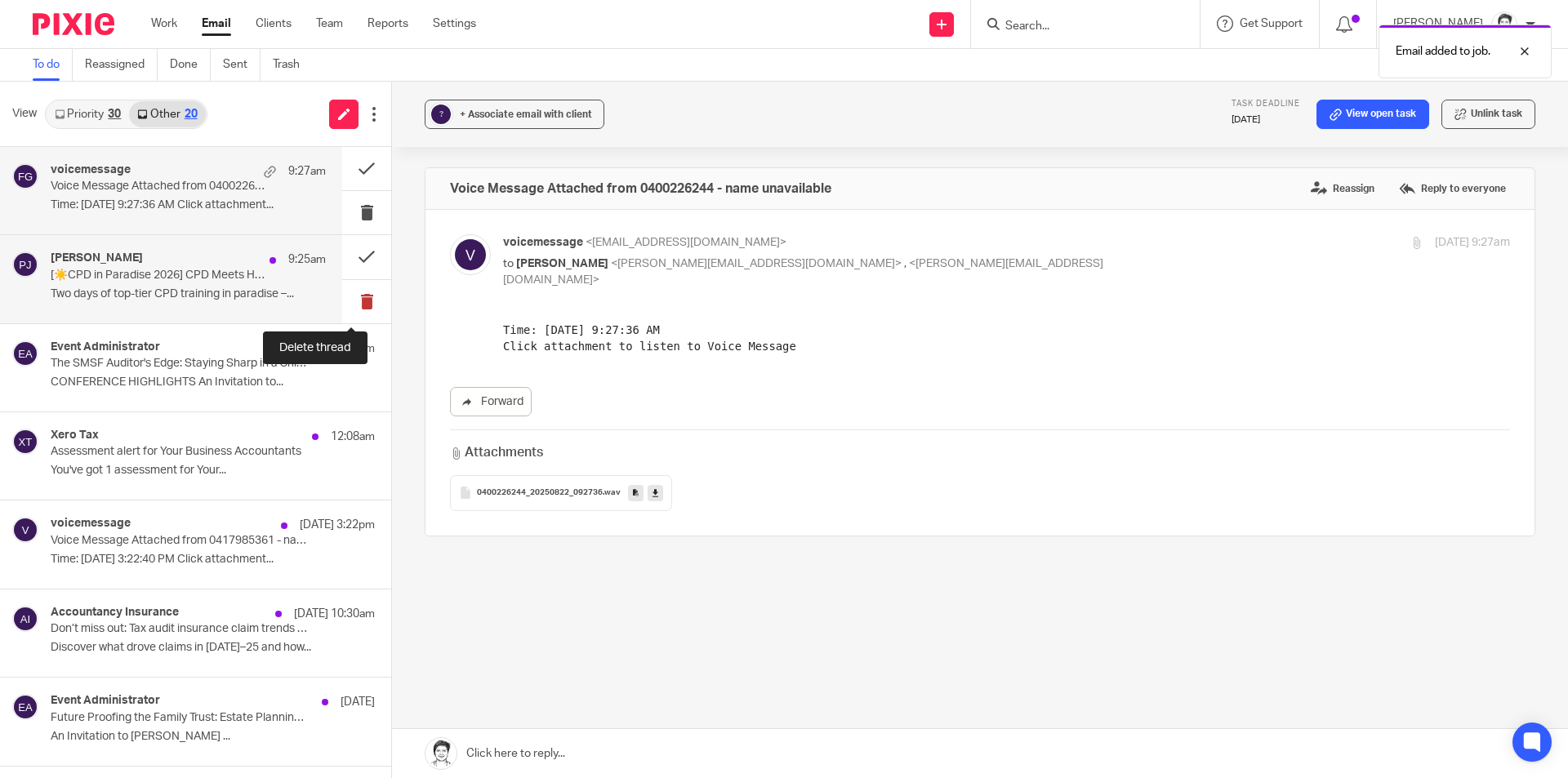
click at [347, 301] on button at bounding box center [366, 301] width 49 height 43
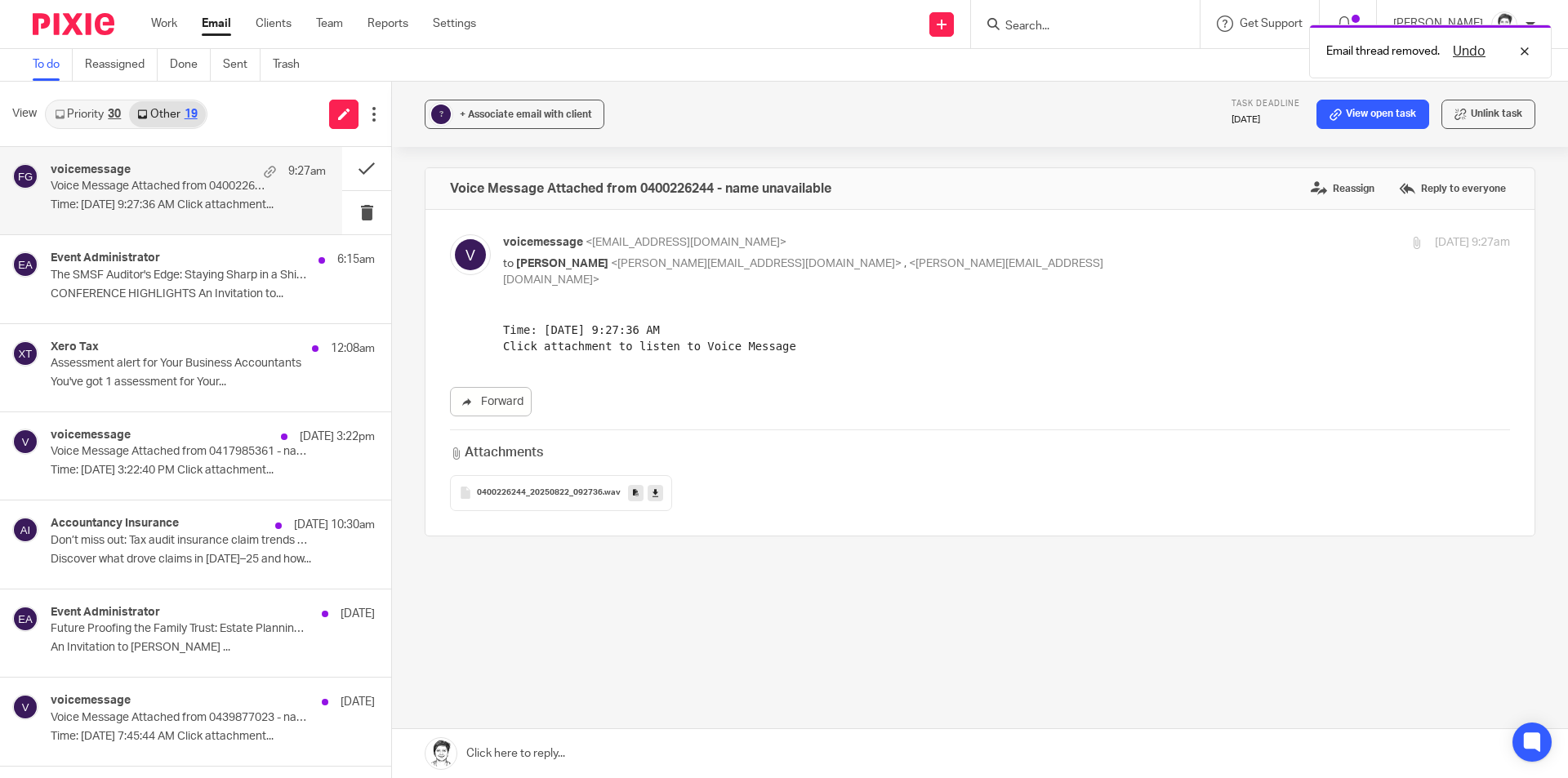
click at [114, 197] on div "voicemessage 9:27am Voice Message Attached from 0400226244 - name unavailable T…" at bounding box center [189, 191] width 275 height 55
click at [347, 172] on button at bounding box center [366, 169] width 49 height 43
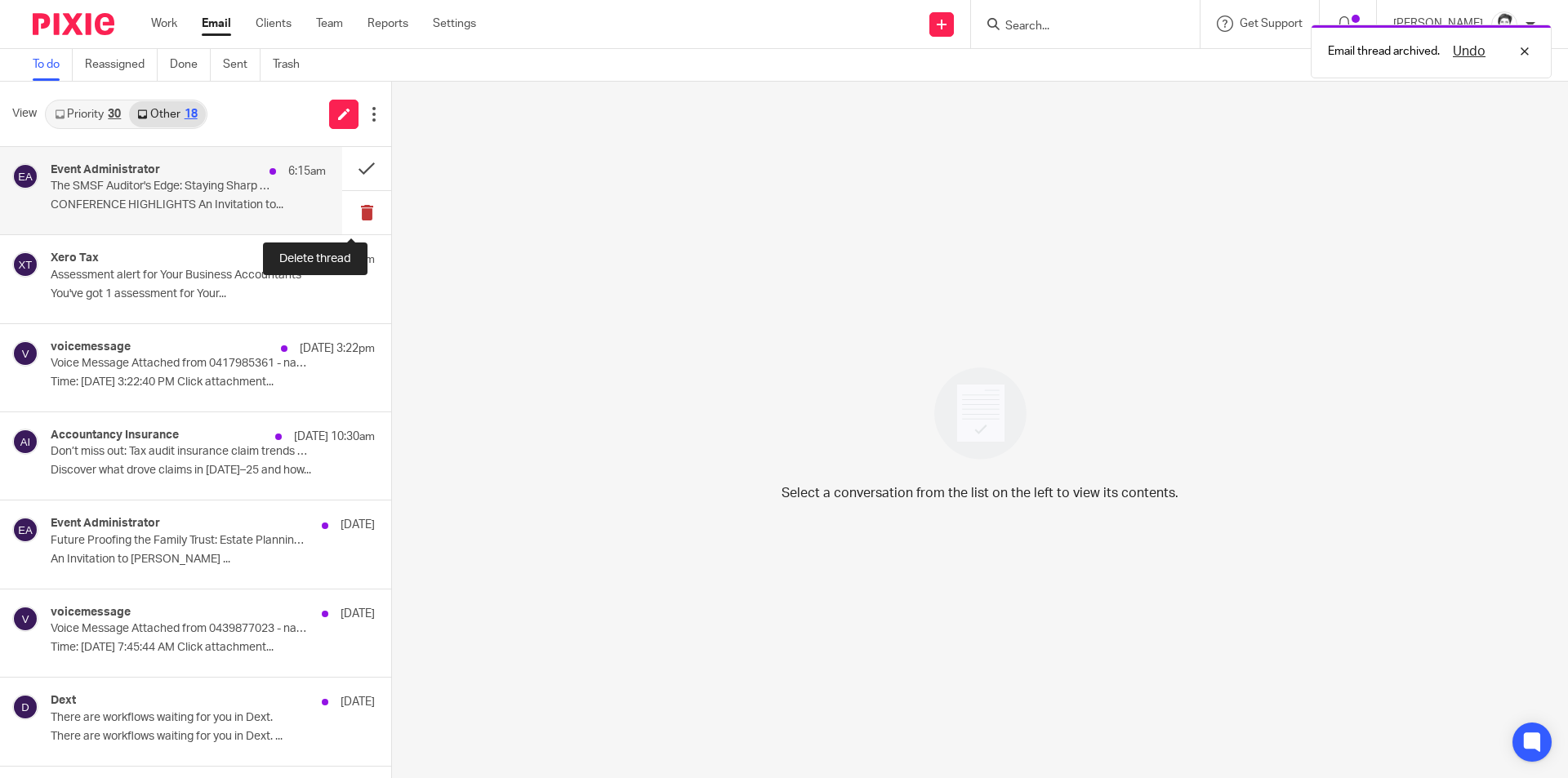
click at [353, 213] on button at bounding box center [366, 212] width 49 height 43
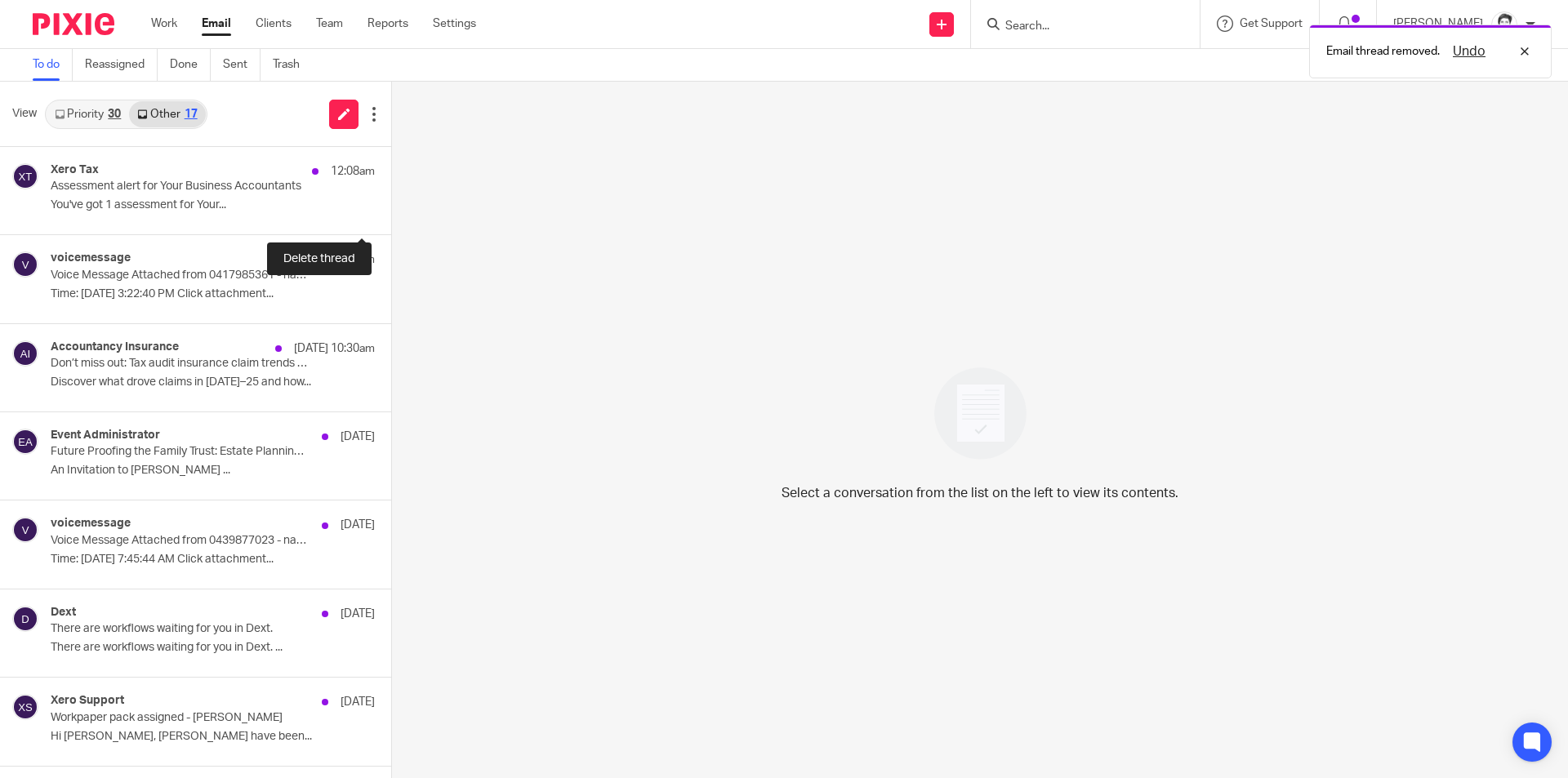
click at [391, 218] on button at bounding box center [398, 212] width 13 height 43
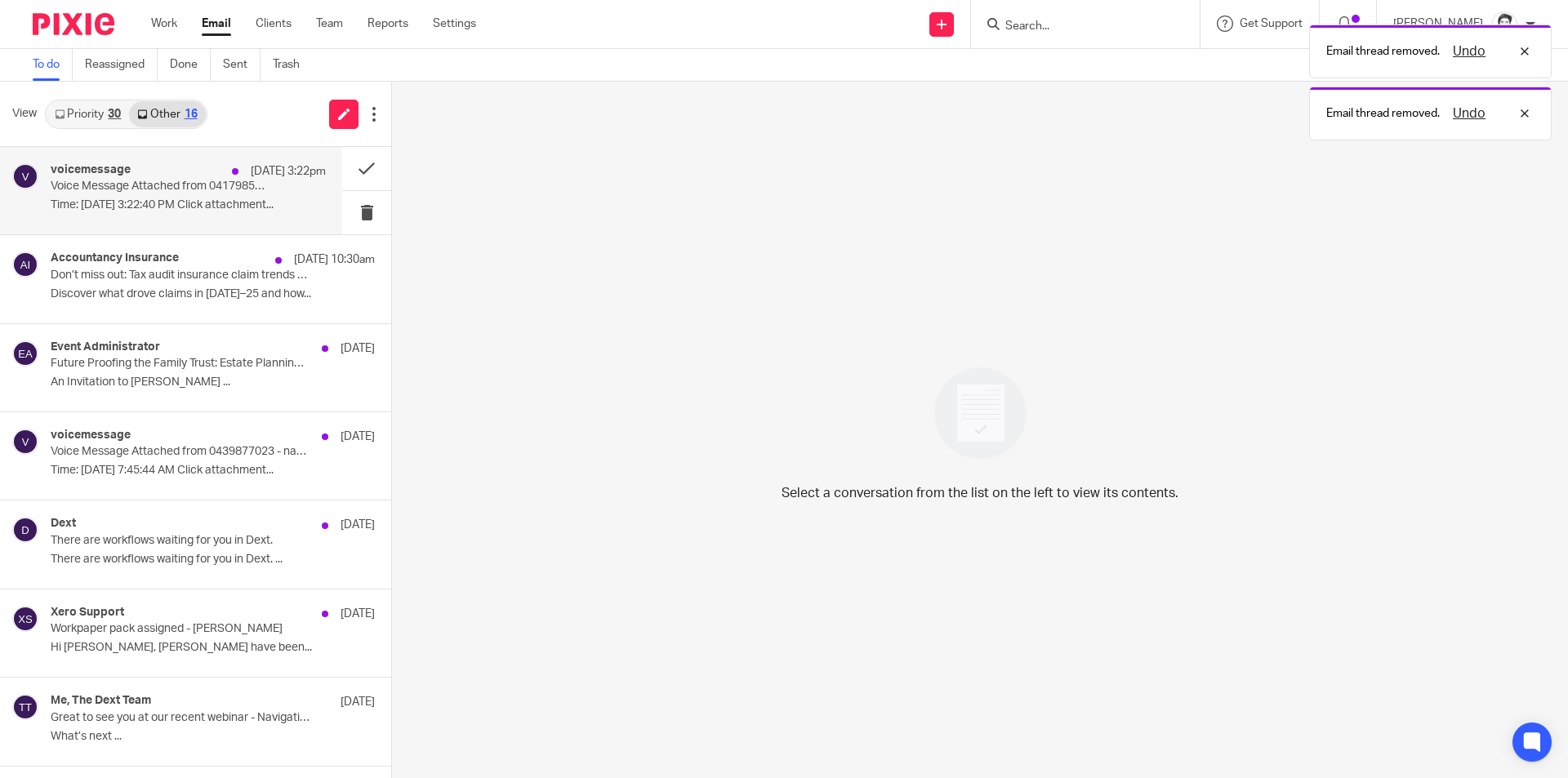
click at [108, 199] on p "Time: Aug 21, 2025 3:22:40 PM Click attachment..." at bounding box center [189, 205] width 275 height 13
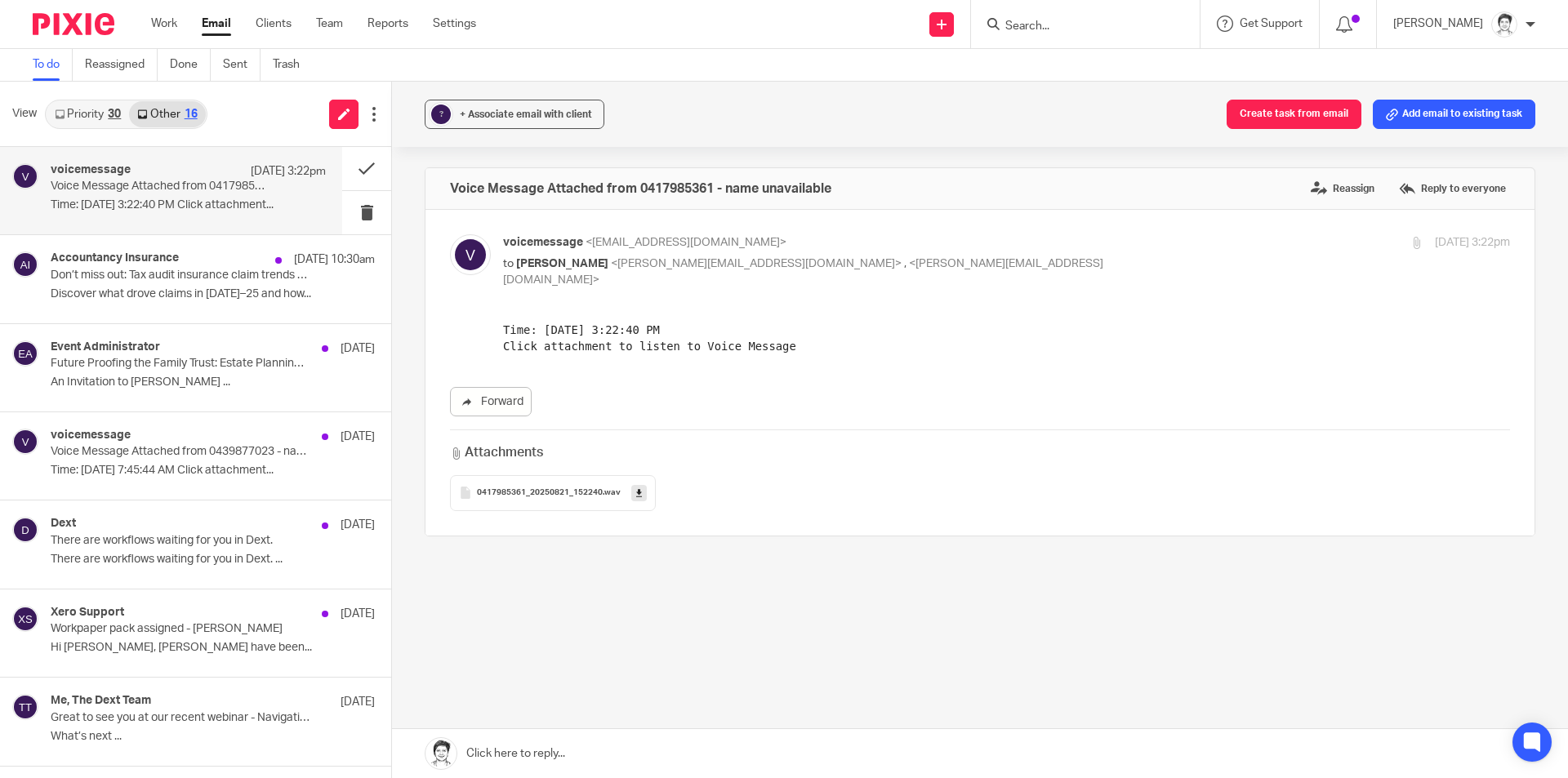
click at [532, 488] on span "0417985361_20250821_152240" at bounding box center [539, 493] width 126 height 10
click at [637, 487] on icon at bounding box center [640, 493] width 6 height 13
click at [959, 476] on div "0417985361_20250821_152240 .wav" at bounding box center [980, 493] width 1060 height 36
click at [138, 196] on div "voicemessage 21 Aug 3:22pm Voice Message Attached from 0417985361 - name unavai…" at bounding box center [189, 191] width 275 height 55
drag, startPoint x: 1451, startPoint y: 116, endPoint x: 991, endPoint y: 217, distance: 471.0
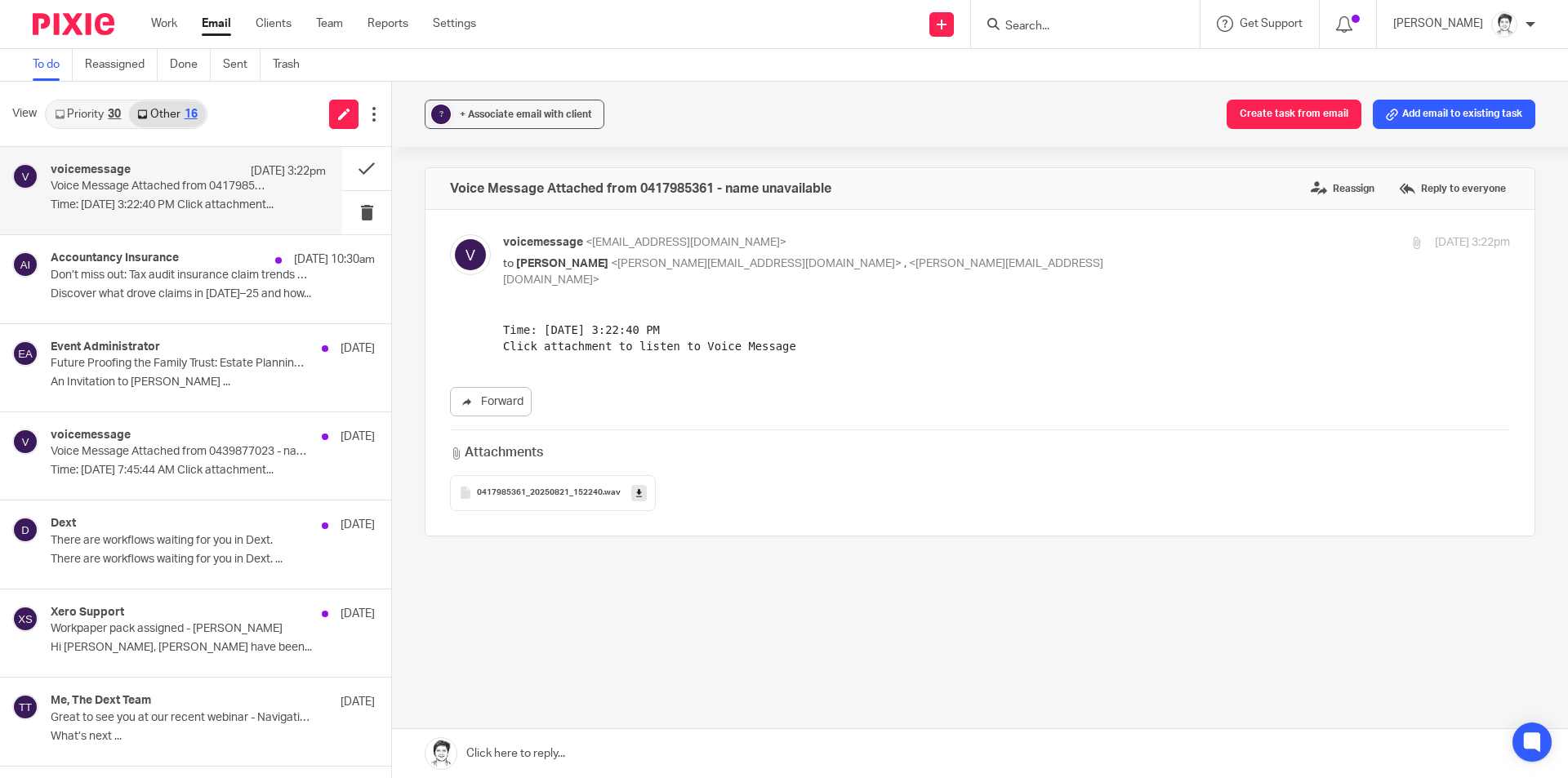
click at [1452, 116] on button "Add email to existing task" at bounding box center [1454, 114] width 163 height 30
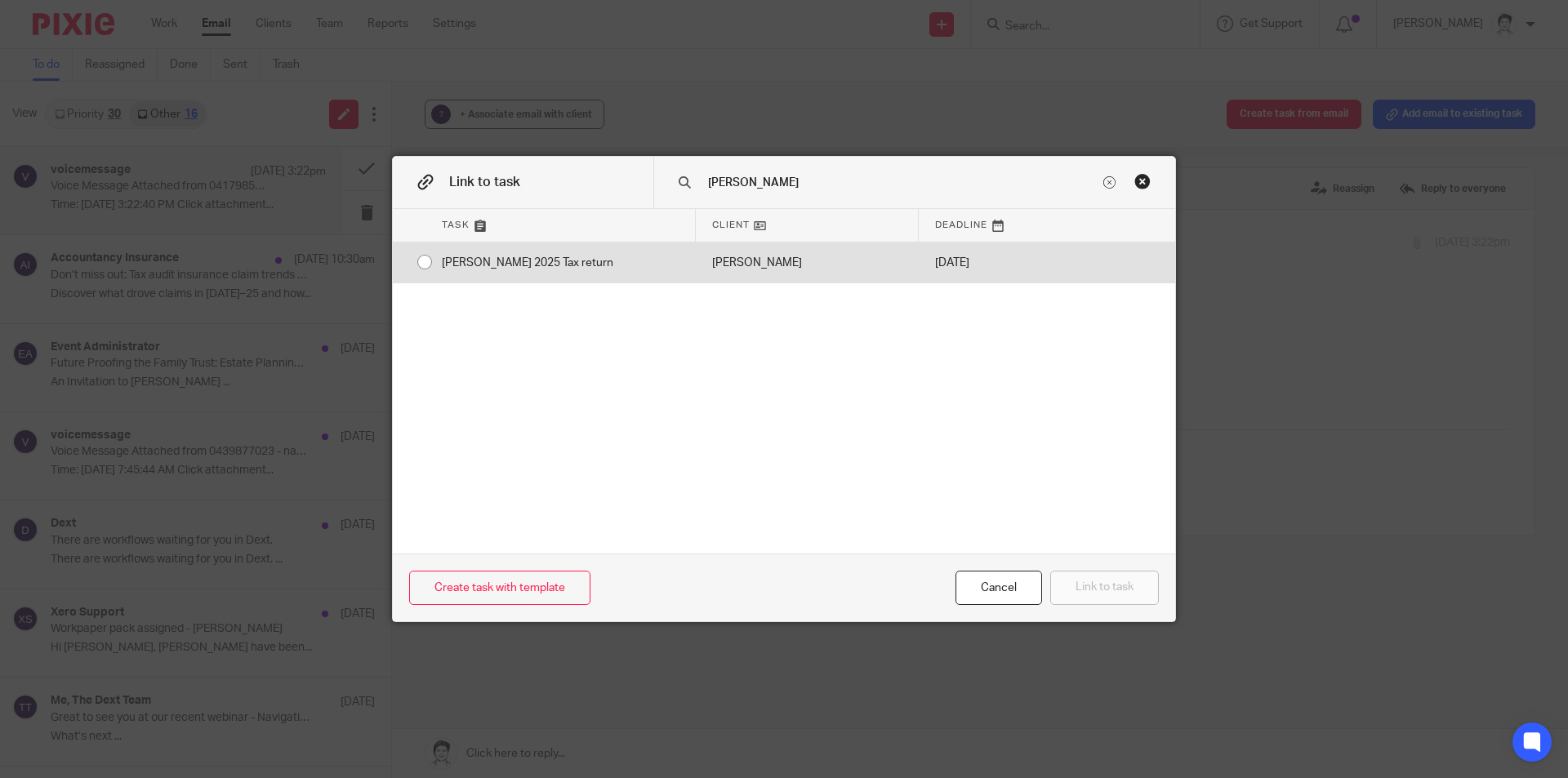
type input "shiel"
click at [661, 255] on div "[PERSON_NAME] 2025 Tax return" at bounding box center [561, 263] width 271 height 40
radio input "true"
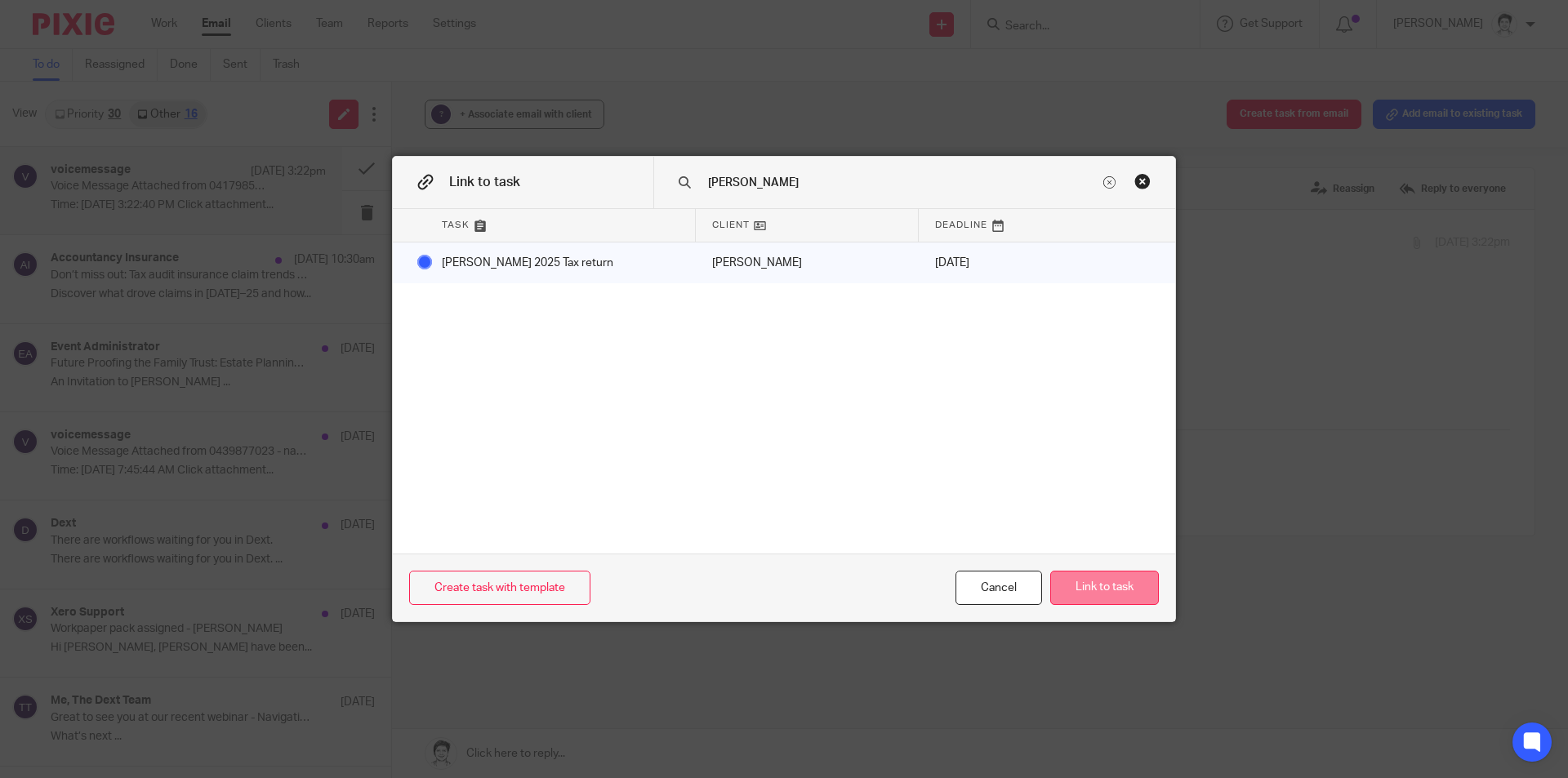
click at [1132, 584] on button "Link to task" at bounding box center [1105, 588] width 109 height 35
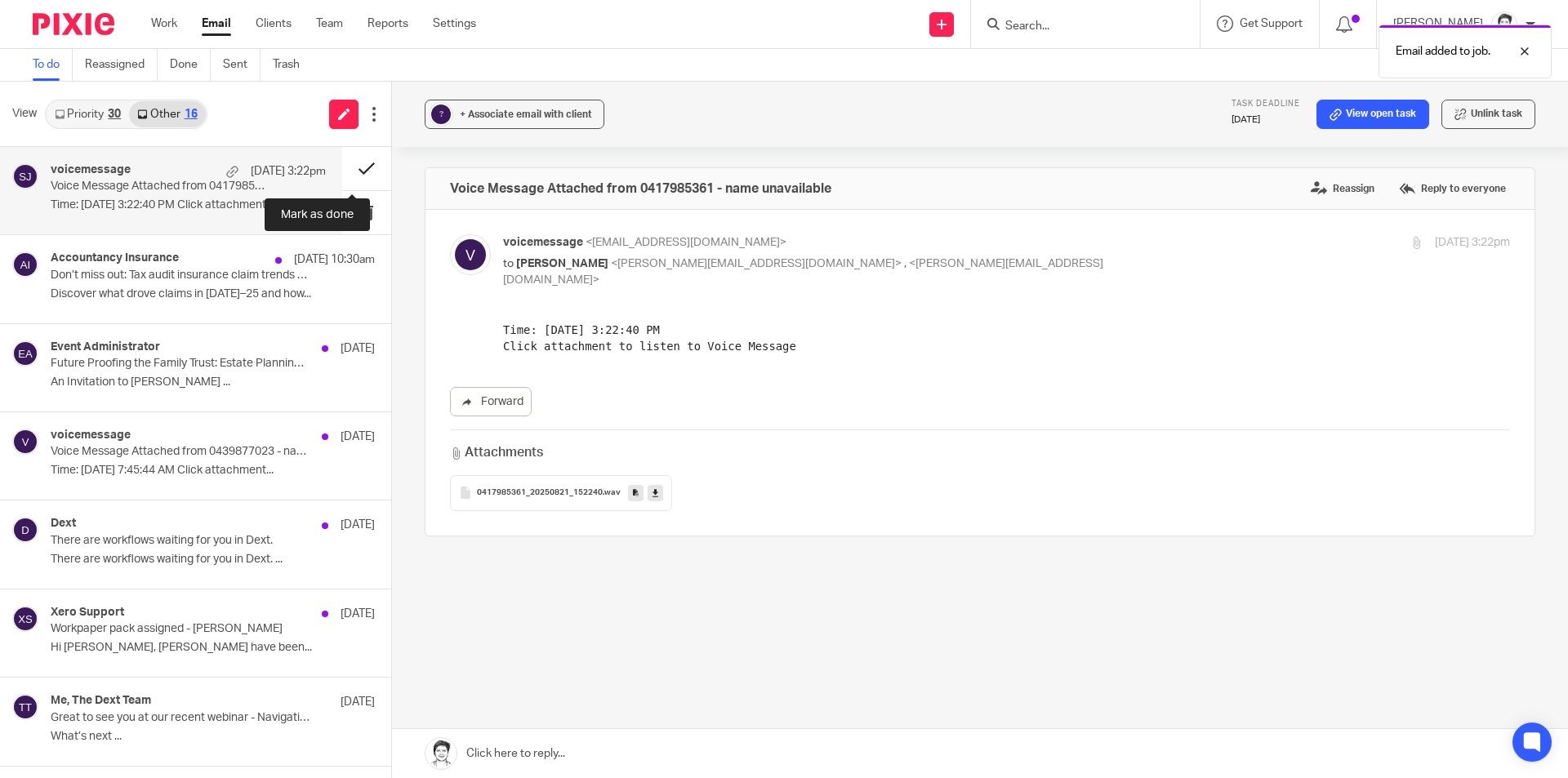
click at [347, 169] on button at bounding box center [366, 169] width 49 height 43
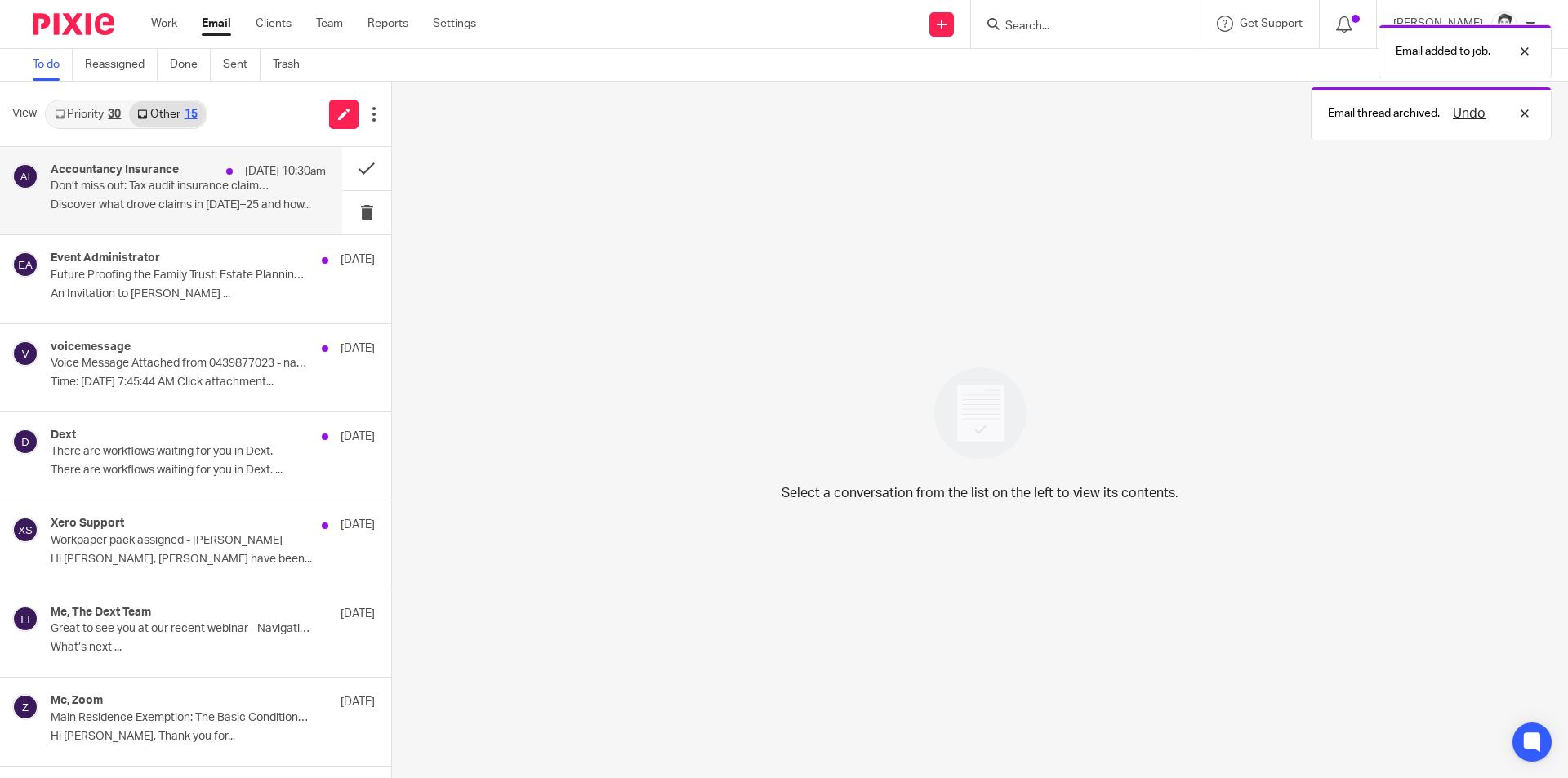
click at [111, 208] on p "Discover what drove claims in 2024–25 and how..." at bounding box center [189, 205] width 275 height 13
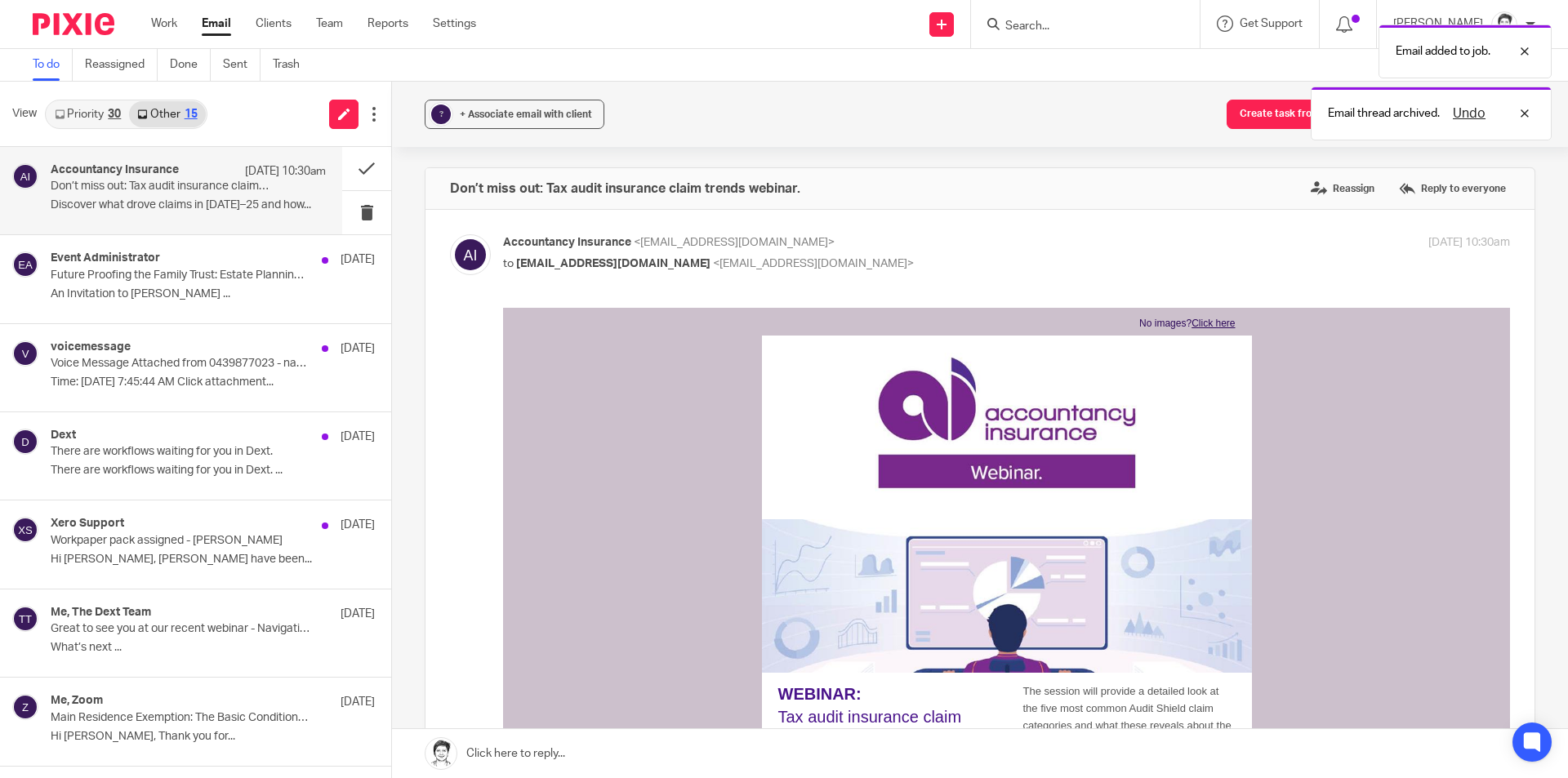
scroll to position [326, 0]
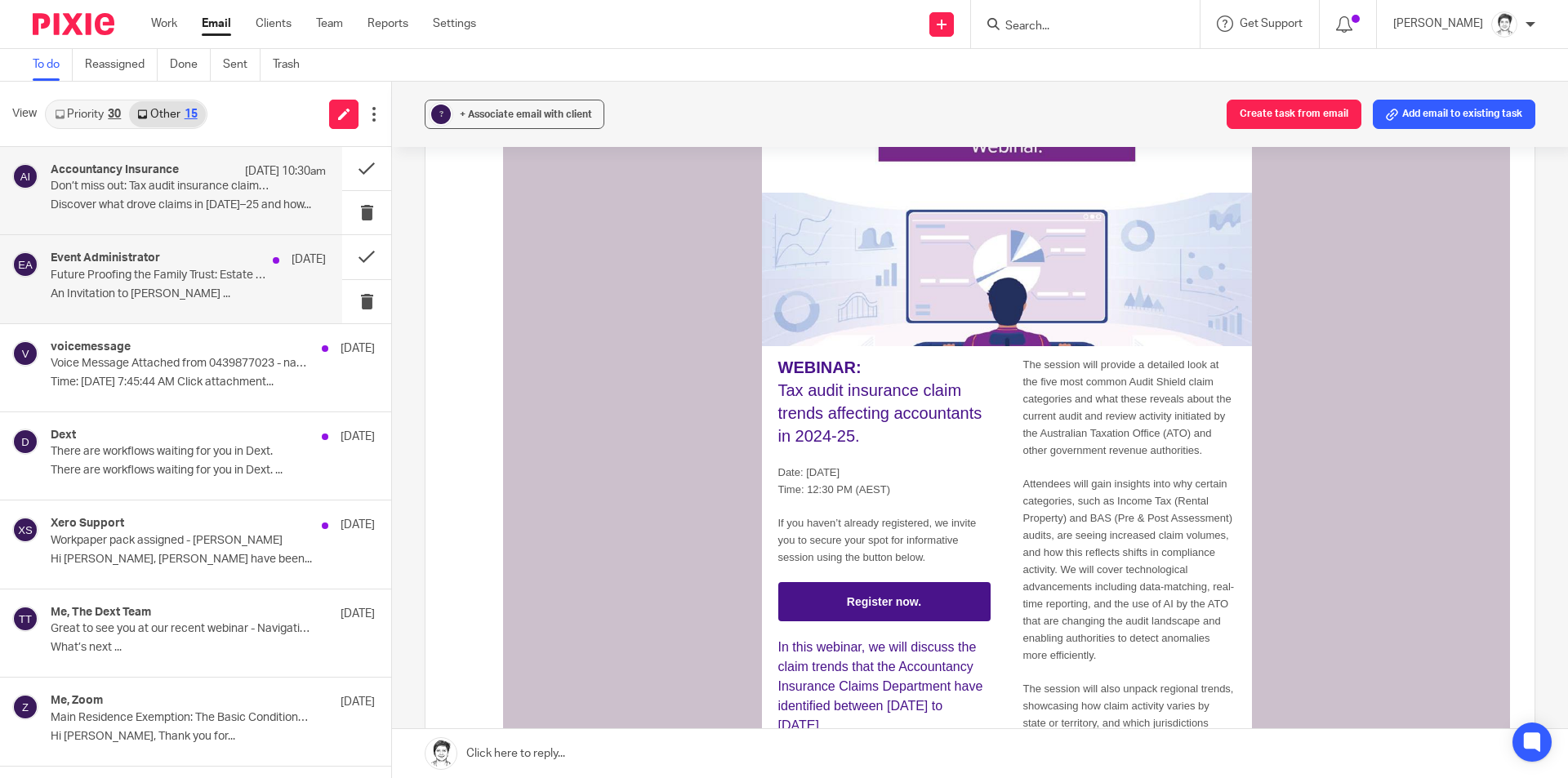
click at [120, 278] on p "Future Proofing the Family Trust: Estate Planning for All Shapes and Sizes (liv…" at bounding box center [161, 275] width 221 height 13
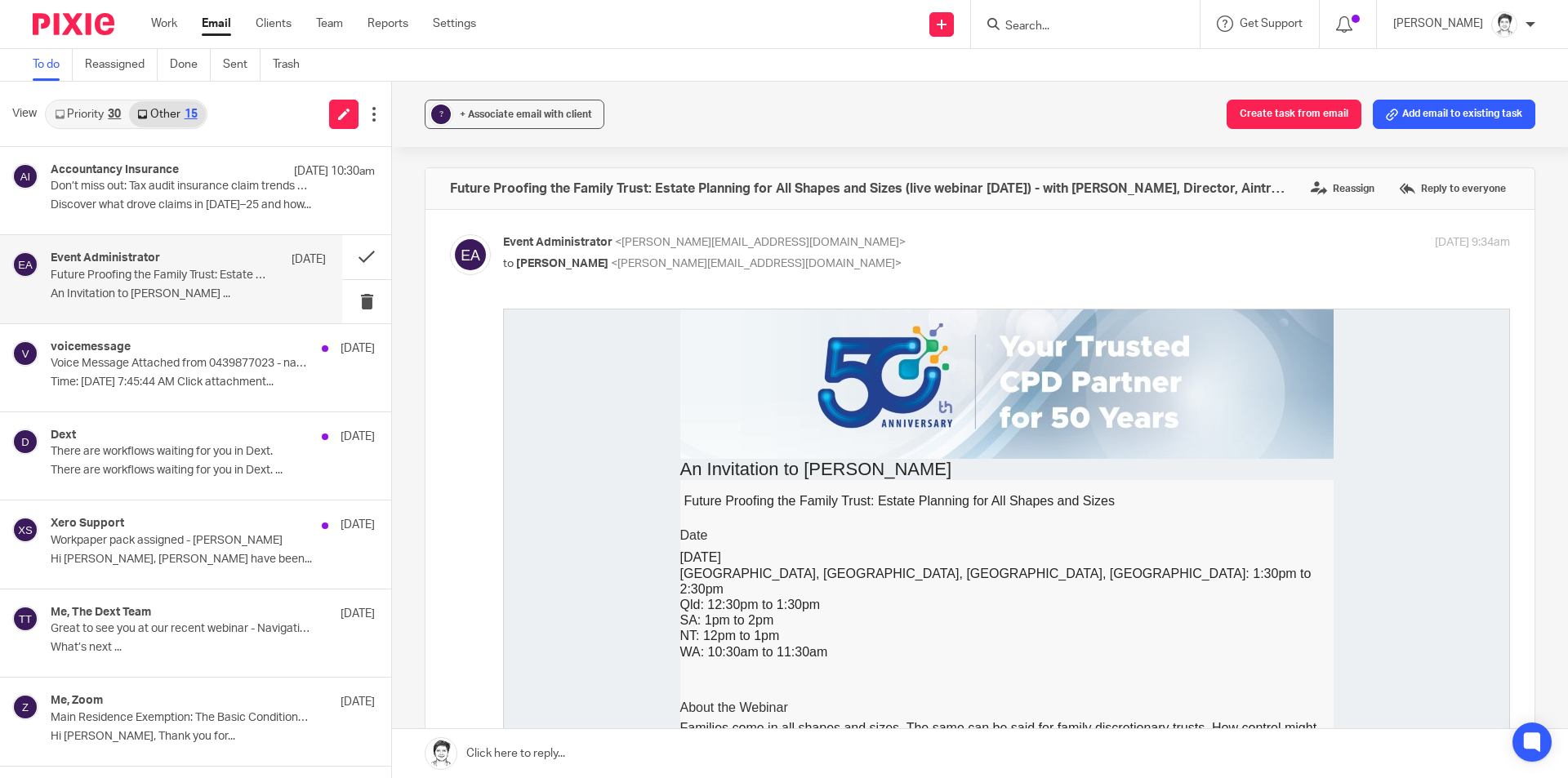
scroll to position [0, 0]
click at [118, 379] on p "Time: Aug 19, 2025 7:45:44 AM Click attachment..." at bounding box center [189, 382] width 275 height 13
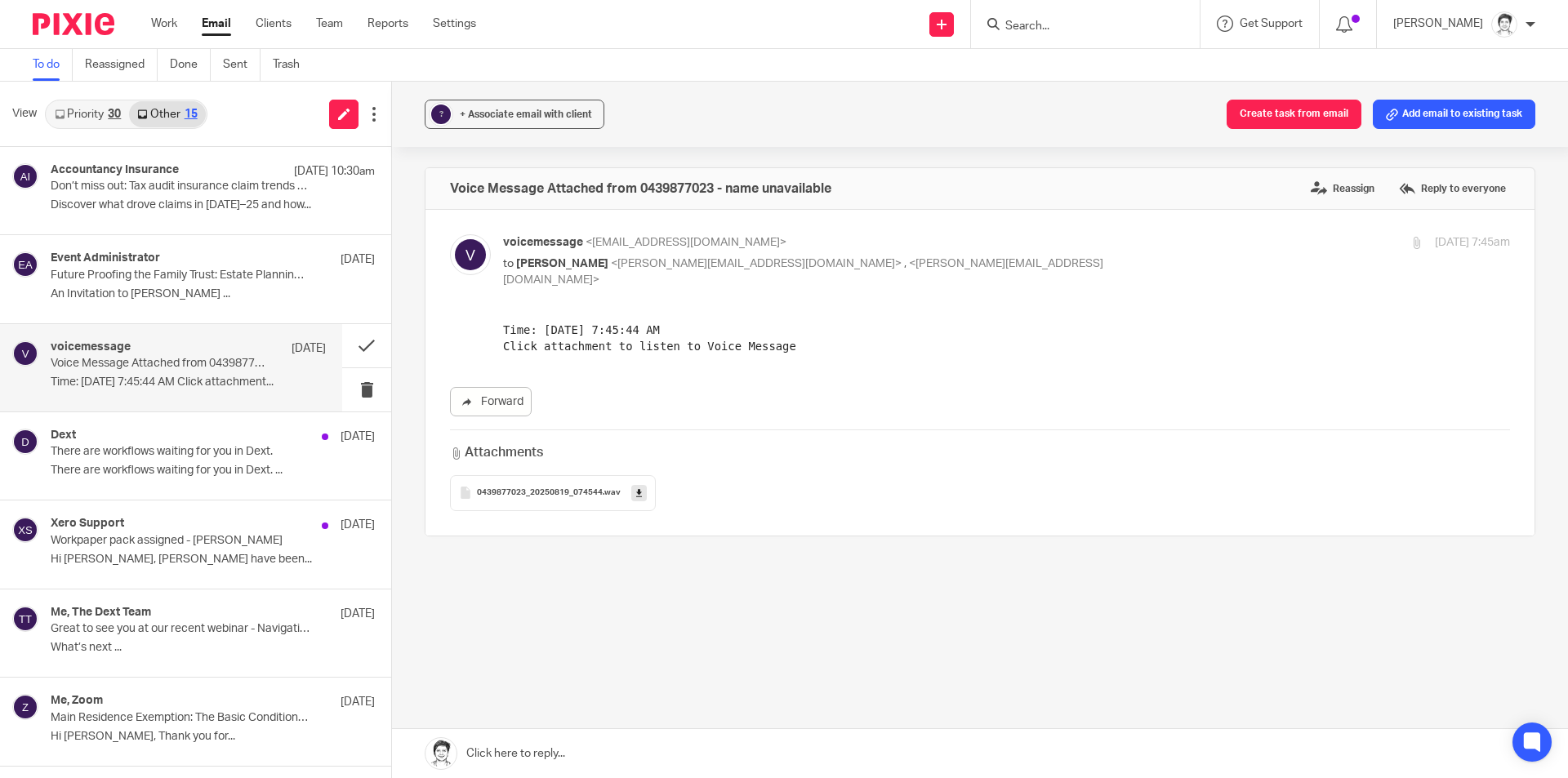
click at [560, 488] on span "0439877023_20250819_074544" at bounding box center [539, 493] width 126 height 10
click at [640, 485] on link at bounding box center [640, 493] width 15 height 16
drag, startPoint x: 631, startPoint y: 481, endPoint x: 642, endPoint y: 481, distance: 11.0
click at [637, 487] on icon at bounding box center [640, 493] width 6 height 13
click at [1460, 100] on button "Add email to existing task" at bounding box center [1454, 114] width 163 height 30
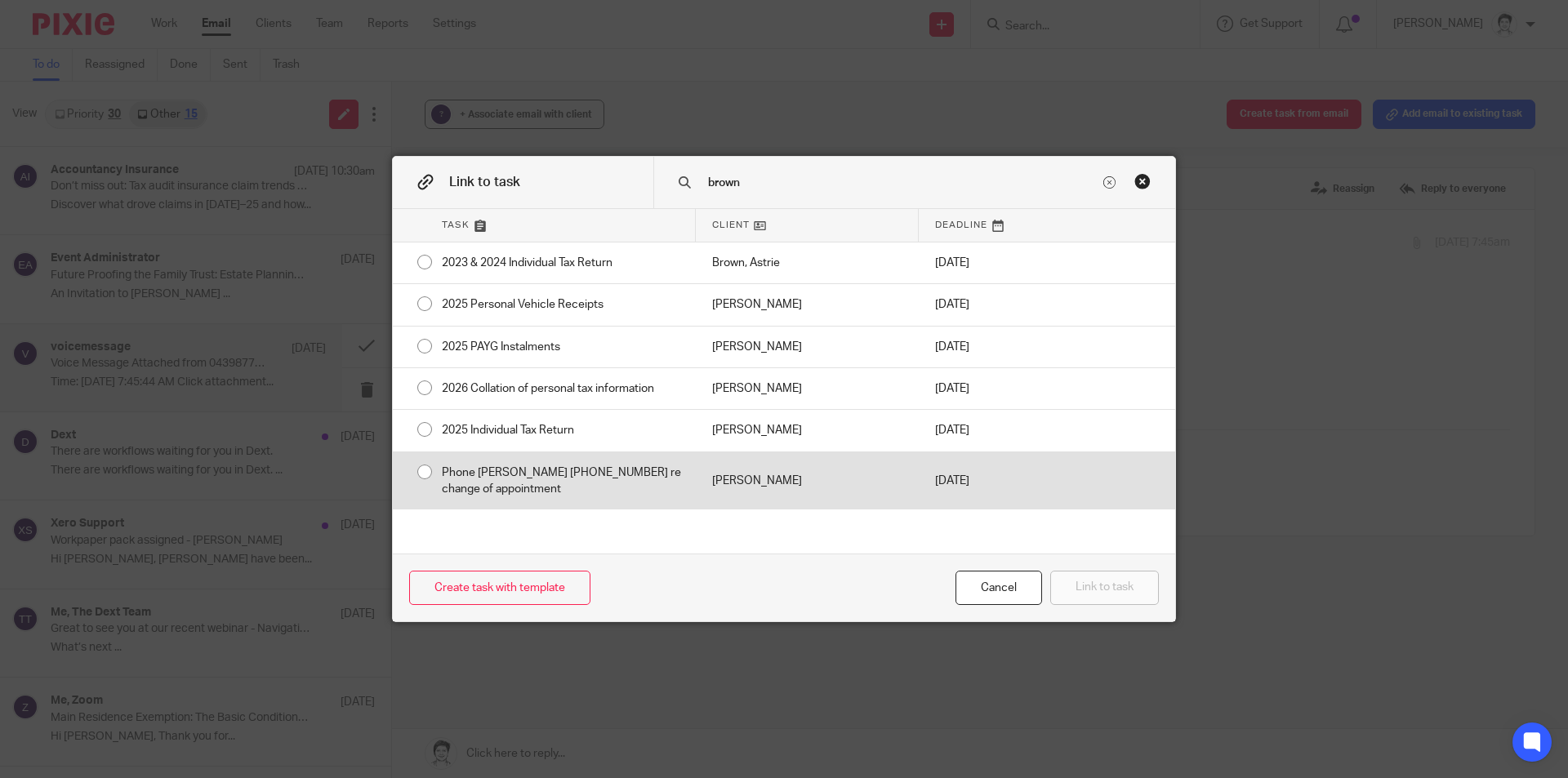
type input "brown"
click at [536, 472] on div "Phone Darren Brown 0439 877023 re change of appointment" at bounding box center [561, 481] width 271 height 58
radio input "true"
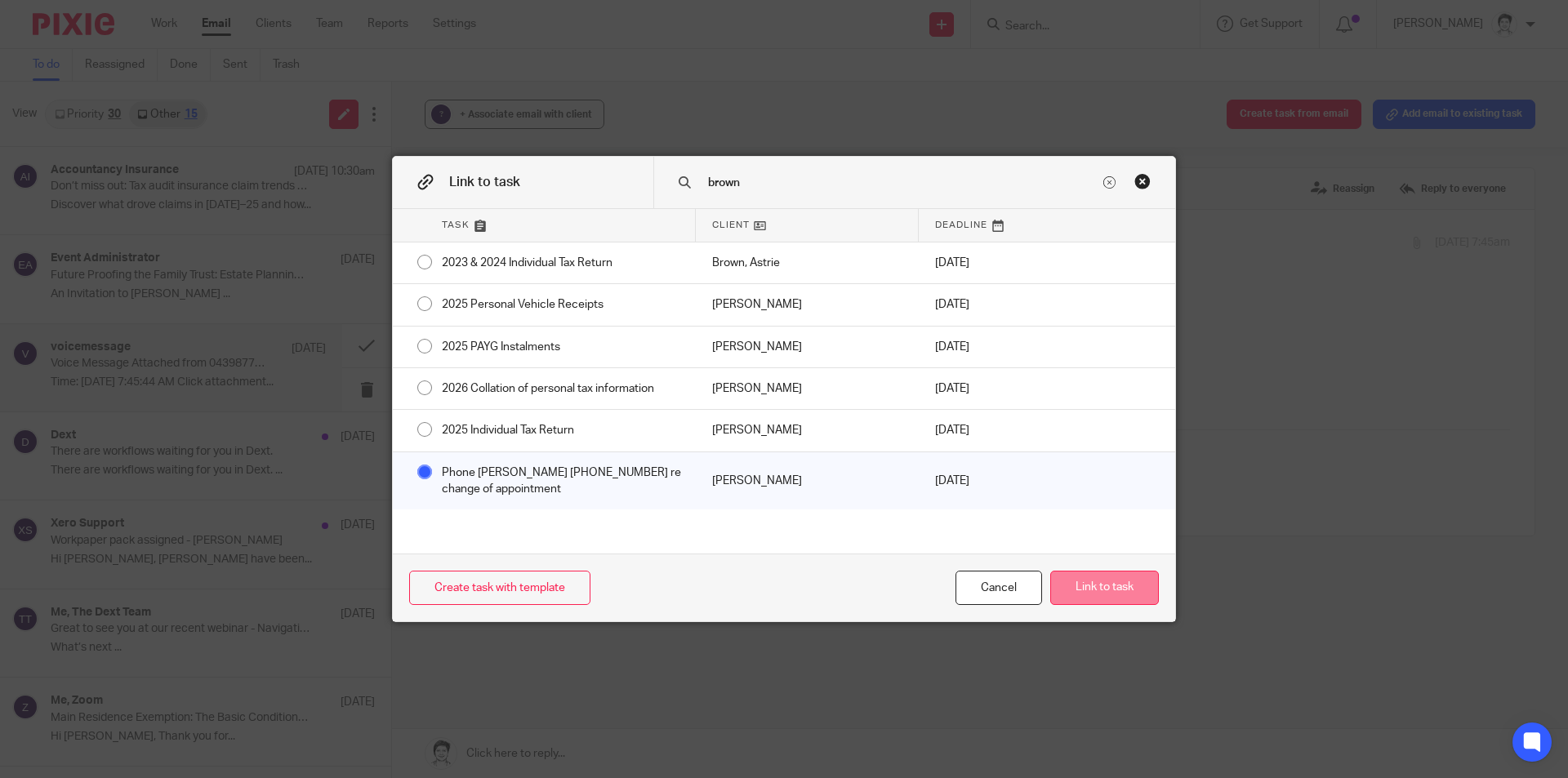
click at [1088, 597] on button "Link to task" at bounding box center [1105, 588] width 109 height 35
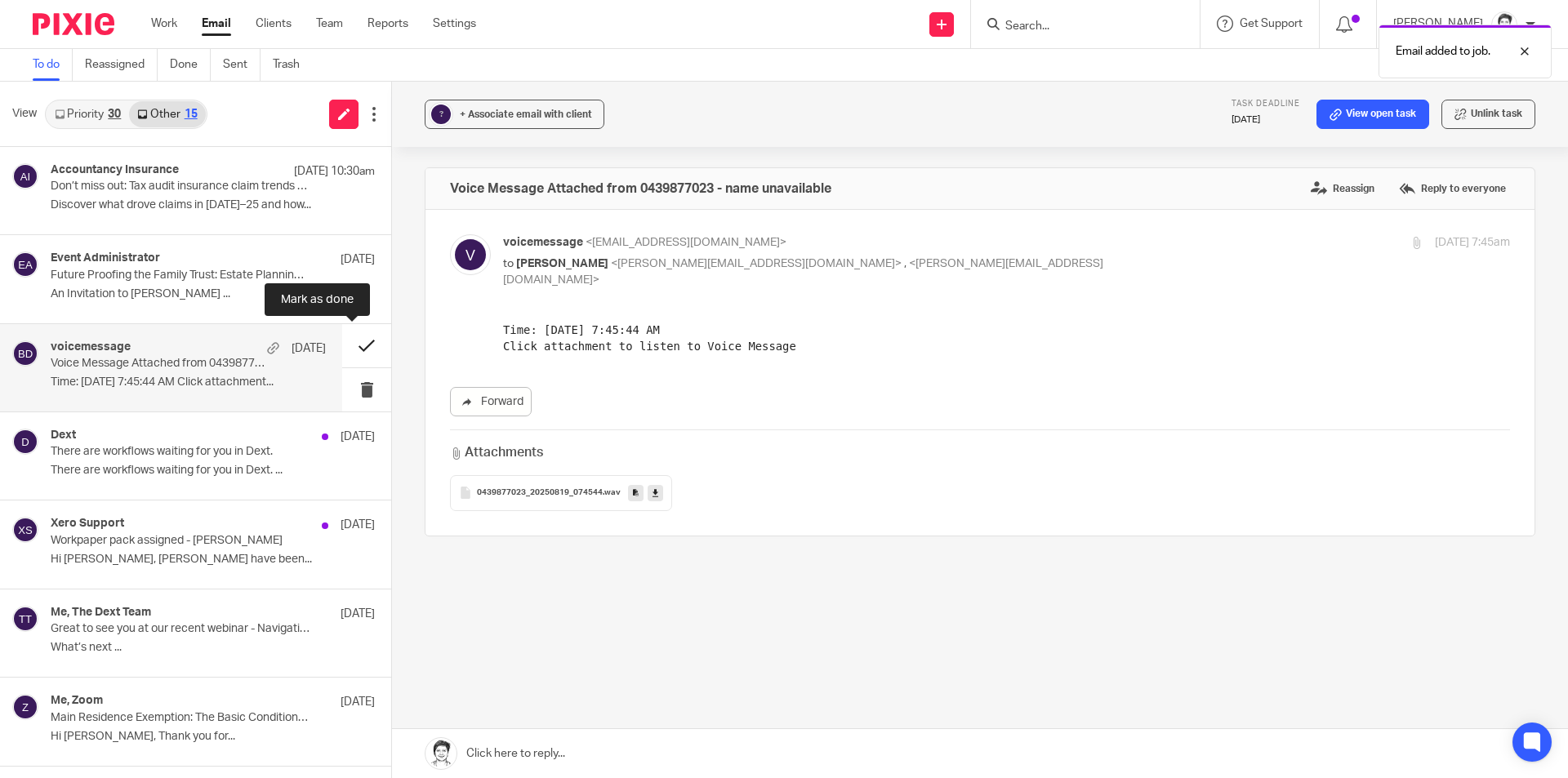
click at [345, 347] on button at bounding box center [366, 346] width 49 height 43
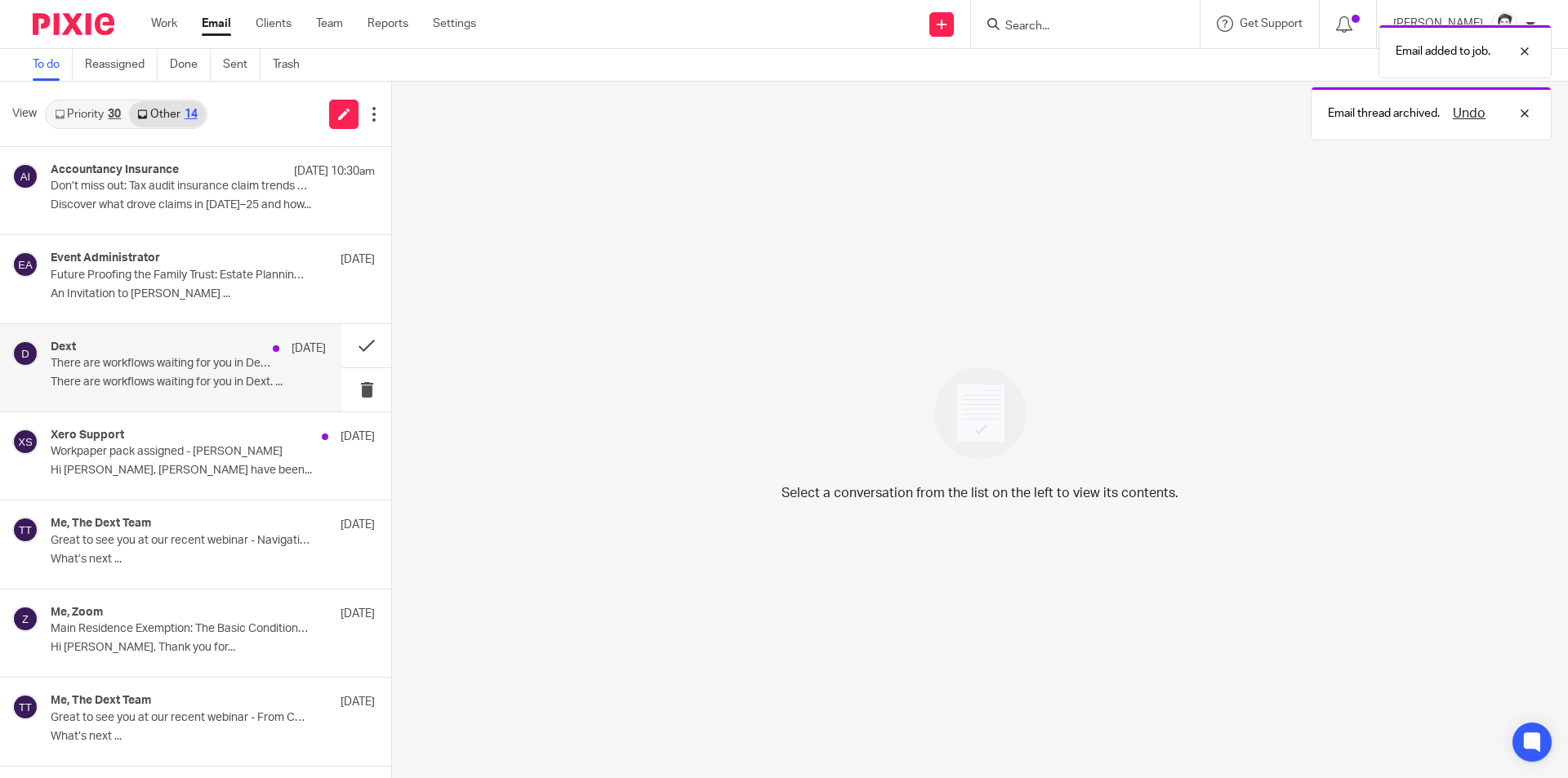
click at [120, 376] on p "There are workflows waiting for you in Dext. ..." at bounding box center [189, 382] width 275 height 13
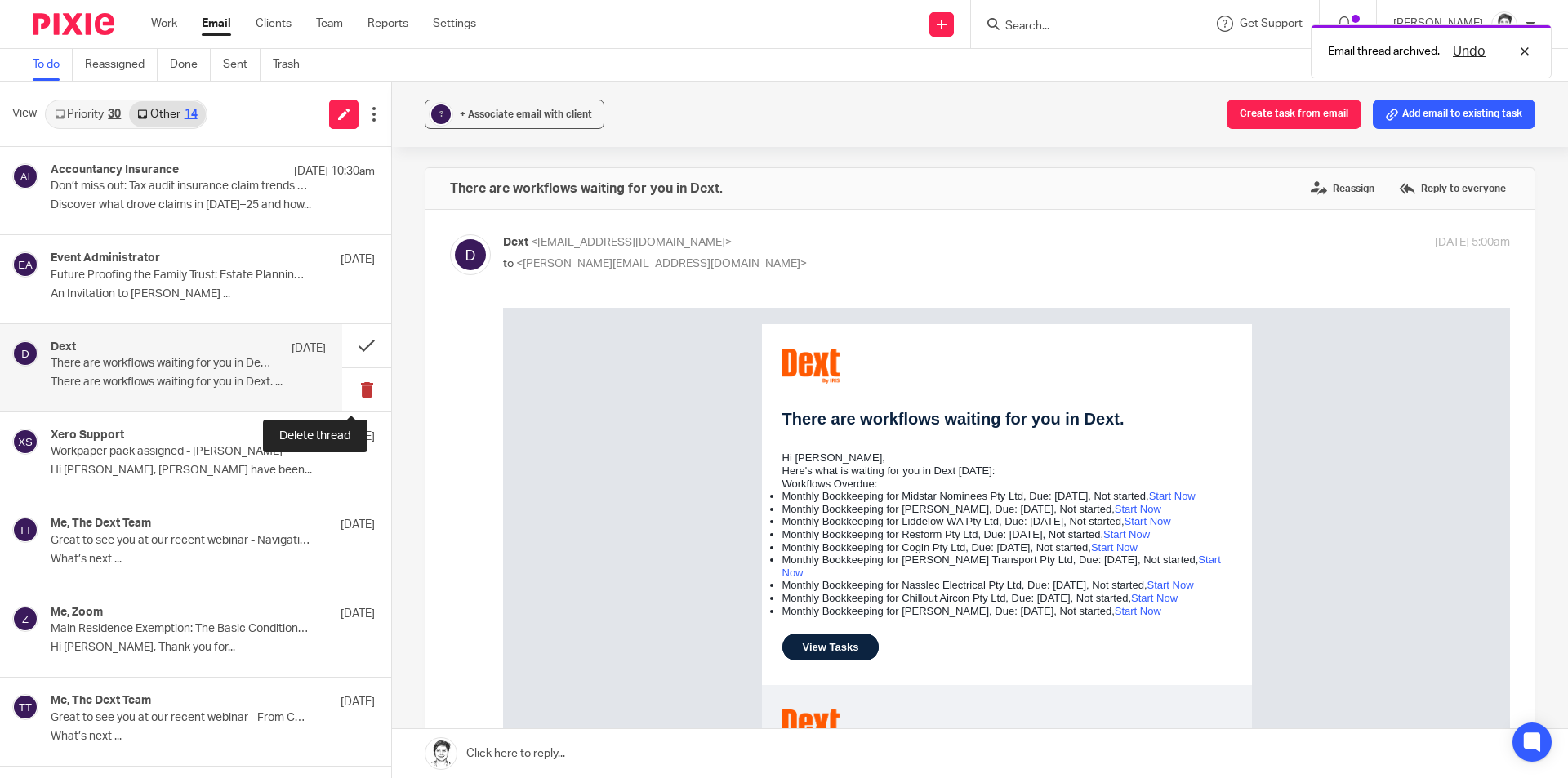
click at [348, 394] on button at bounding box center [366, 390] width 49 height 43
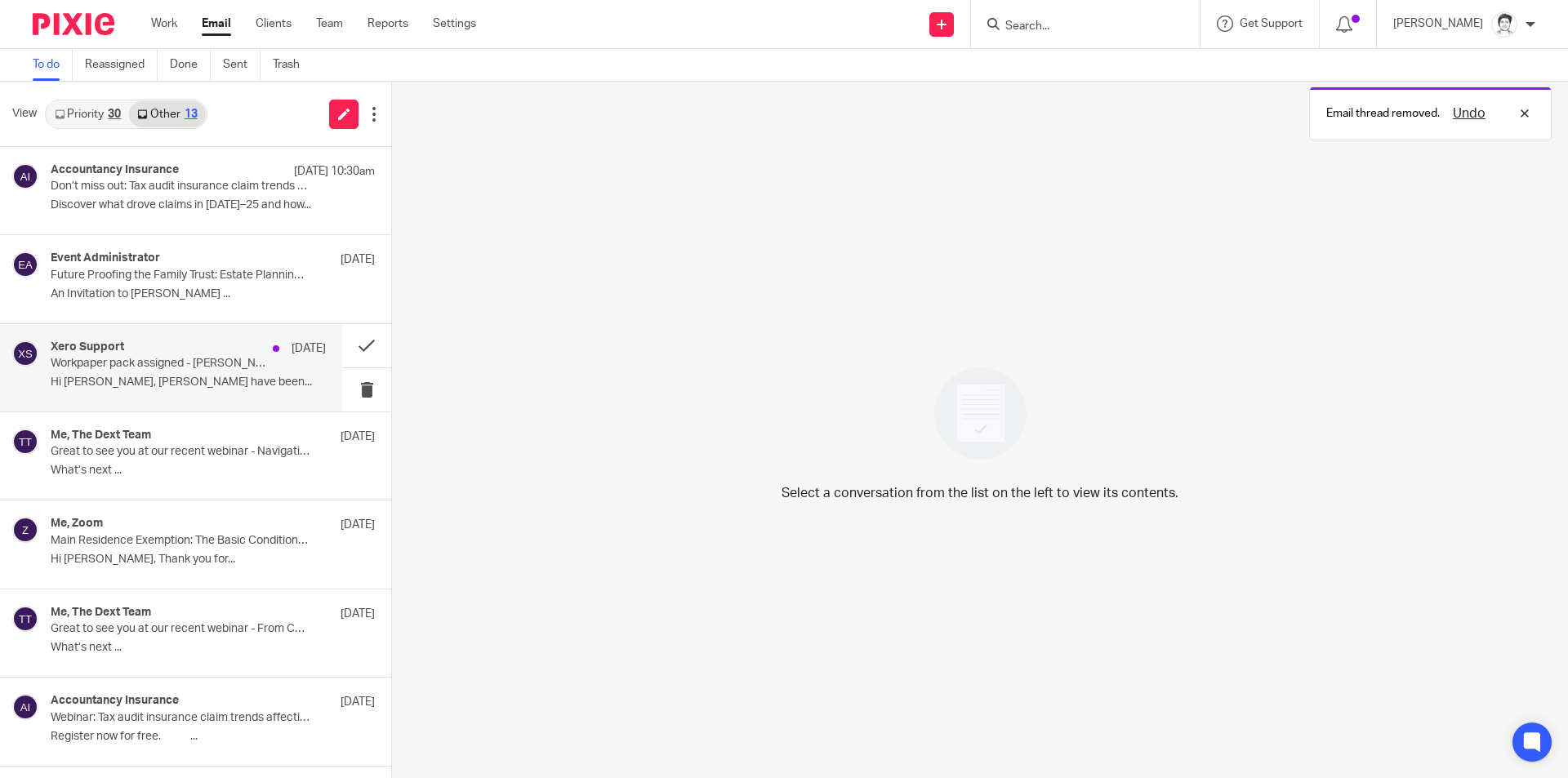
click at [132, 373] on div "Xero Support 18 Aug Workpaper pack assigned - Sturdy, Gary Hi Julie Wainwright …" at bounding box center [189, 368] width 275 height 55
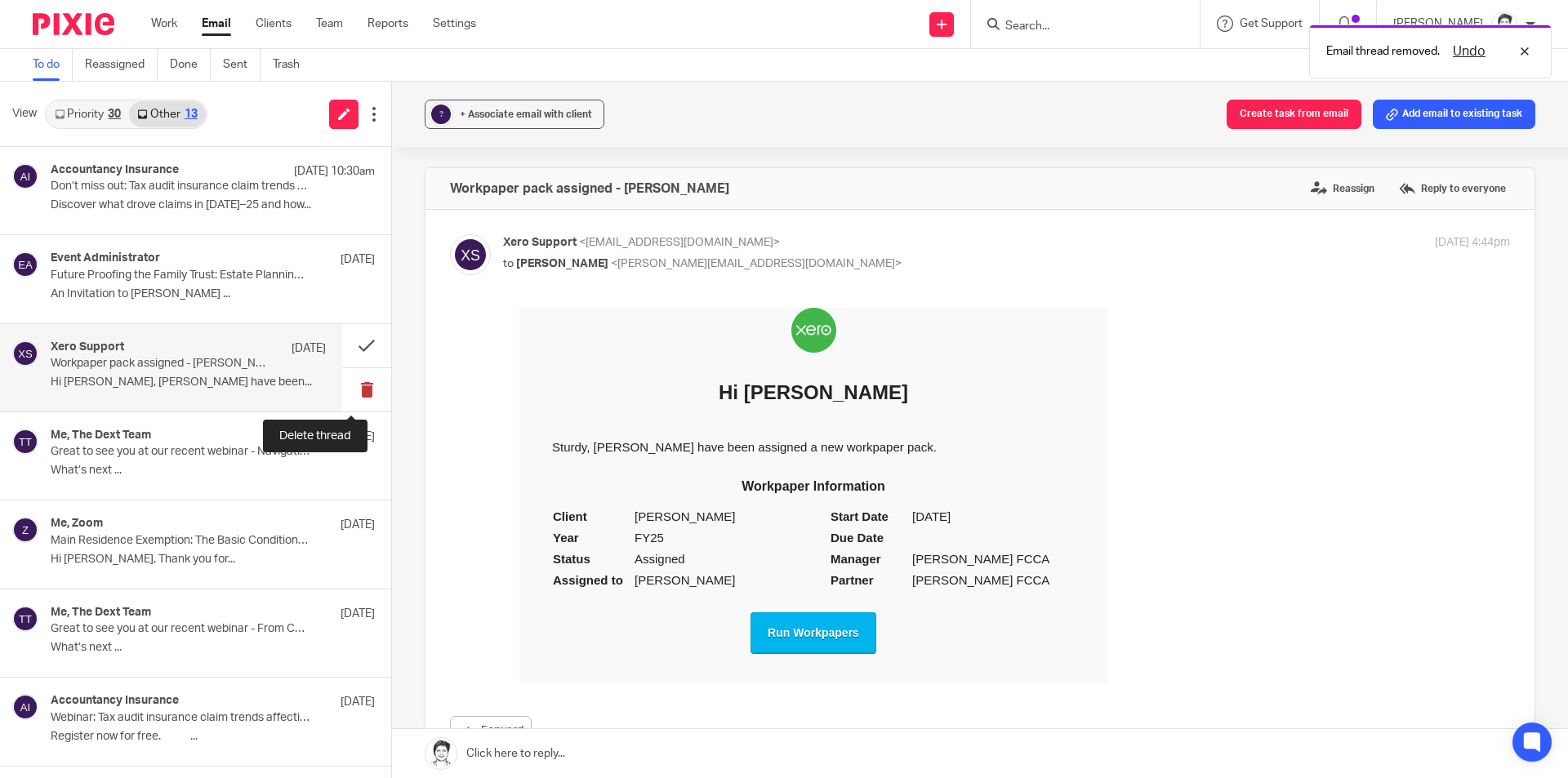
click at [352, 390] on button at bounding box center [366, 390] width 49 height 43
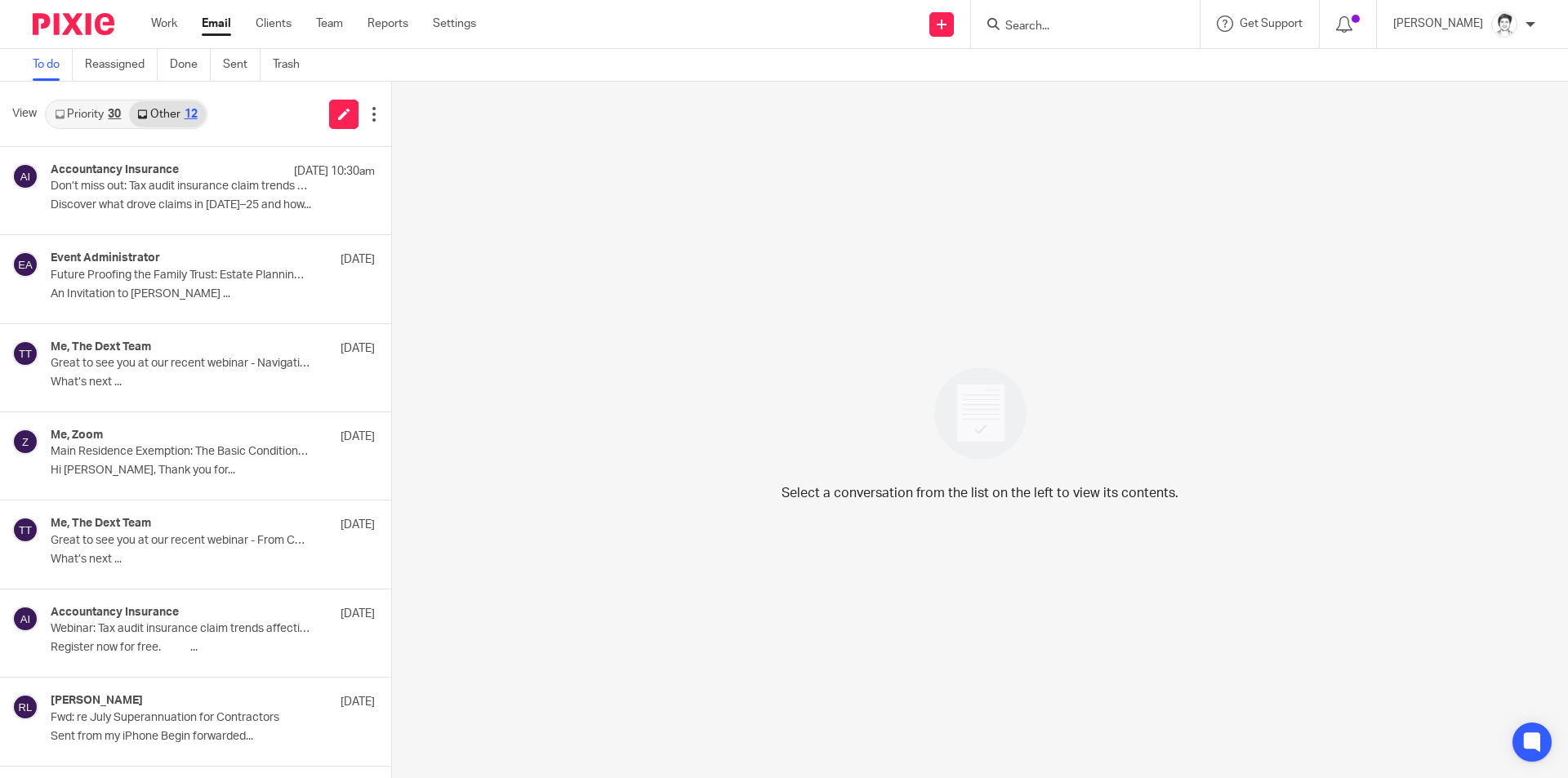
drag, startPoint x: 646, startPoint y: 264, endPoint x: 656, endPoint y: 263, distance: 10.0
click at [654, 263] on div "Select a conversation from the list on the left to view its contents." at bounding box center [980, 429] width 1176 height 696
click at [278, 26] on link "Clients" at bounding box center [273, 23] width 36 height 16
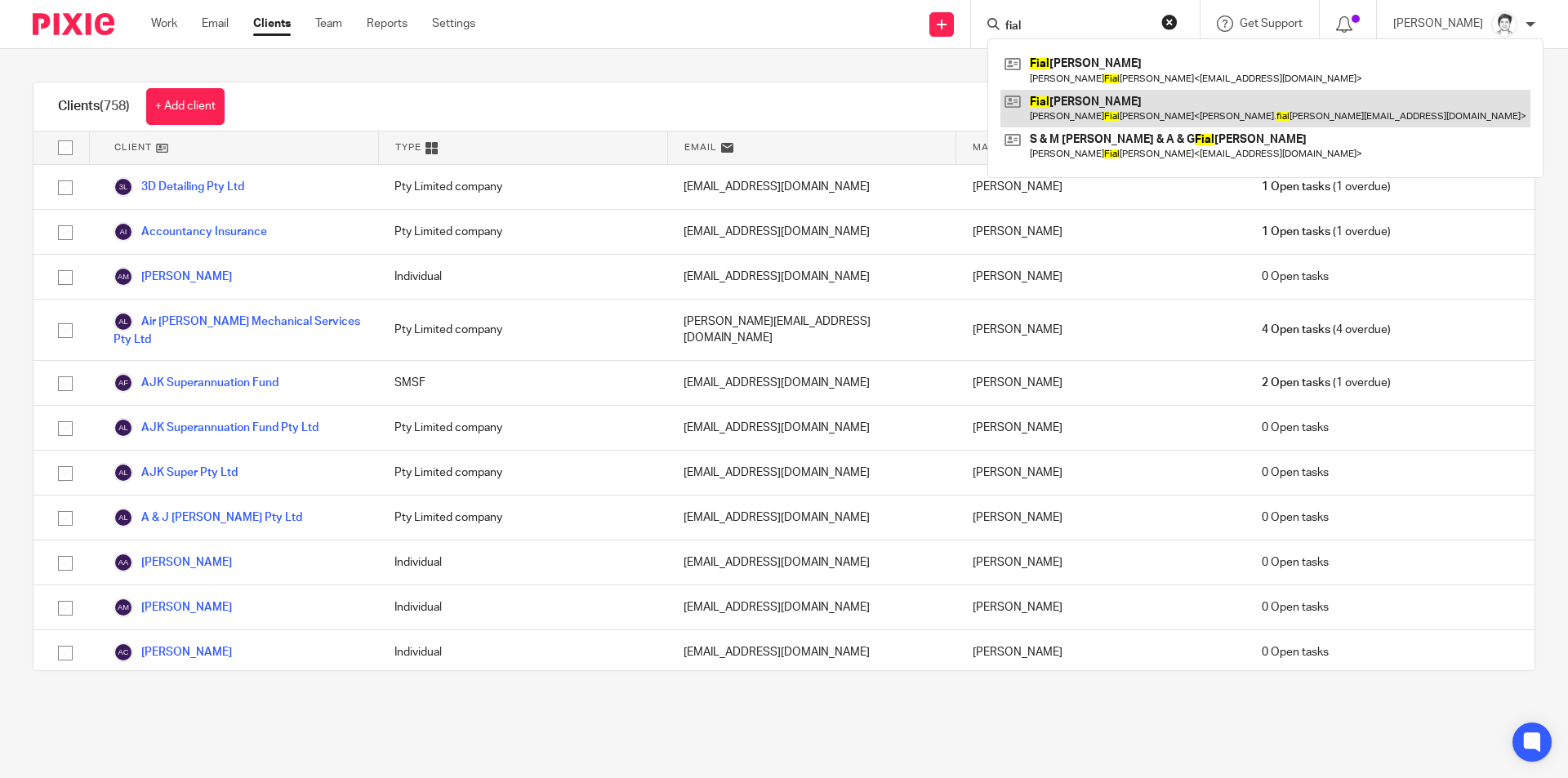
type input "fial"
click at [1110, 104] on link at bounding box center [1266, 108] width 530 height 38
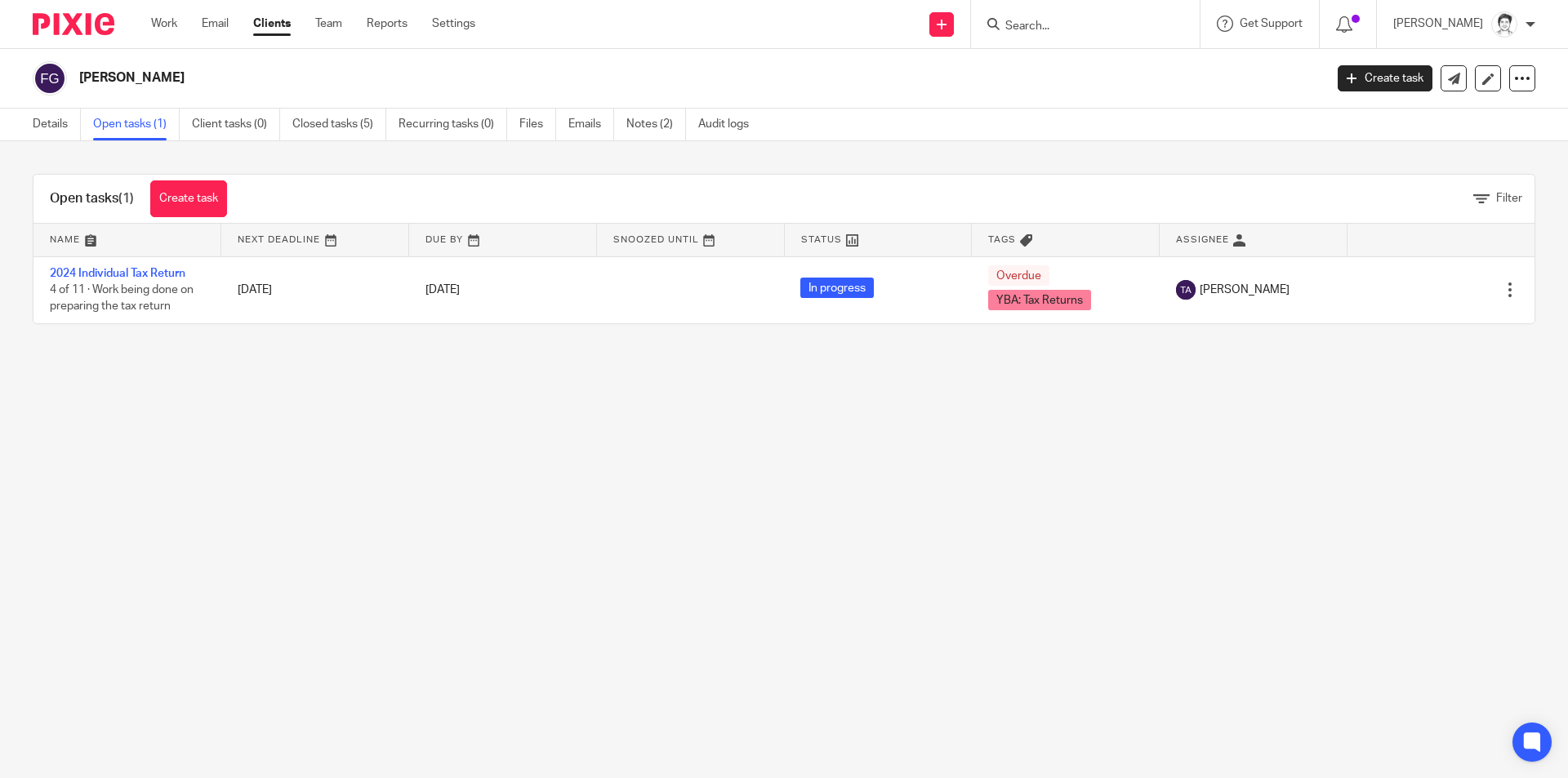
click at [143, 273] on link "2024 Individual Tax Return" at bounding box center [118, 273] width 136 height 12
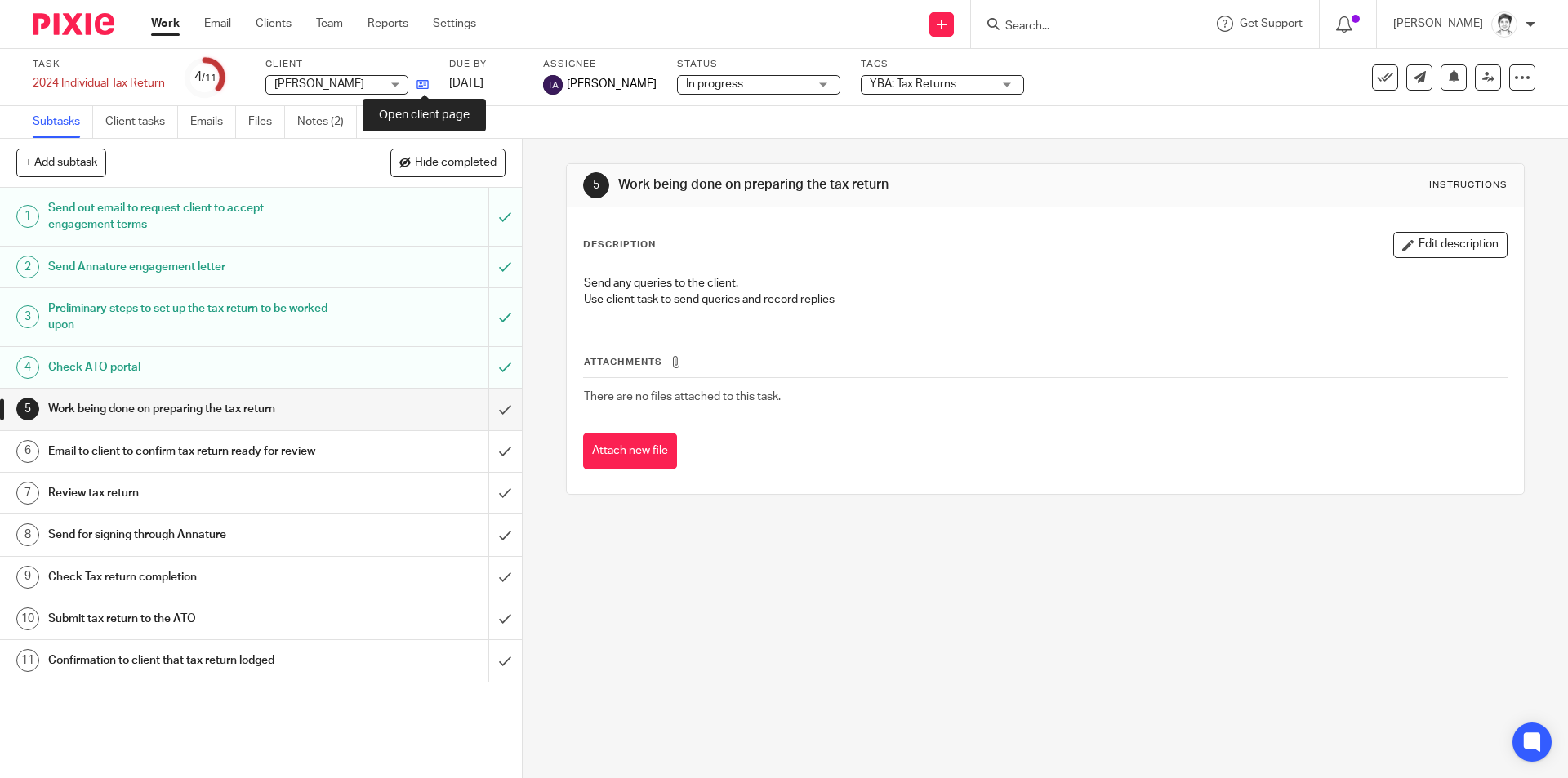
click at [425, 84] on icon at bounding box center [423, 84] width 13 height 13
click at [198, 130] on link "Emails" at bounding box center [213, 121] width 45 height 32
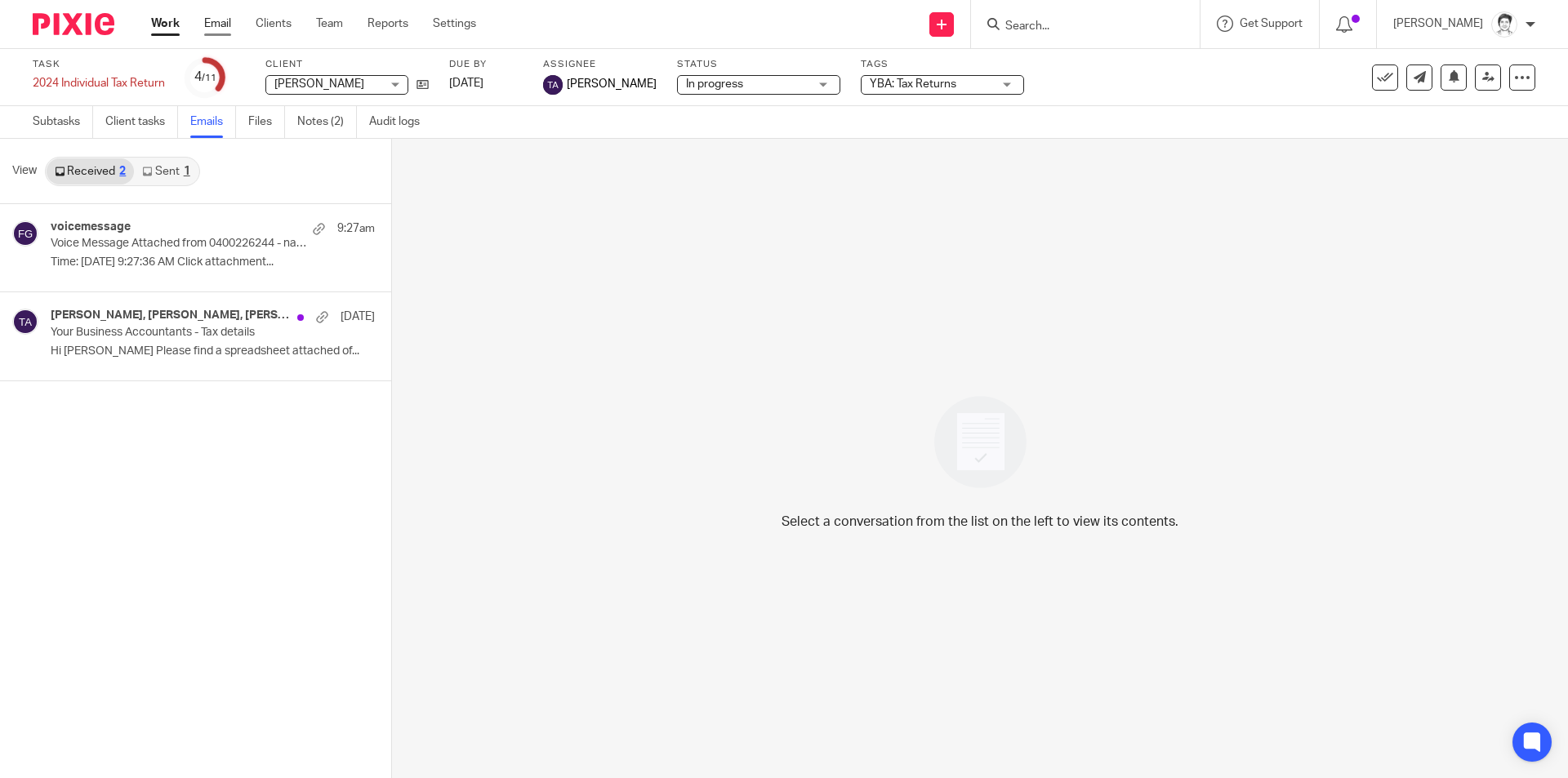
click at [209, 24] on link "Email" at bounding box center [218, 23] width 27 height 16
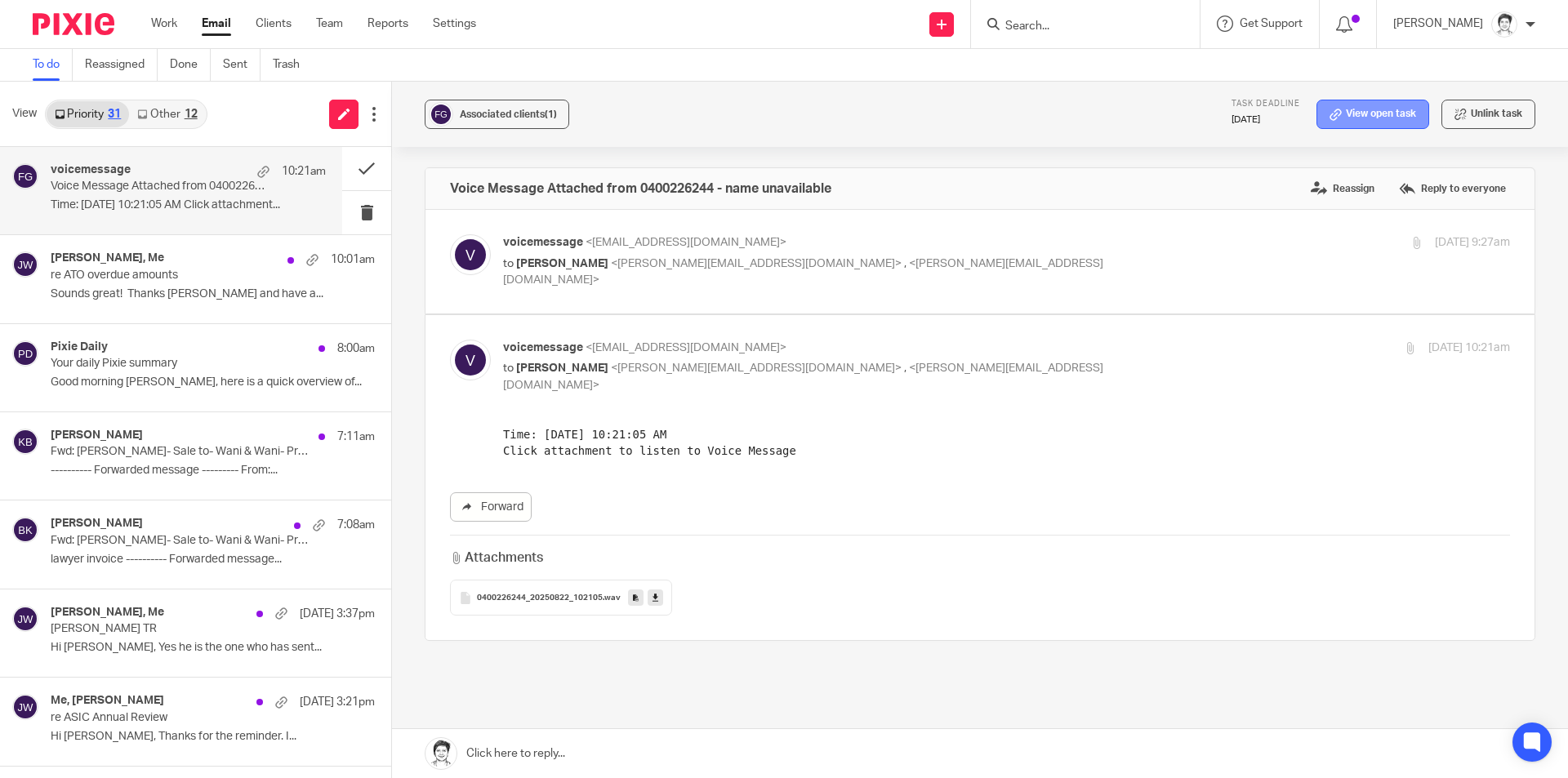
click at [1359, 108] on link "View open task" at bounding box center [1372, 114] width 113 height 30
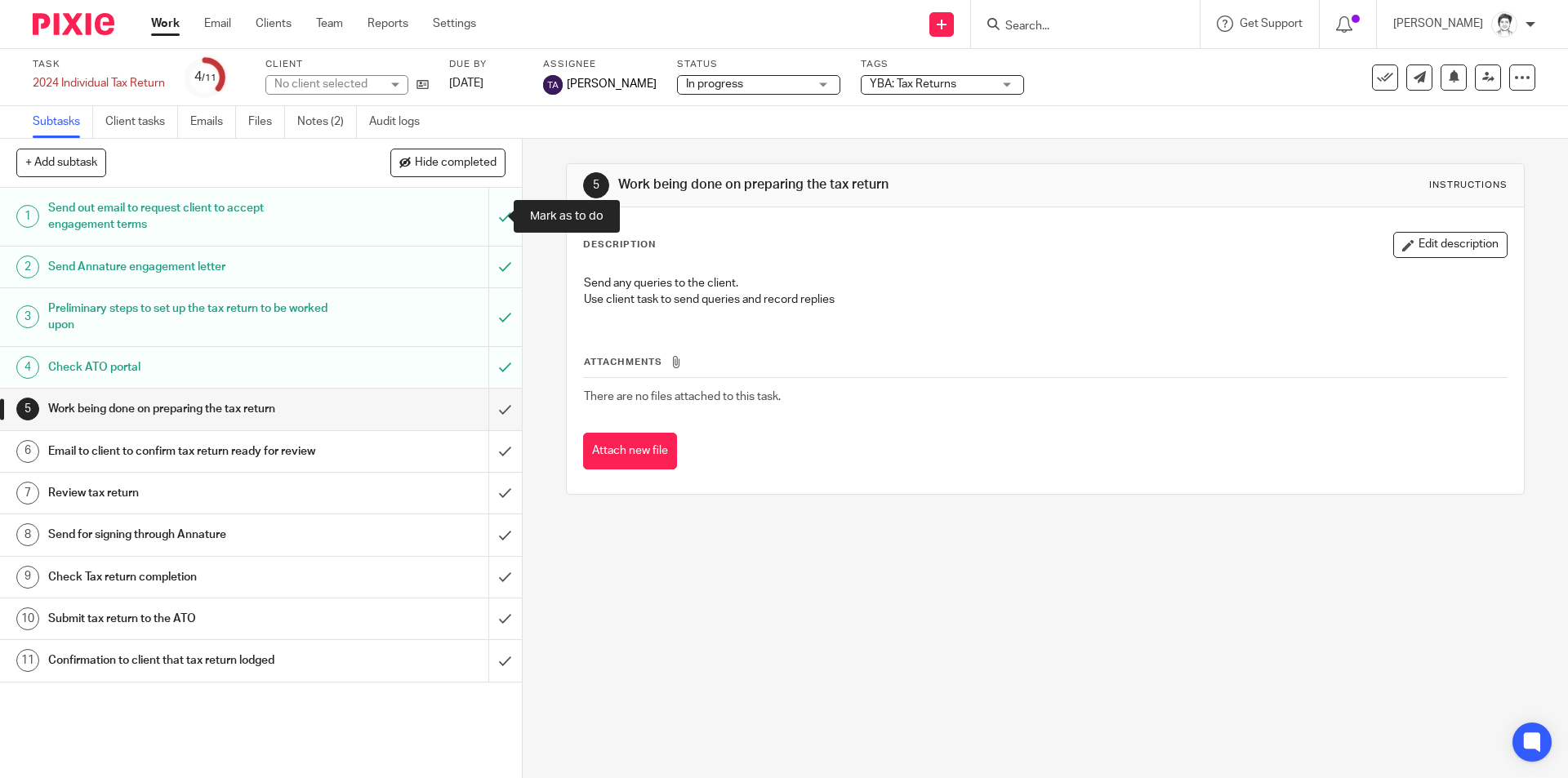
click at [306, 125] on link "Notes (2)" at bounding box center [327, 121] width 60 height 32
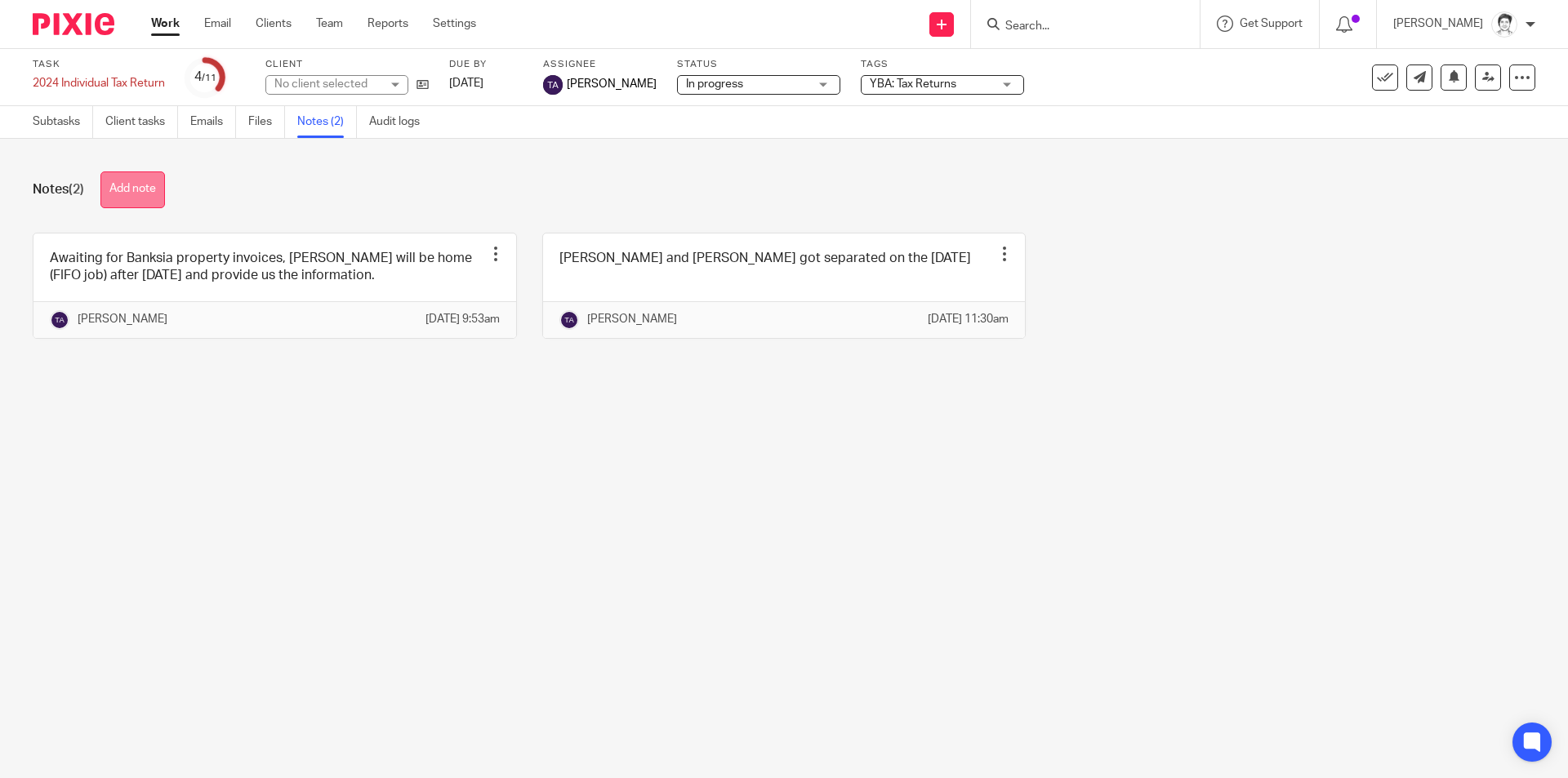
drag, startPoint x: 150, startPoint y: 194, endPoint x: 165, endPoint y: 192, distance: 15.1
click at [153, 194] on button "Add note" at bounding box center [132, 190] width 65 height 37
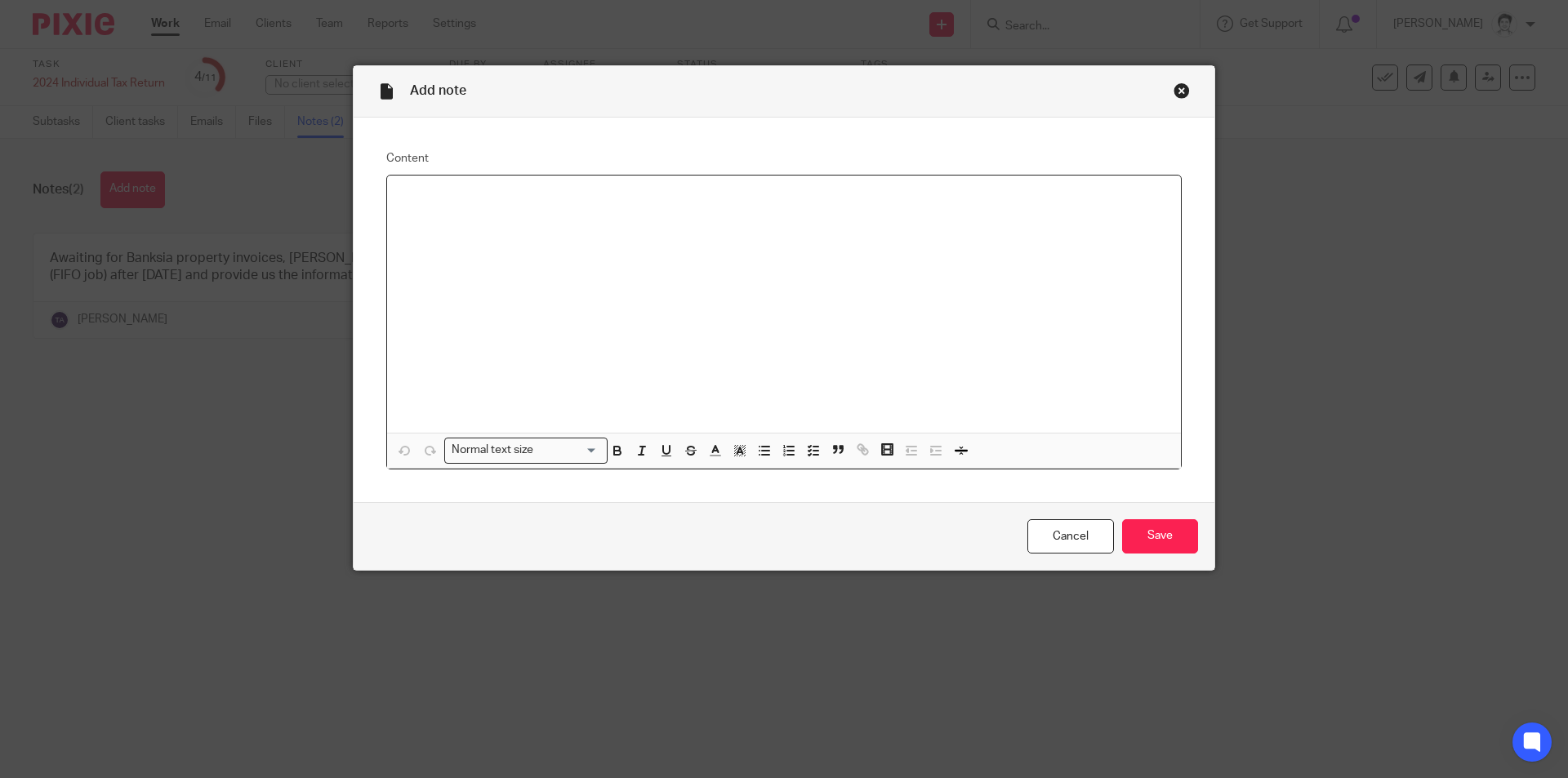
click at [421, 213] on div at bounding box center [784, 304] width 794 height 258
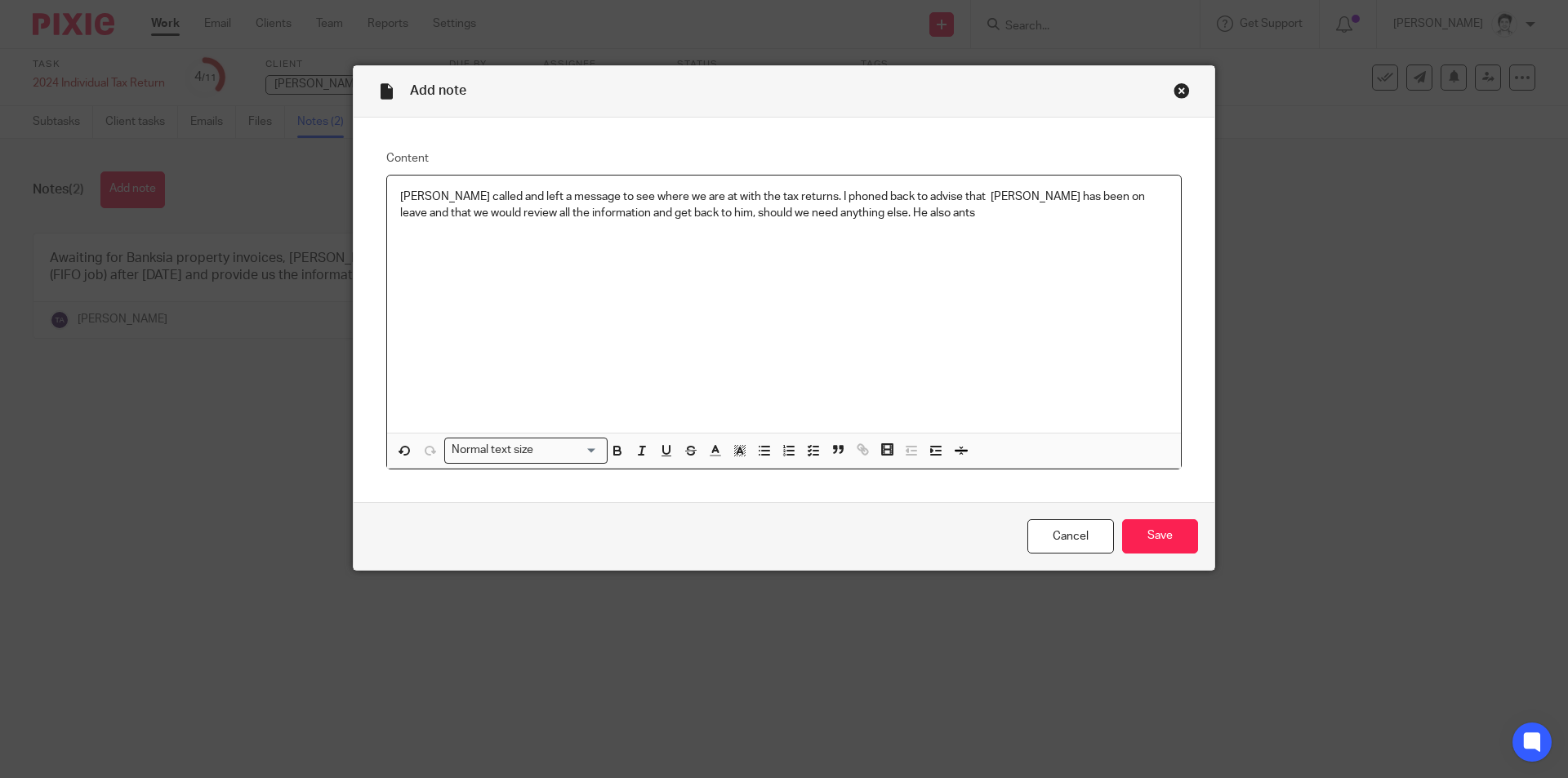
drag, startPoint x: 853, startPoint y: 197, endPoint x: 864, endPoint y: 196, distance: 11.0
click at [853, 196] on p "Gavin called and left a message to see where we are at with the tax returns. I …" at bounding box center [784, 205] width 768 height 34
click at [960, 216] on p "Gavin called and left a message to see where we are at with the tax returns. I …" at bounding box center [784, 205] width 768 height 34
drag, startPoint x: 922, startPoint y: 211, endPoint x: 947, endPoint y: 215, distance: 25.3
click at [923, 211] on p "Gavin called and left a message to see where we are at with the tax returns. I …" at bounding box center [784, 205] width 768 height 34
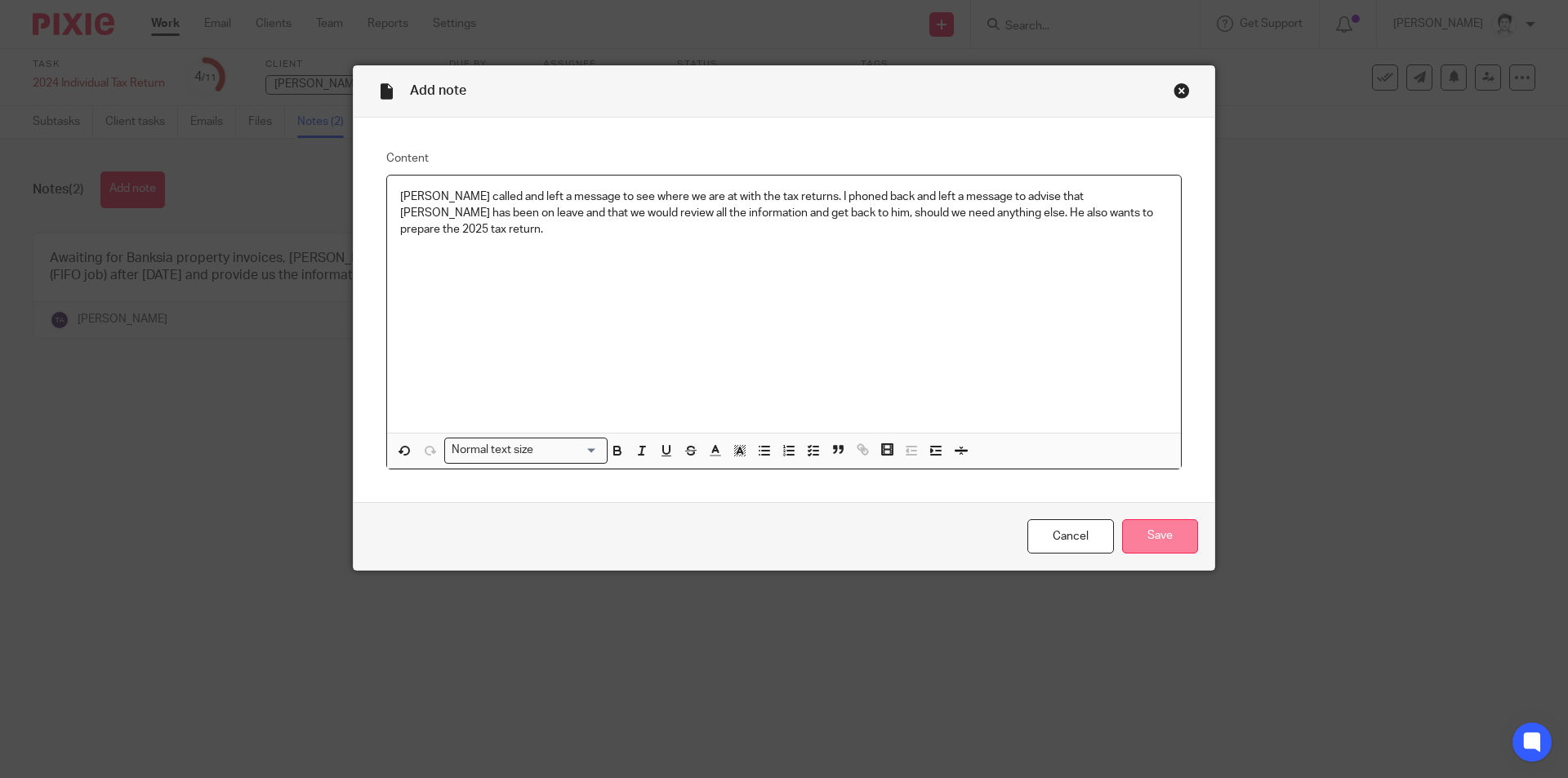
click at [1144, 519] on div "Cancel Save" at bounding box center [784, 536] width 861 height 68
click at [1162, 538] on input "Save" at bounding box center [1160, 536] width 76 height 35
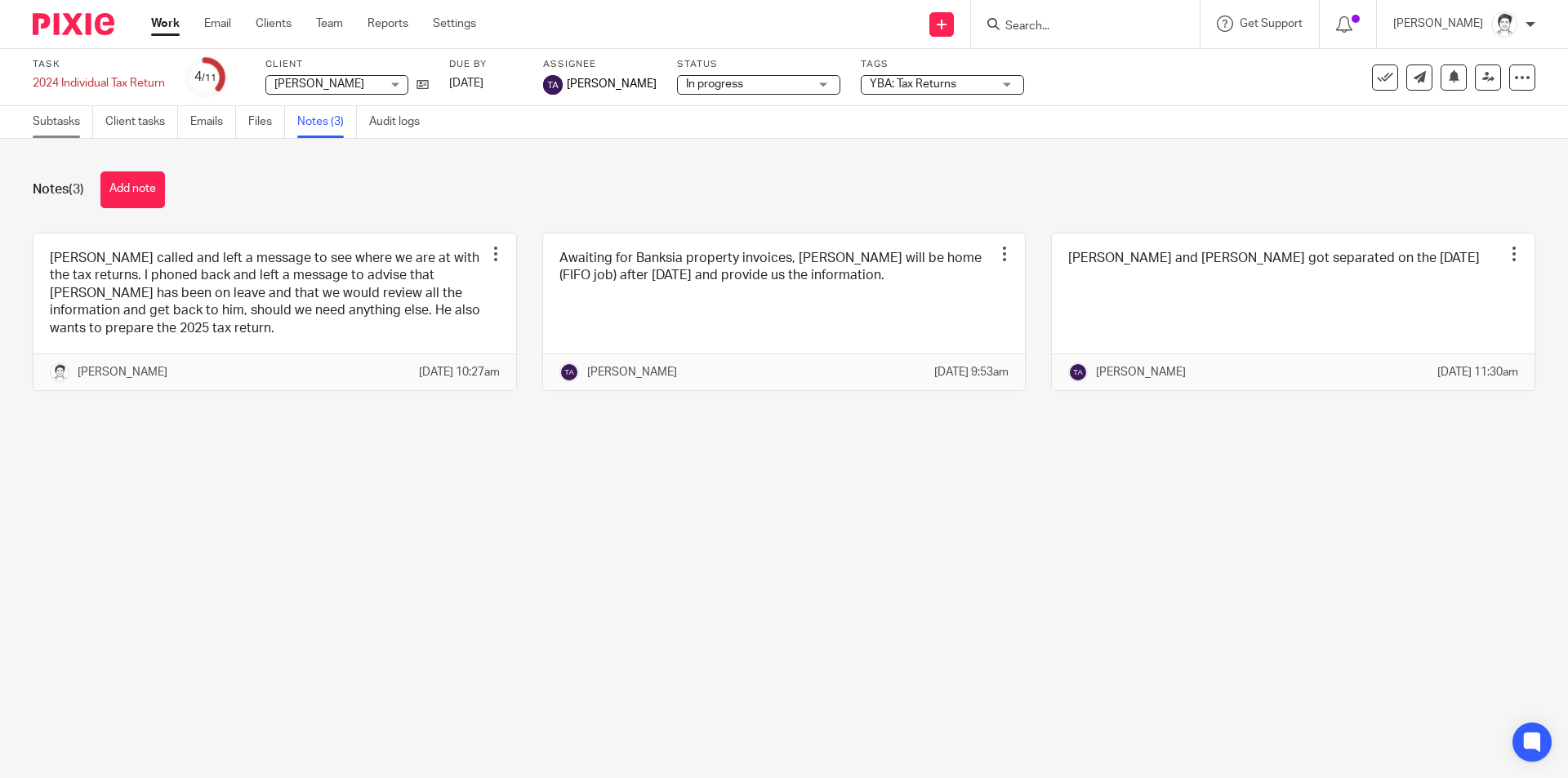
click at [48, 122] on link "Subtasks" at bounding box center [63, 121] width 61 height 32
